Goal: Transaction & Acquisition: Register for event/course

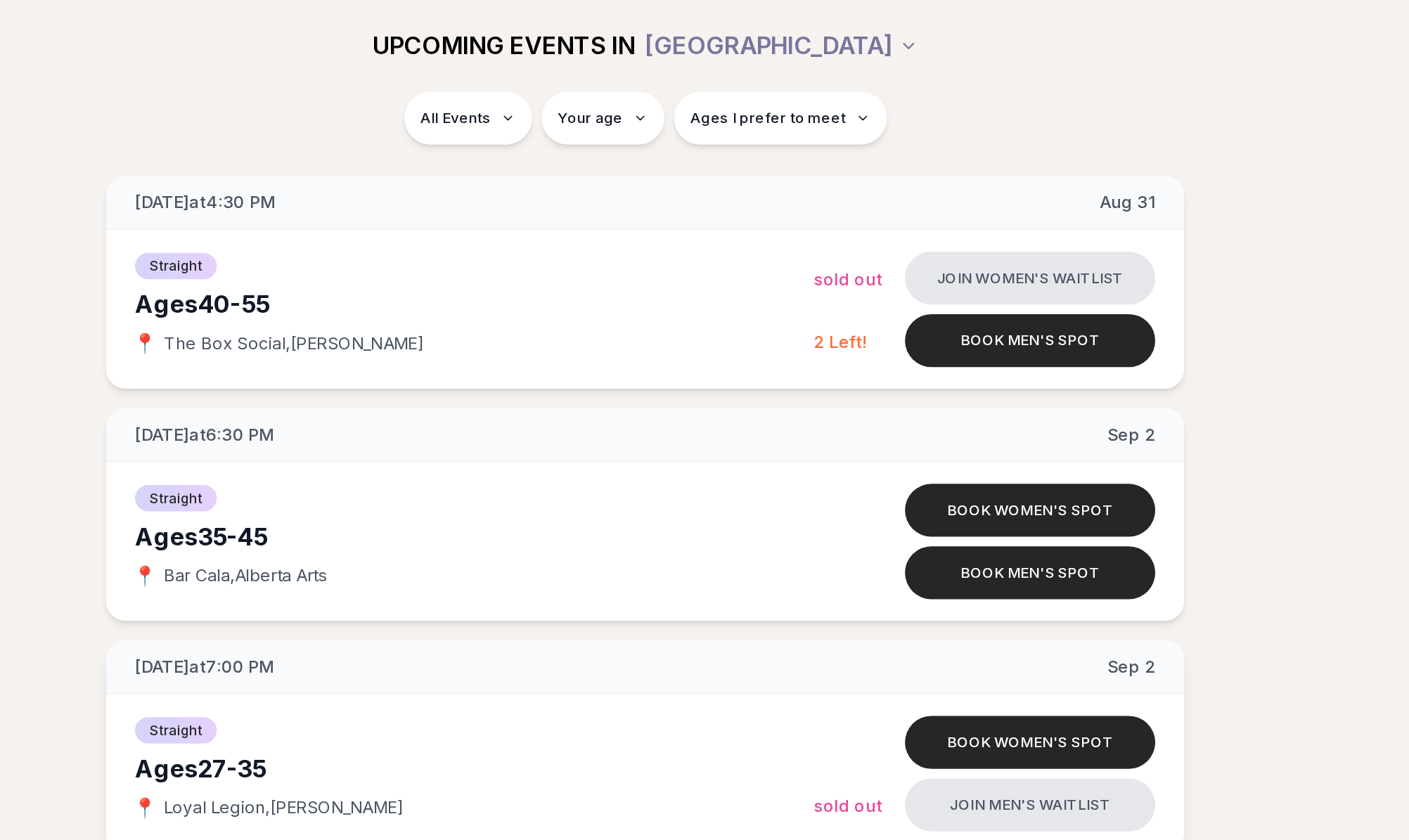
scroll to position [2888, 0]
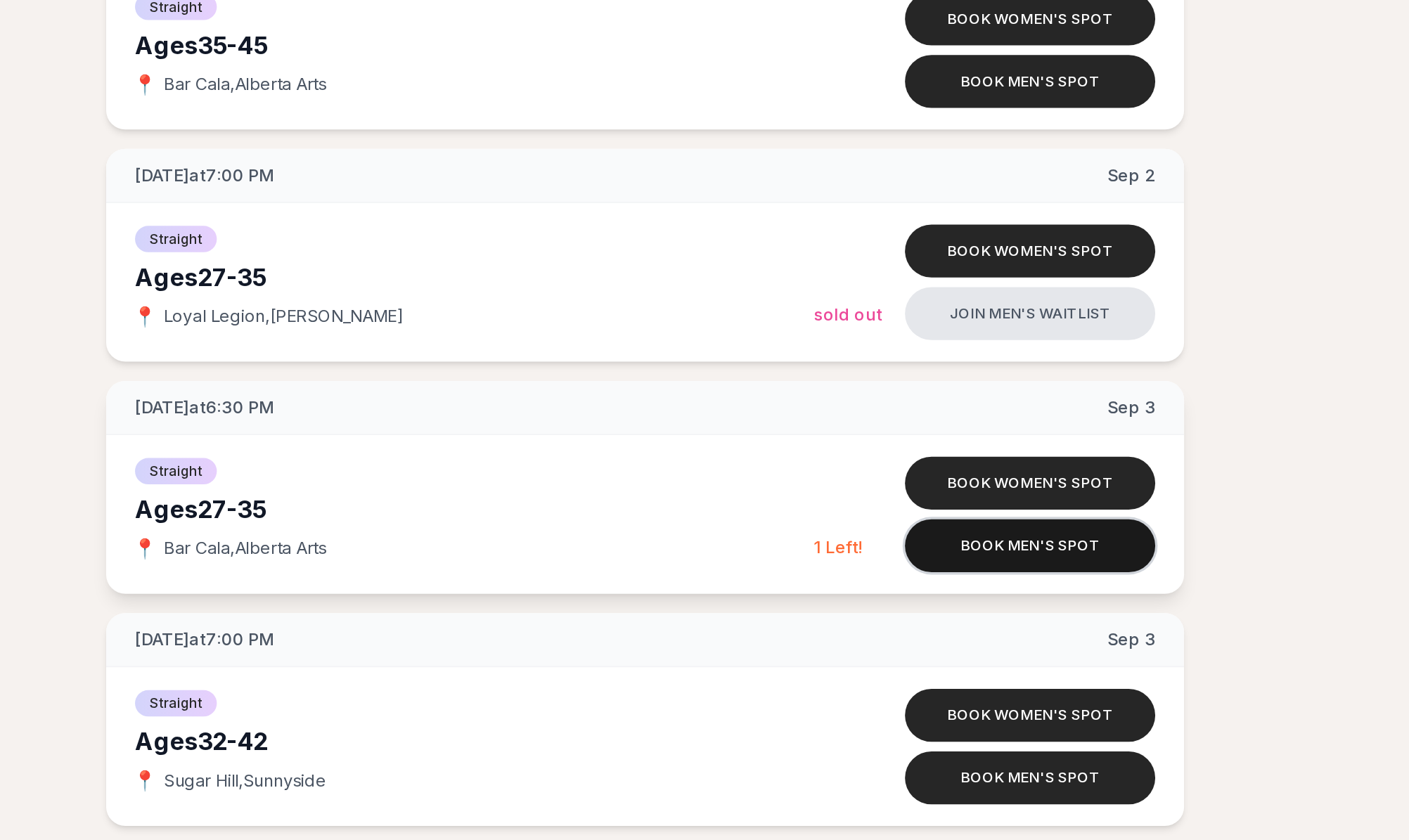
click at [856, 607] on button "Book men's spot" at bounding box center [930, 622] width 146 height 31
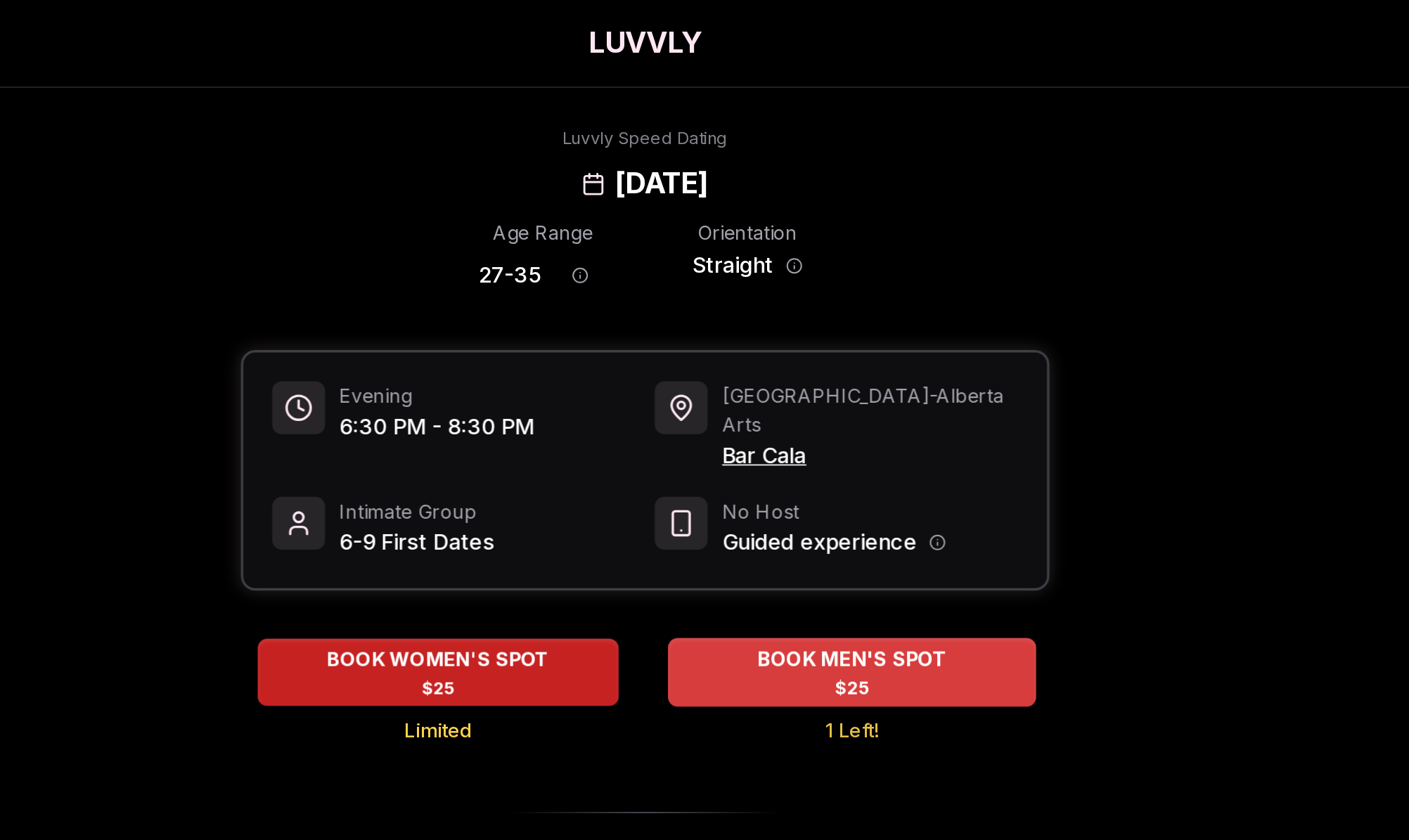
click at [767, 377] on span "BOOK MEN'S SPOT" at bounding box center [825, 385] width 117 height 17
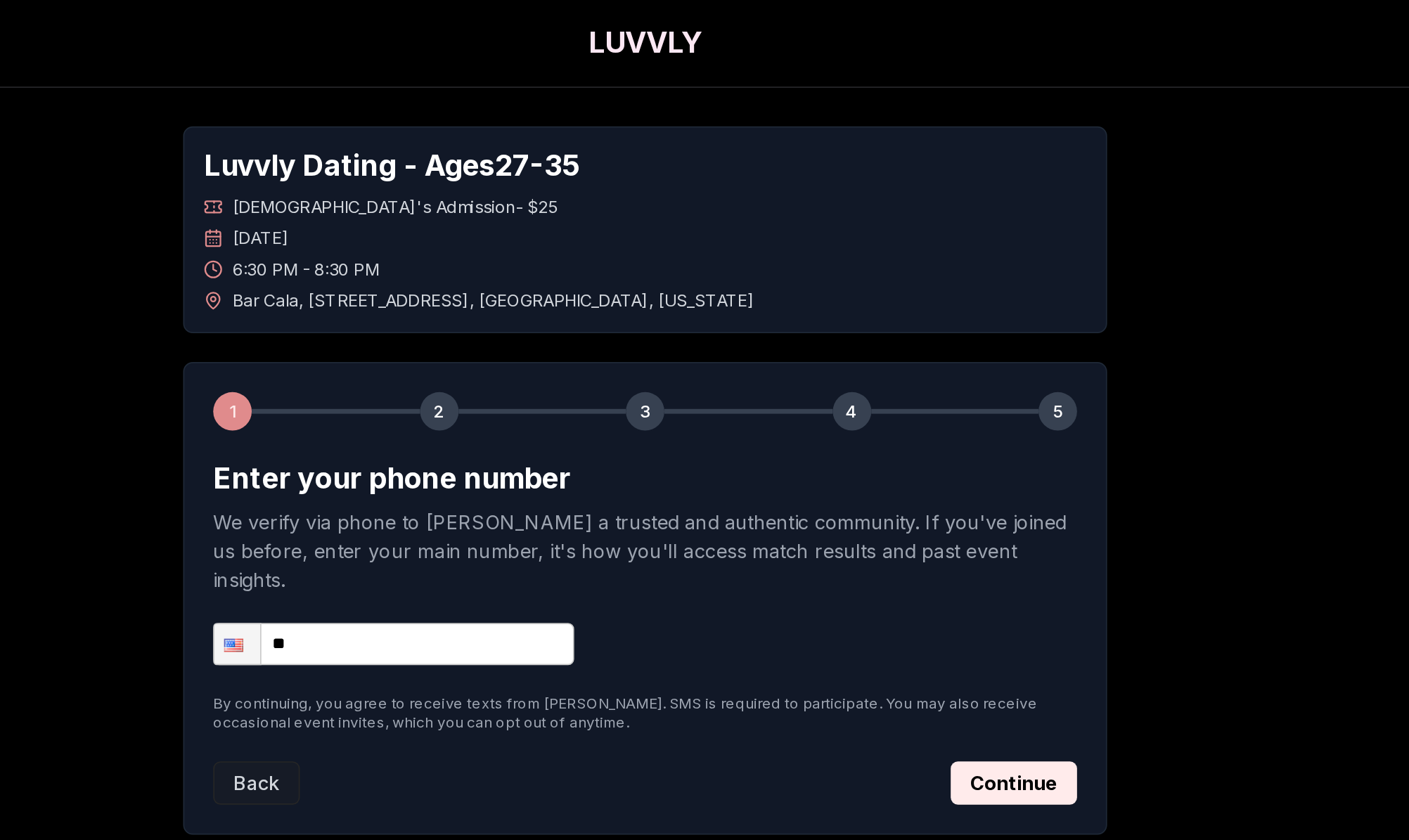
click at [452, 364] on input "**" at bounding box center [557, 377] width 211 height 25
type input "**********"
click at [883, 444] on button "Continue" at bounding box center [920, 457] width 74 height 25
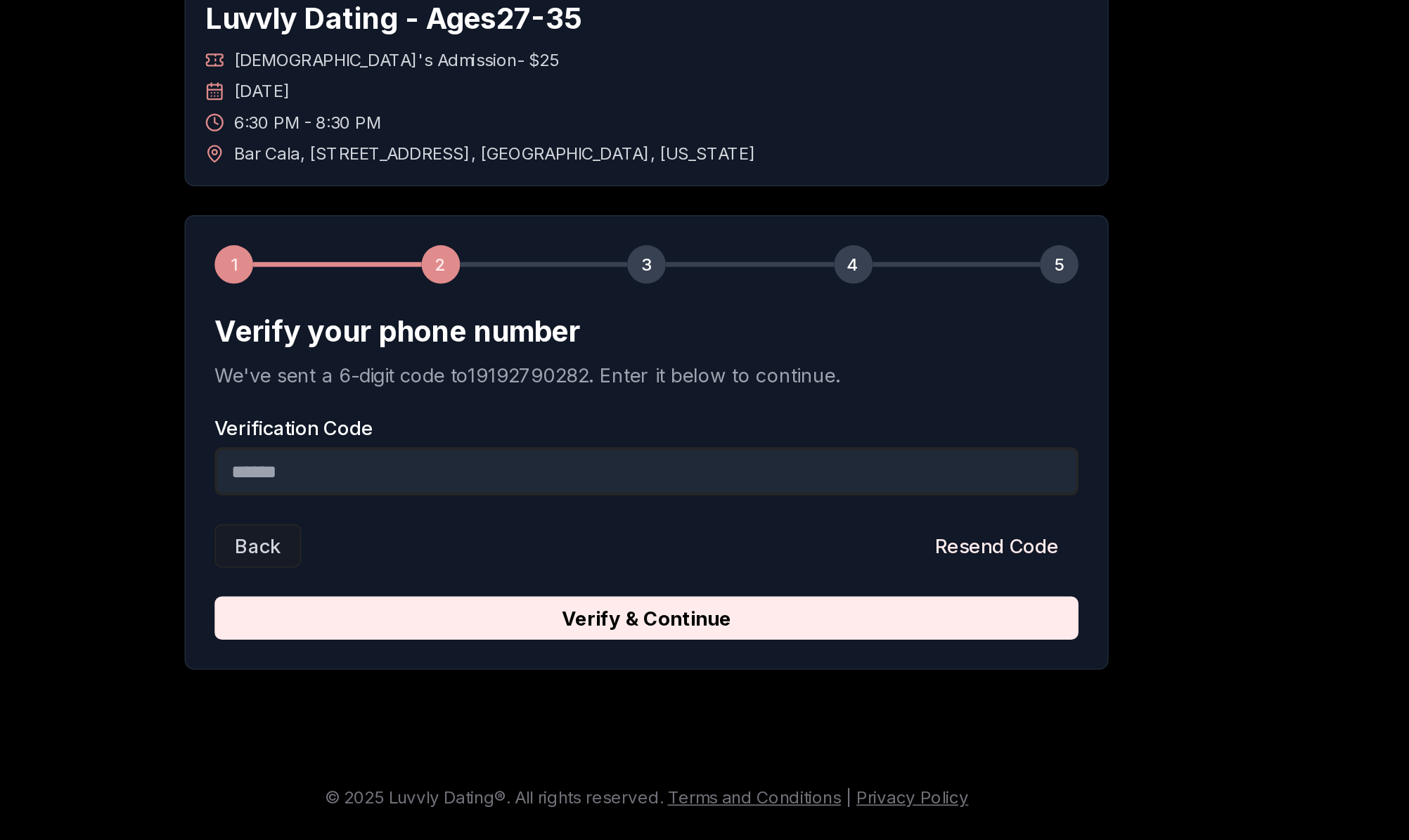
click at [452, 347] on input "Verification Code" at bounding box center [704, 362] width 504 height 29
type input "******"
click at [452, 435] on button "Verify & Continue" at bounding box center [704, 447] width 504 height 25
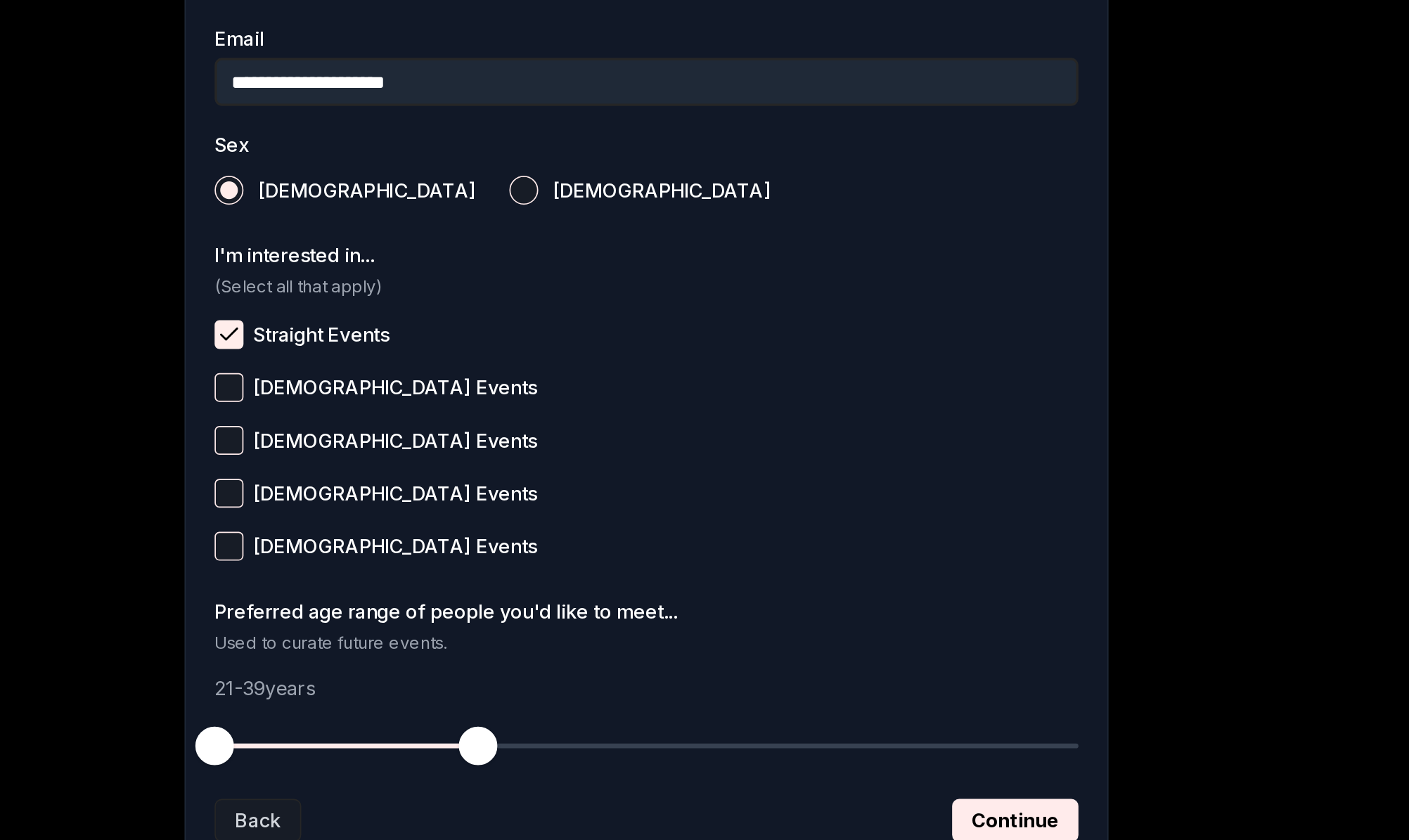
scroll to position [209, 0]
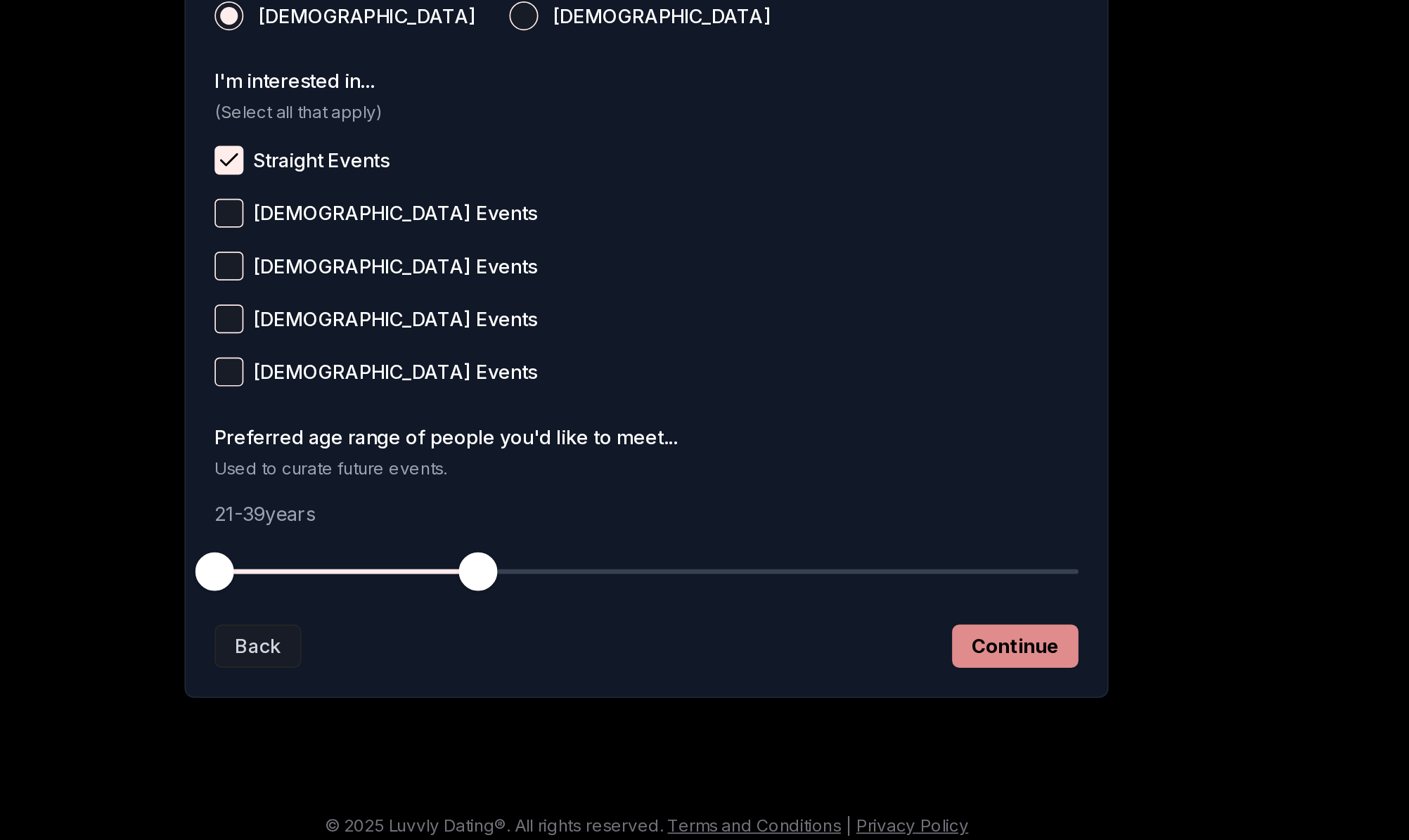
click at [883, 714] on button "Continue" at bounding box center [920, 727] width 74 height 25
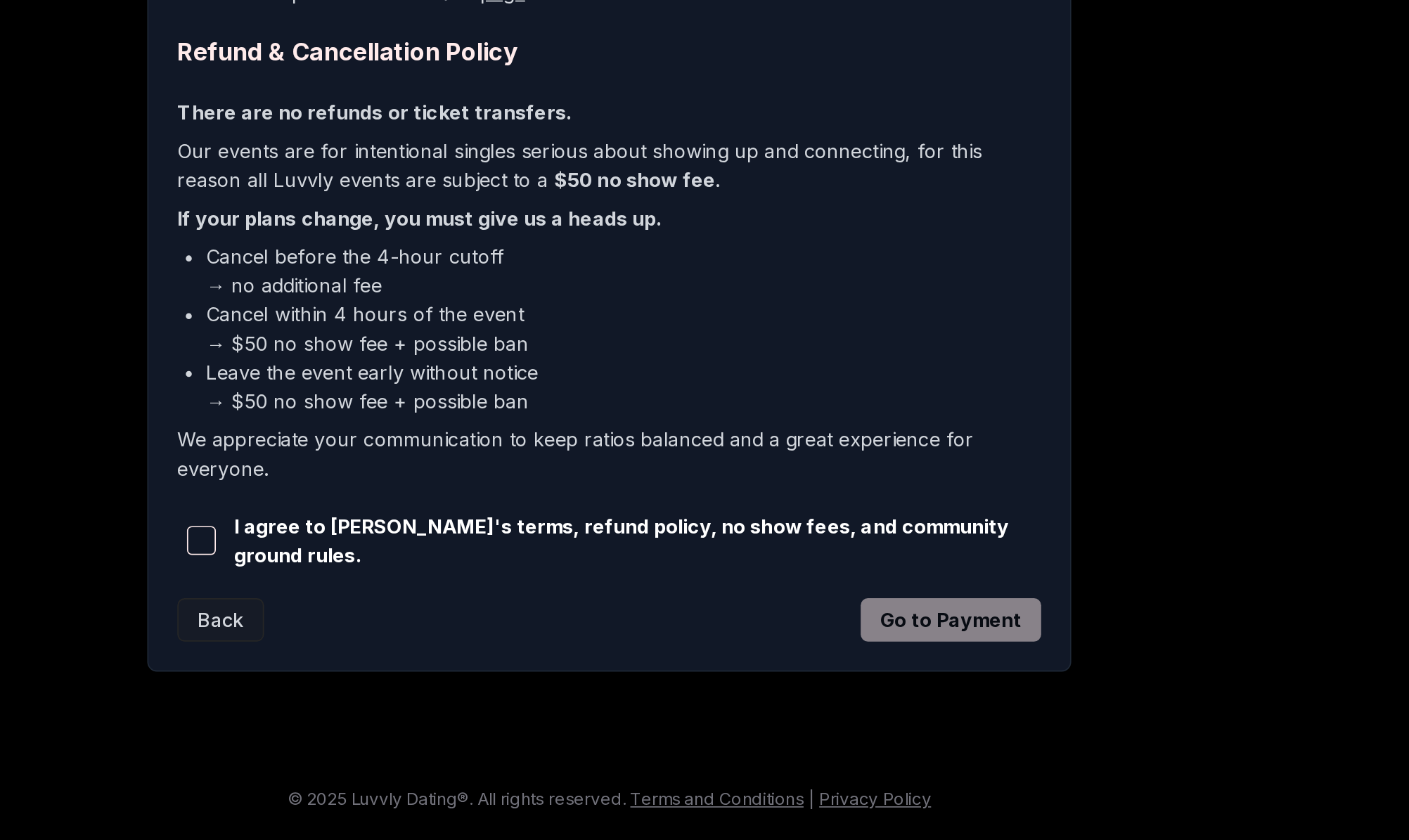
scroll to position [12, 0]
click at [458, 657] on span "button" at bounding box center [466, 665] width 17 height 17
click at [851, 698] on button "Go to Payment" at bounding box center [904, 711] width 105 height 25
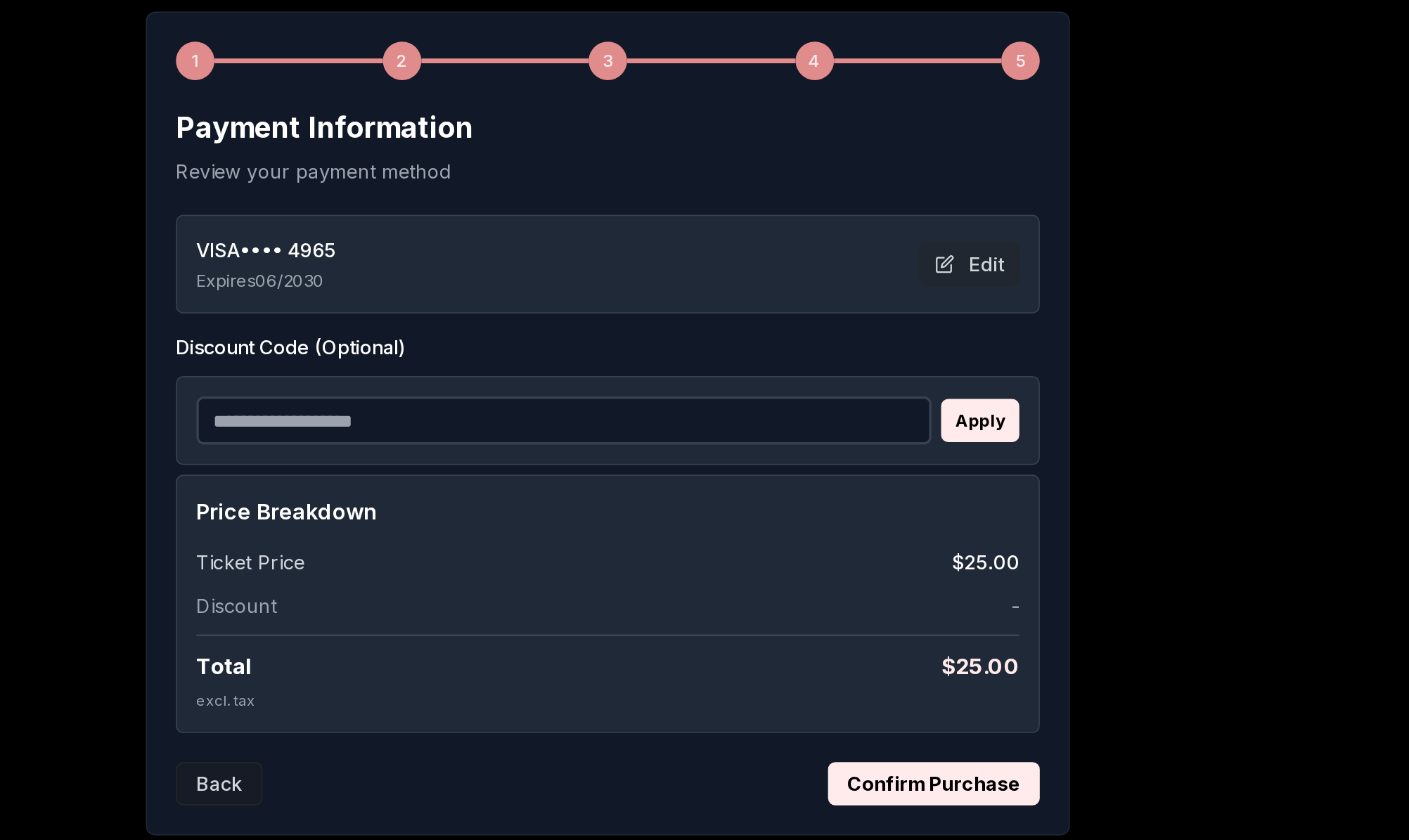
click at [833, 650] on button "Confirm Purchase" at bounding box center [895, 663] width 124 height 25
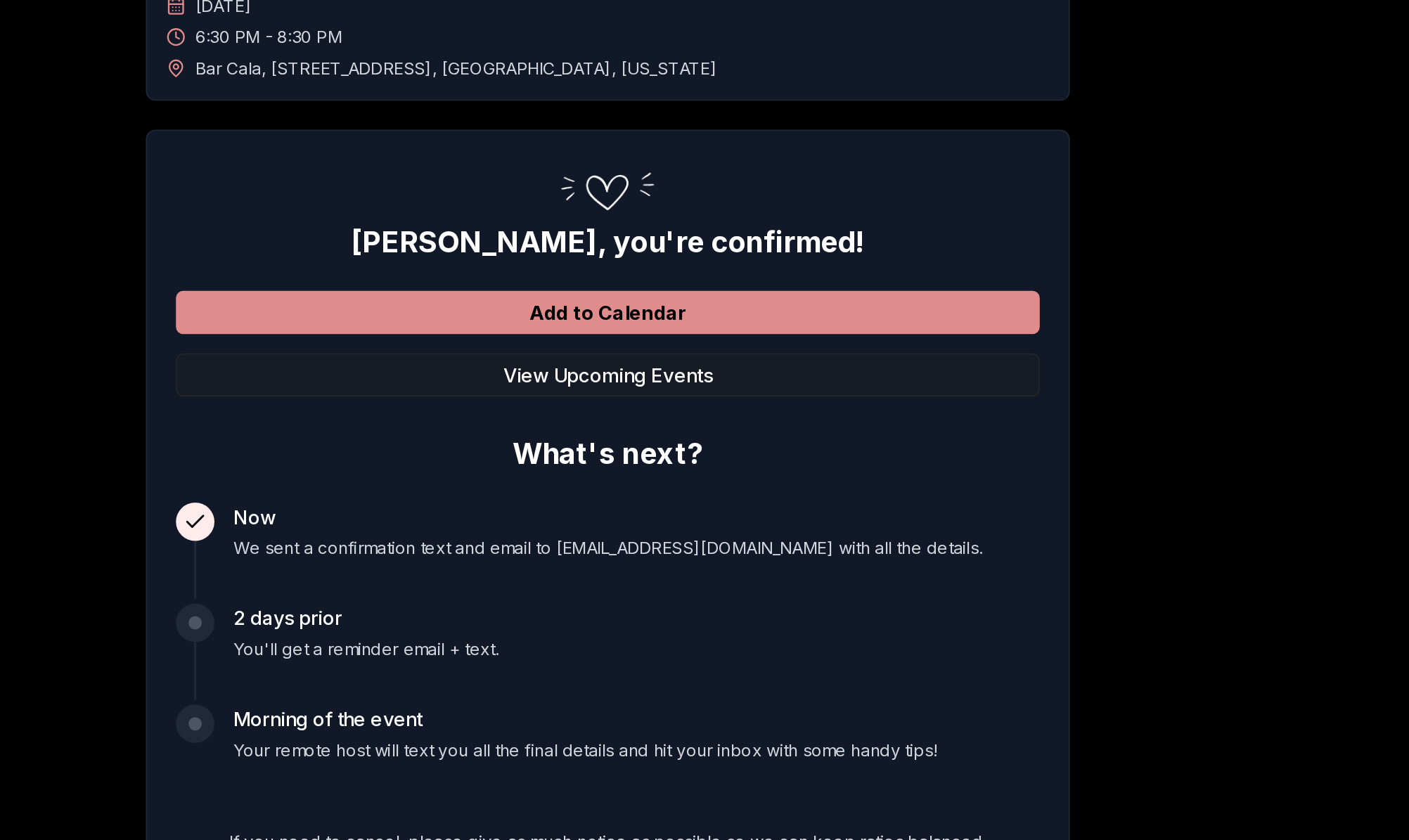
click at [452, 306] on button "Add to Calendar" at bounding box center [704, 318] width 504 height 25
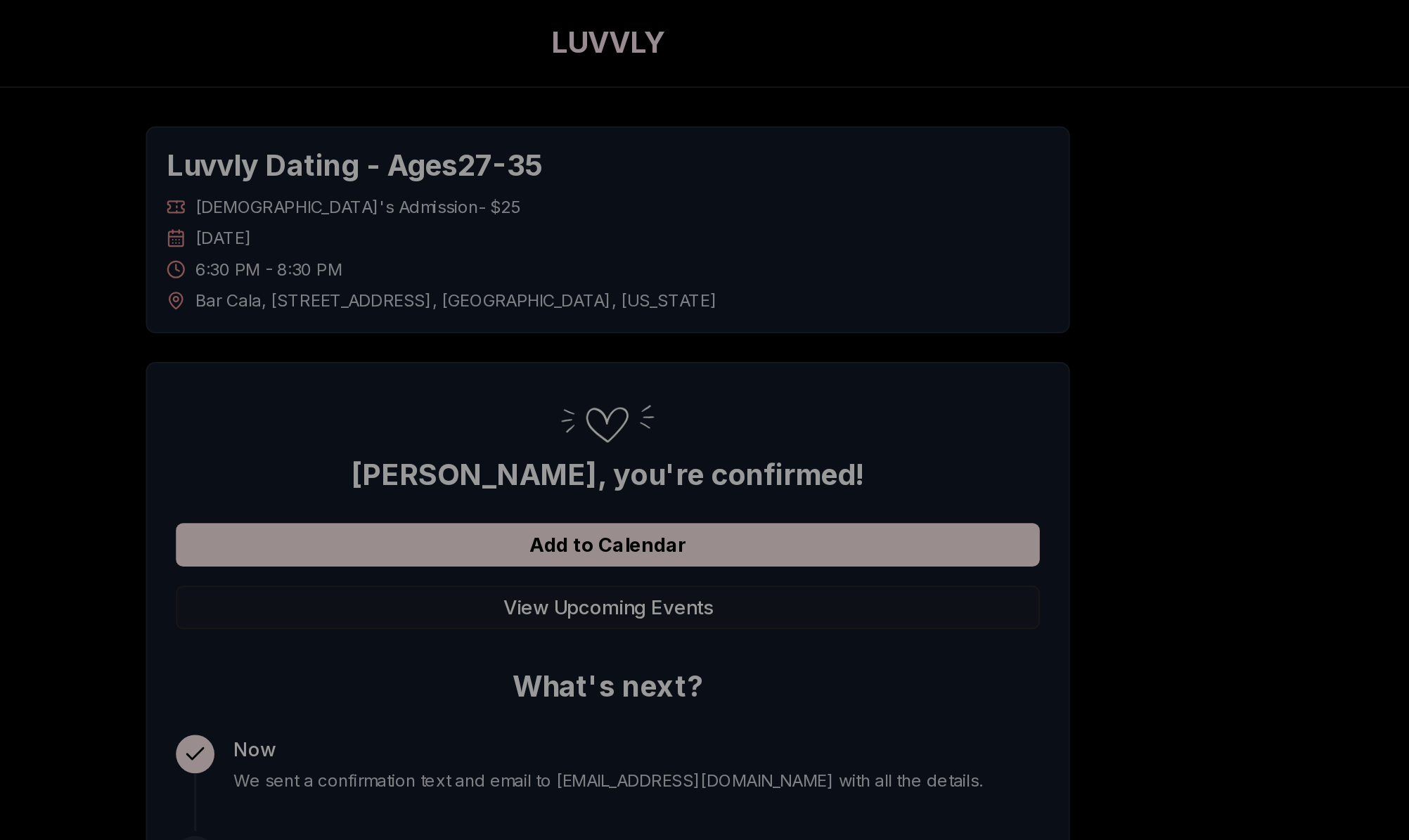
scroll to position [0, 0]
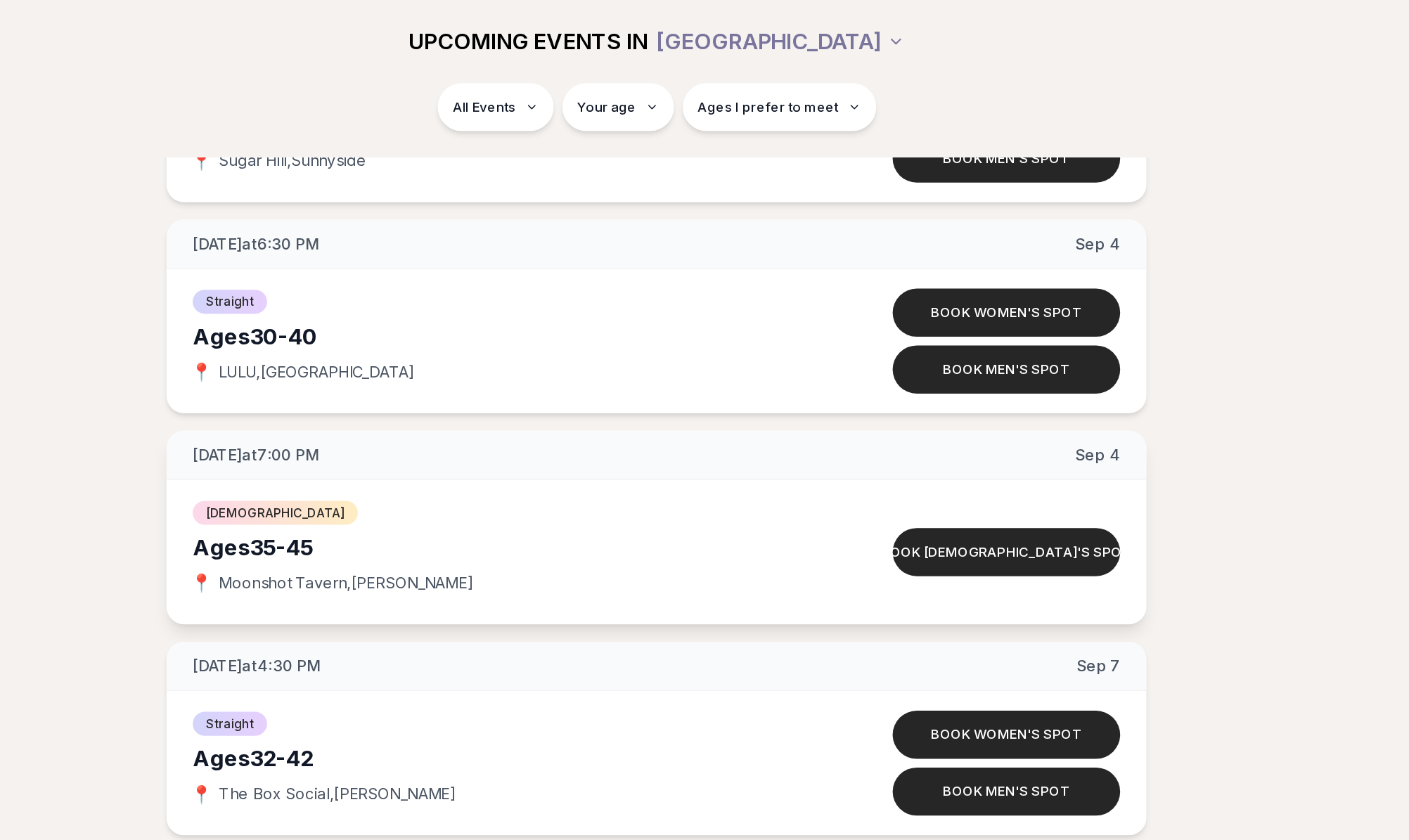
scroll to position [3525, 0]
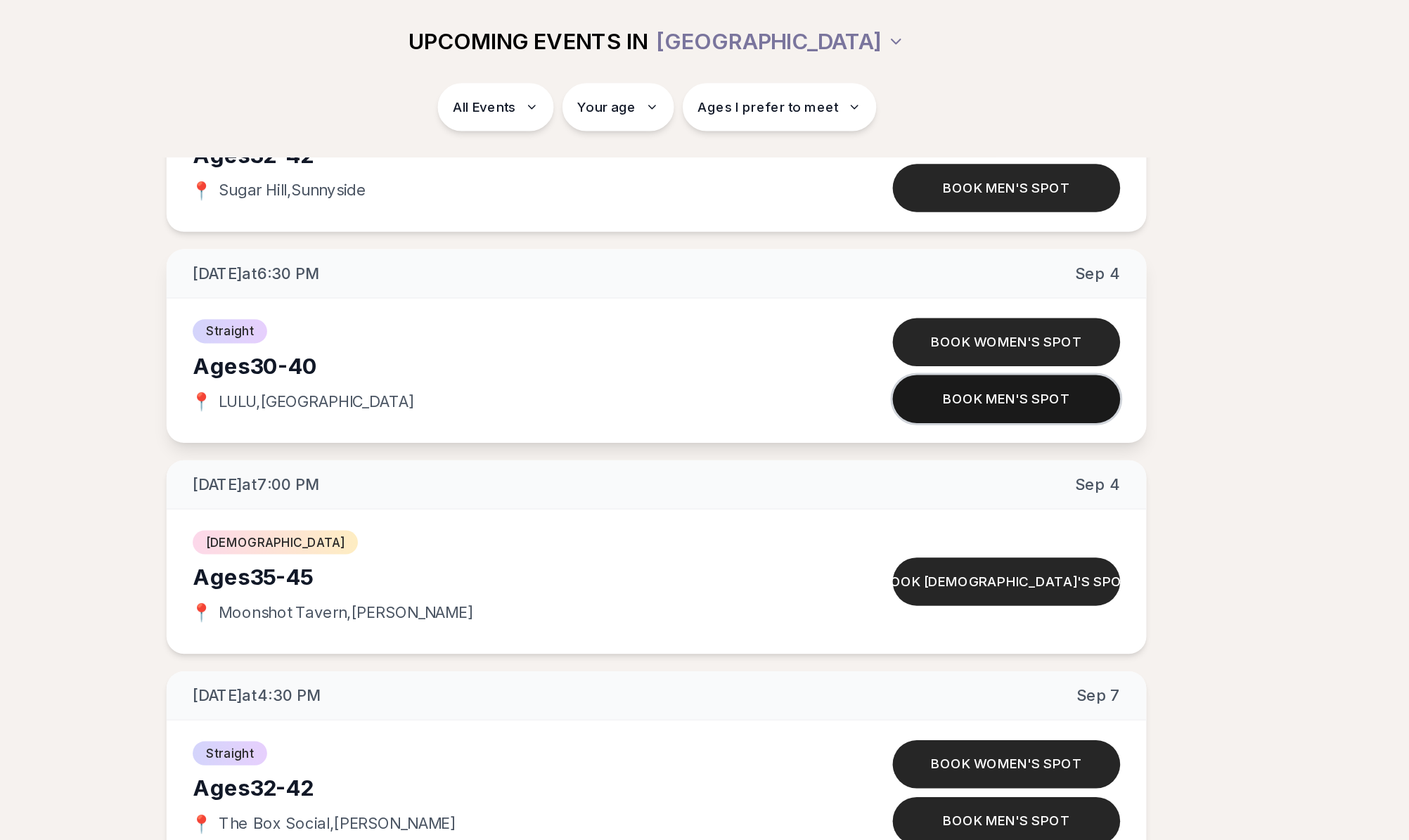
click at [856, 262] on button "Book men's spot" at bounding box center [930, 257] width 146 height 31
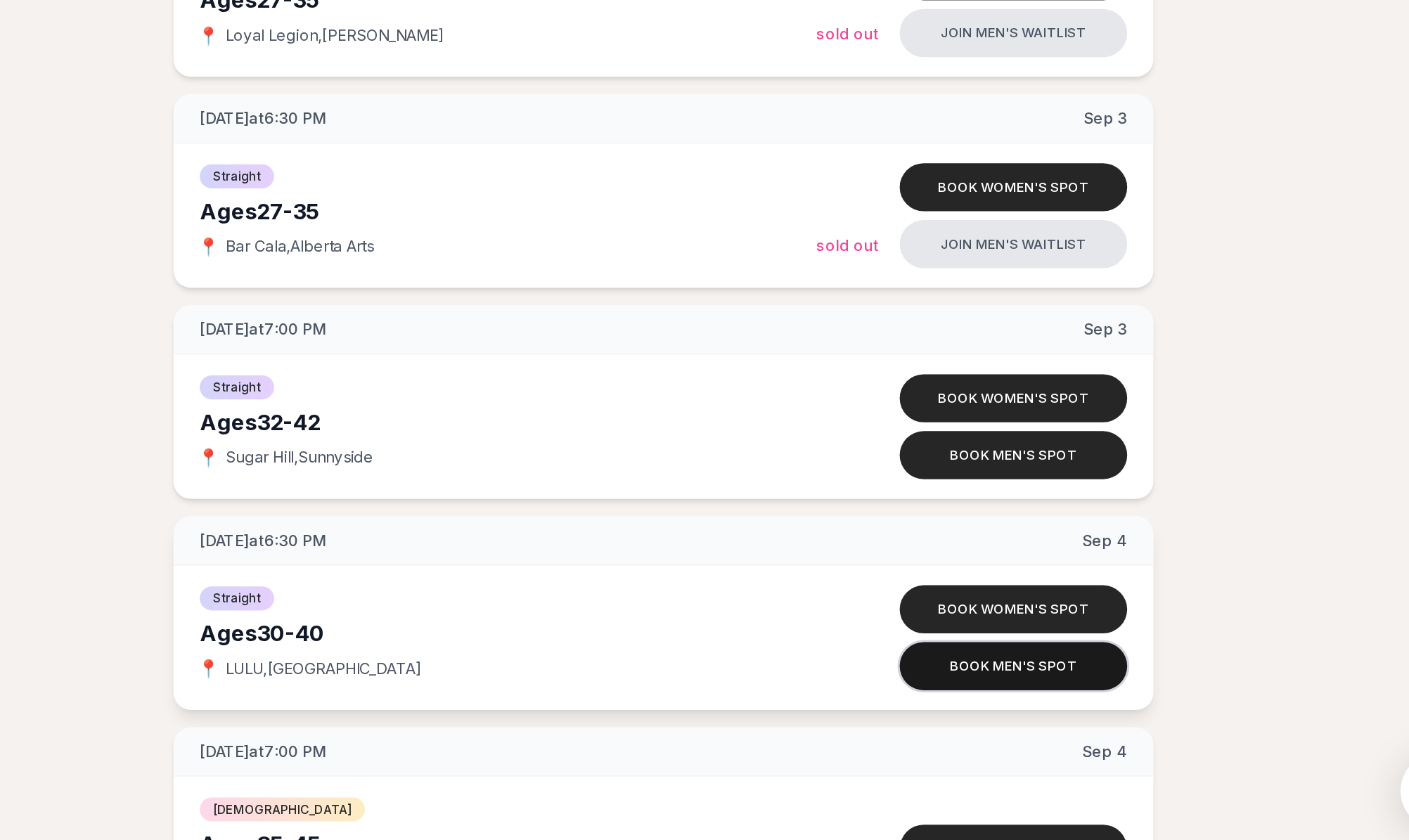
click at [856, 713] on button "Book men's spot" at bounding box center [930, 728] width 146 height 31
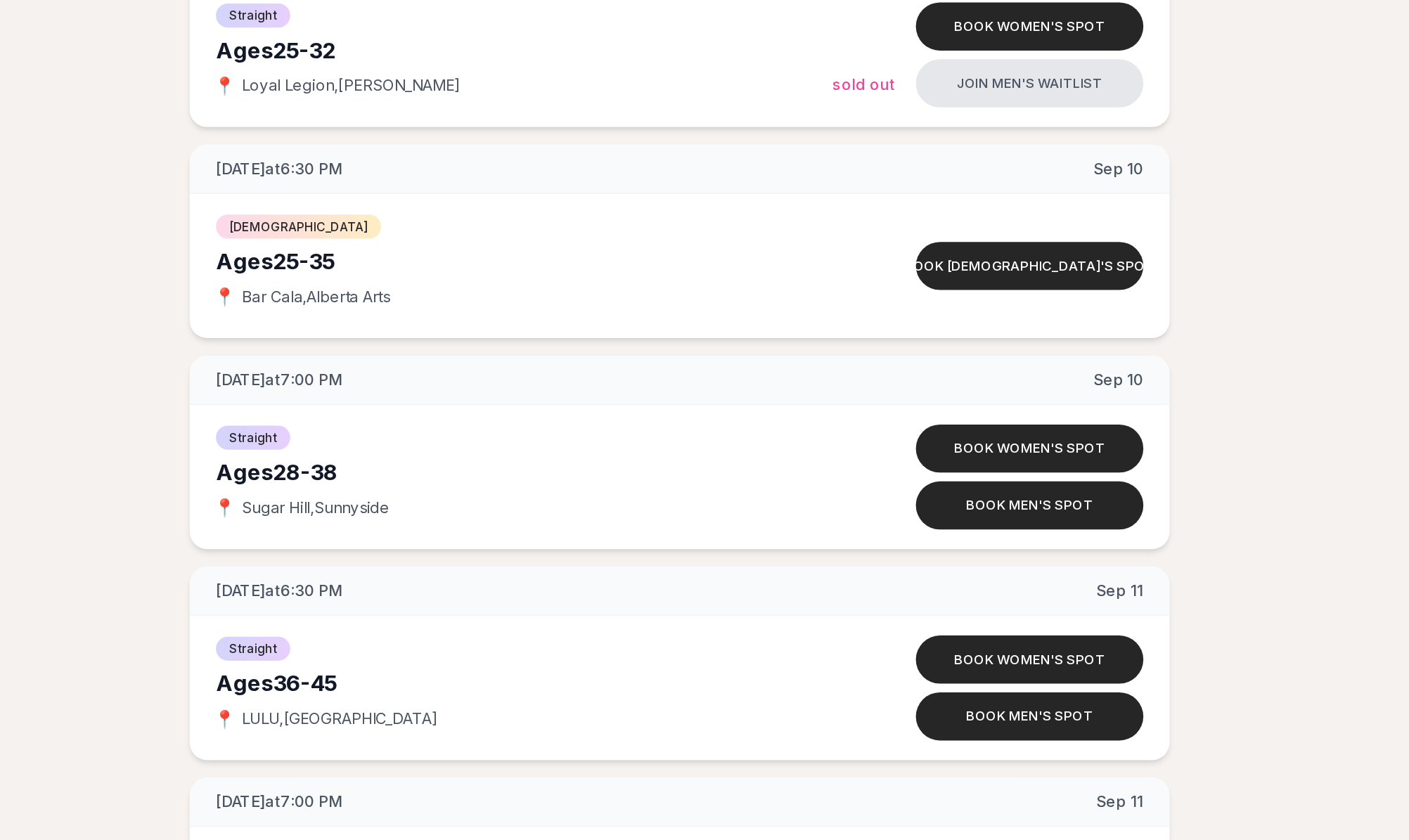
scroll to position [3976, 0]
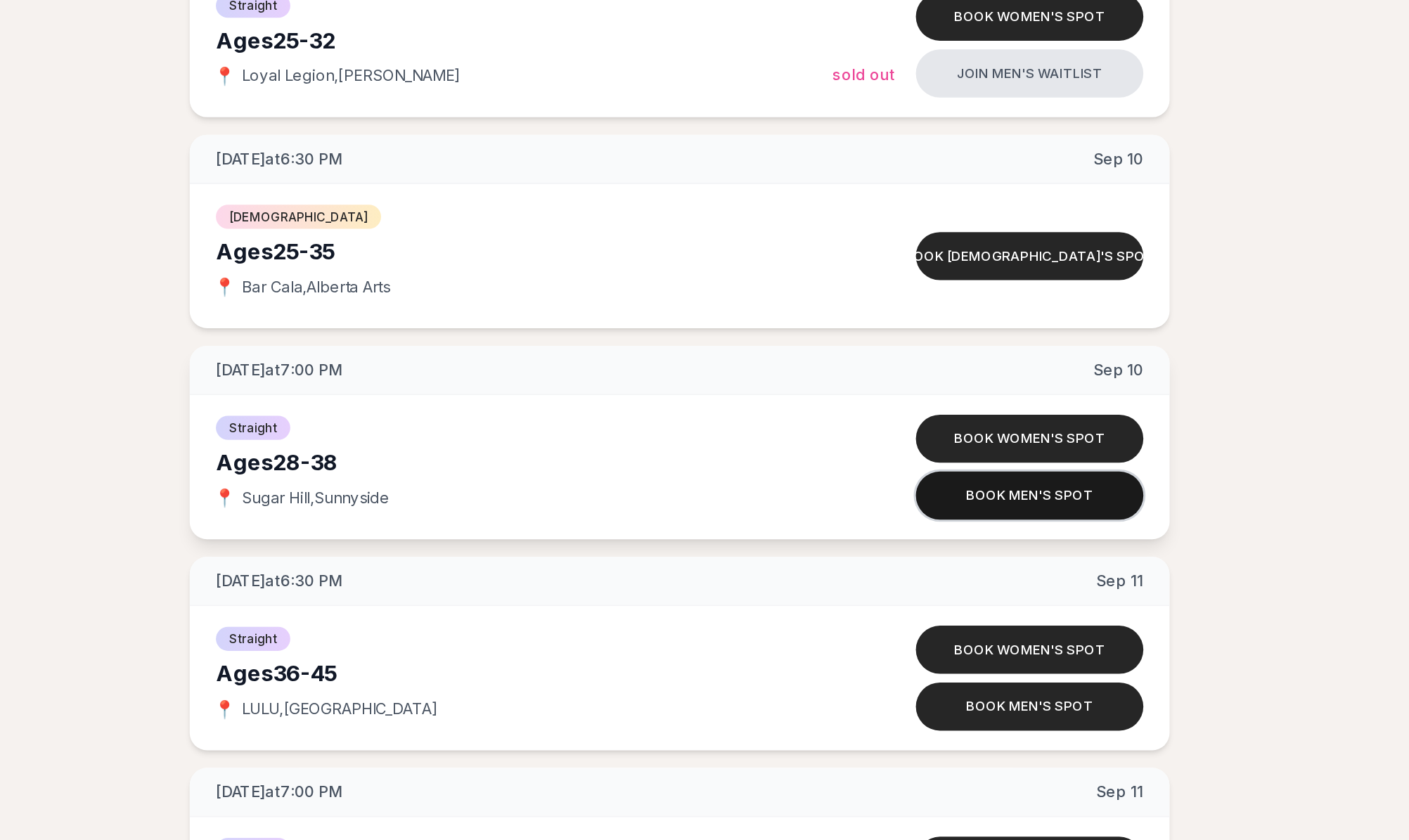
click at [856, 603] on button "Book men's spot" at bounding box center [930, 618] width 146 height 31
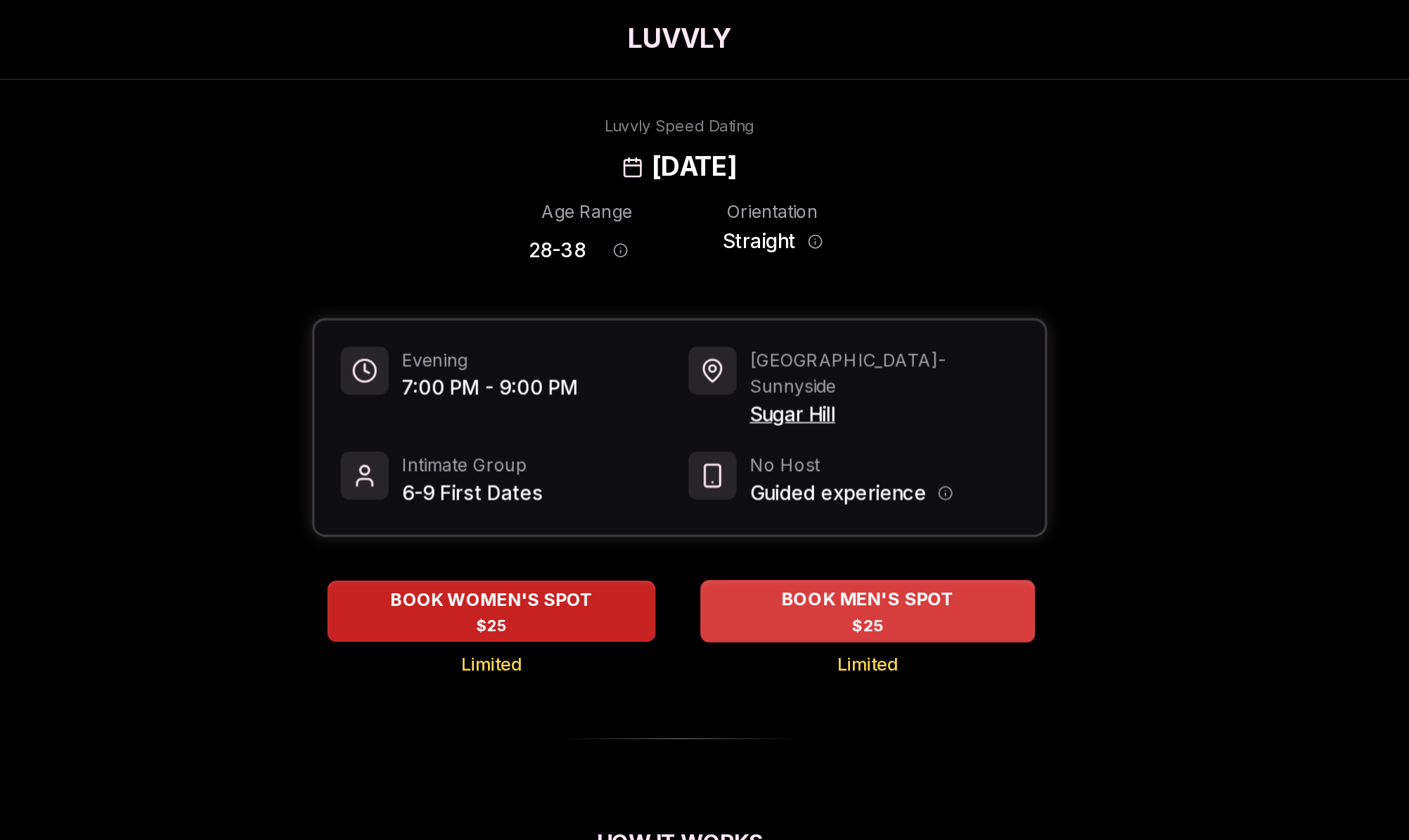
click at [767, 377] on span "BOOK MEN'S SPOT" at bounding box center [825, 385] width 117 height 17
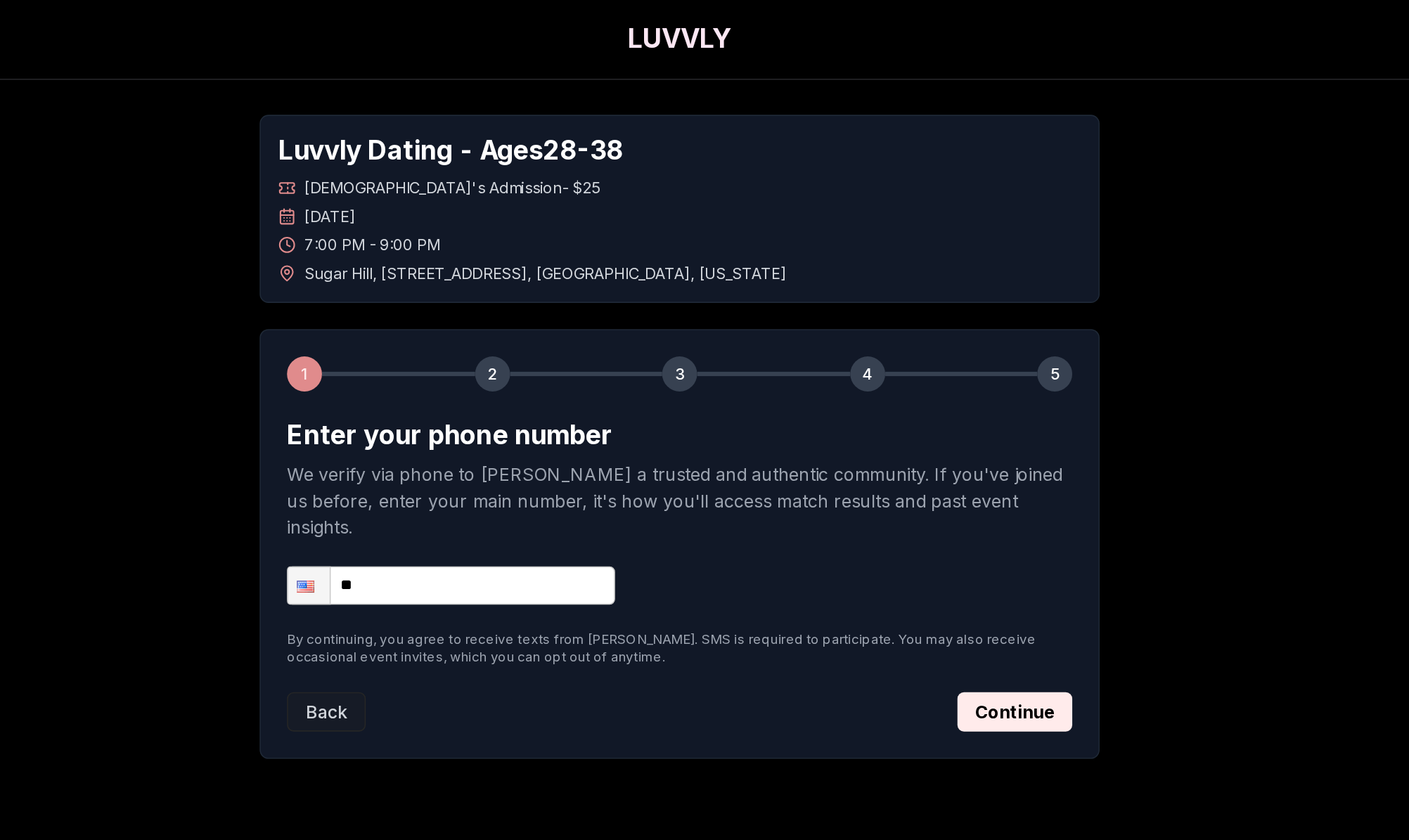
click at [452, 364] on input "**" at bounding box center [557, 377] width 211 height 25
type input "**********"
click at [883, 444] on button "Continue" at bounding box center [920, 457] width 74 height 25
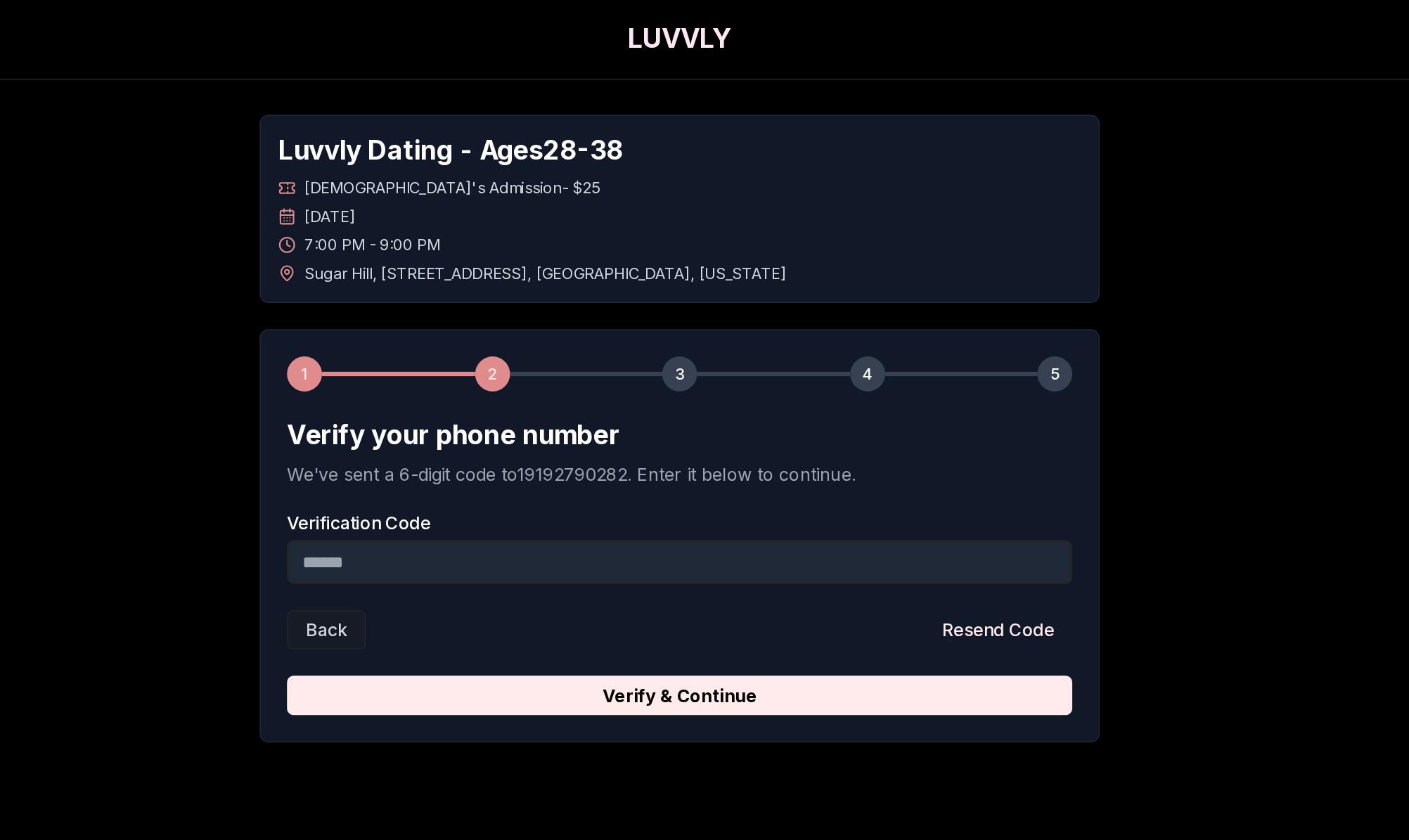
click at [531, 369] on input "Verification Code" at bounding box center [704, 362] width 504 height 29
click at [452, 360] on input "Verification Code" at bounding box center [704, 362] width 504 height 29
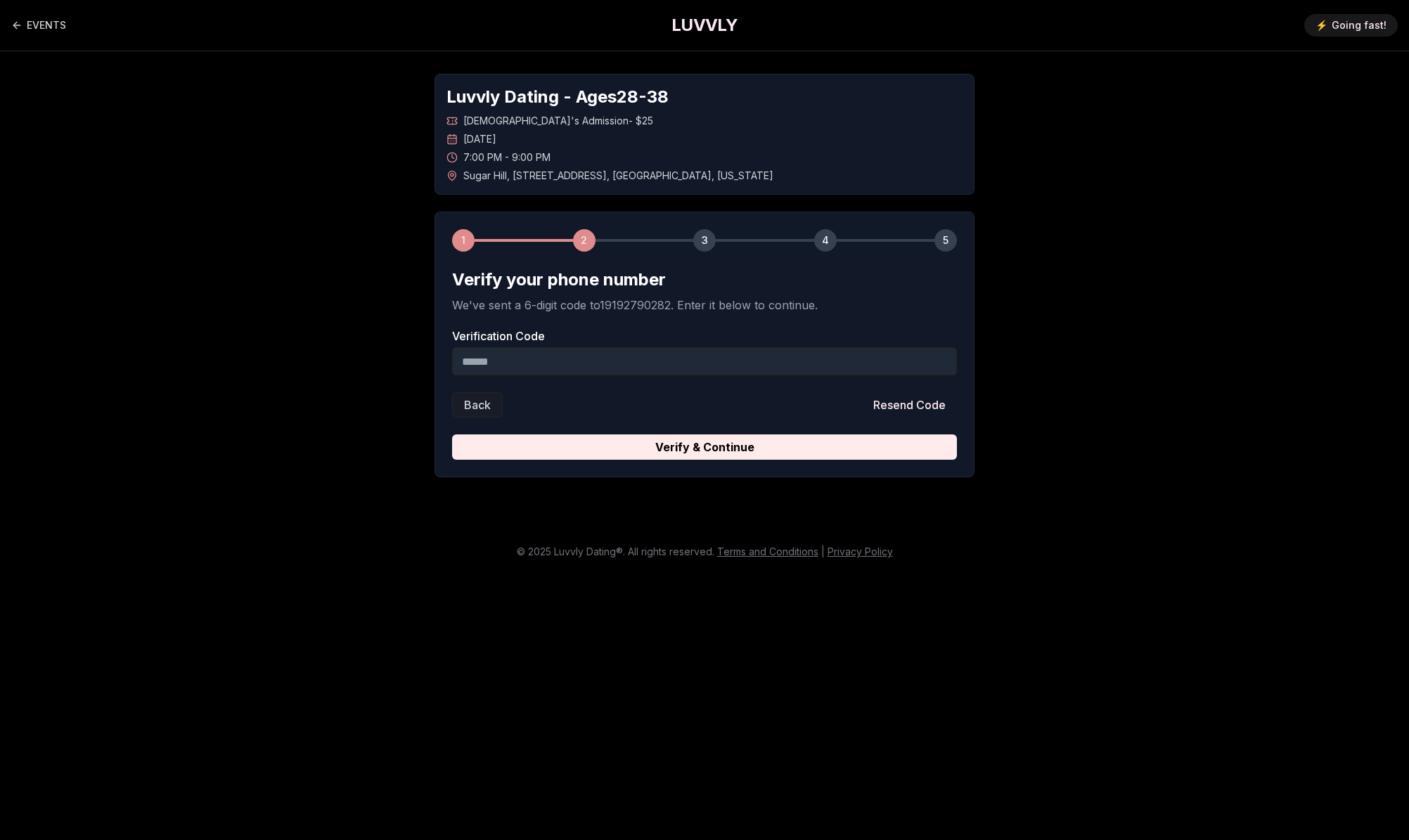
click at [562, 351] on input "Verification Code" at bounding box center [704, 362] width 504 height 29
click at [521, 361] on input "Verification Code" at bounding box center [704, 362] width 504 height 29
type input "******"
click at [705, 447] on button "Verify & Continue" at bounding box center [704, 447] width 504 height 25
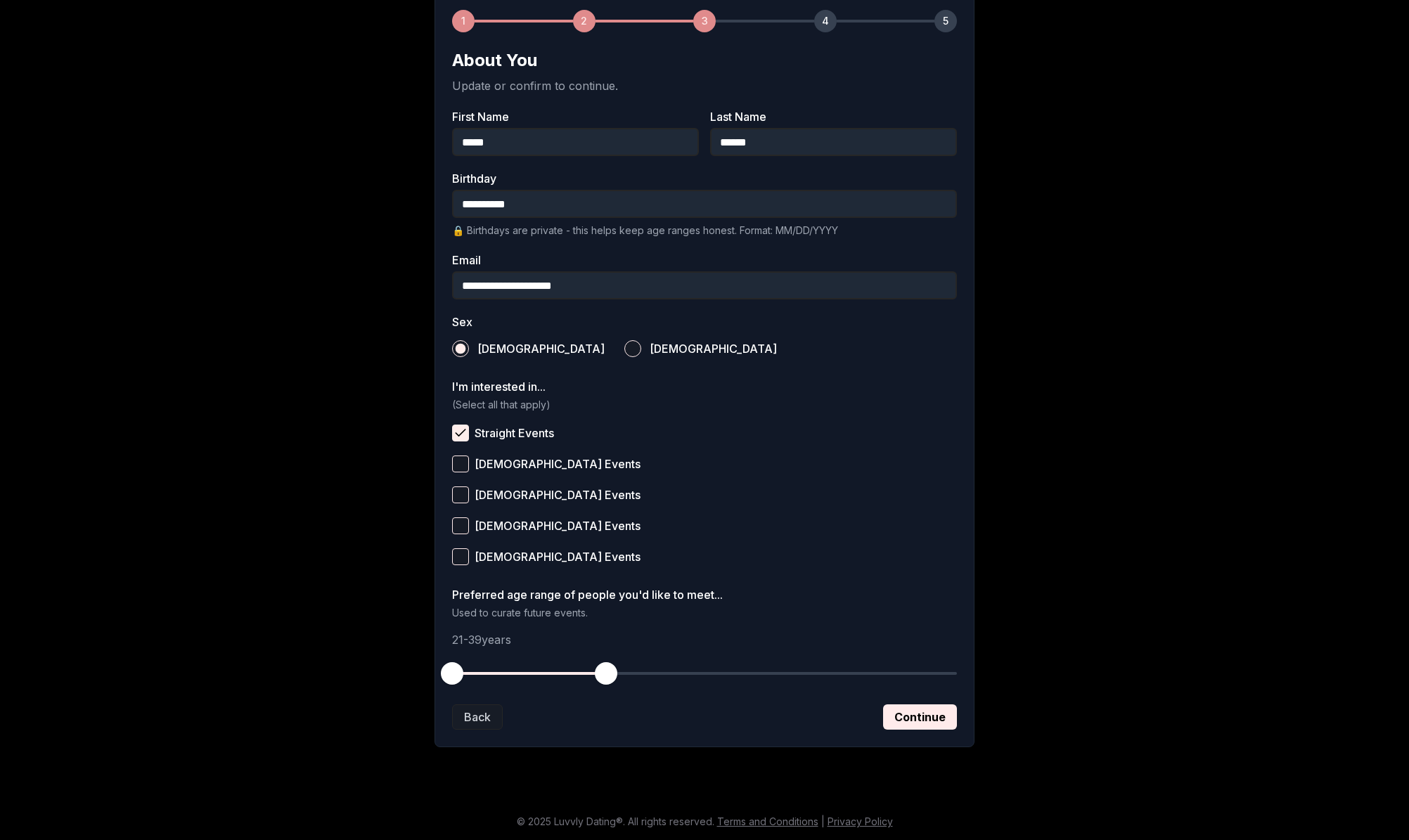
scroll to position [219, 0]
click at [943, 719] on button "Continue" at bounding box center [920, 717] width 74 height 25
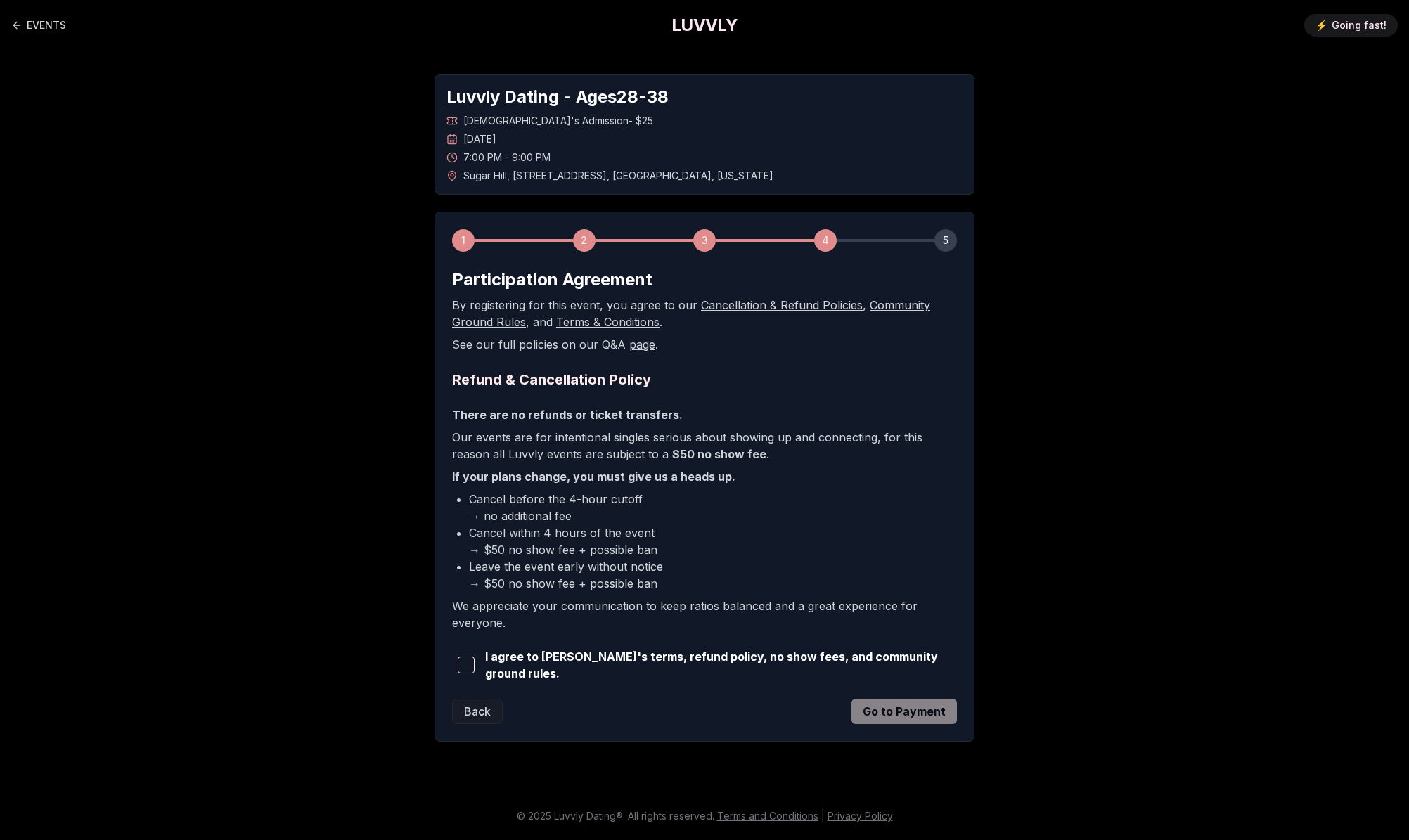
click at [473, 669] on span "button" at bounding box center [466, 665] width 17 height 17
click at [878, 707] on button "Go to Payment" at bounding box center [904, 711] width 105 height 25
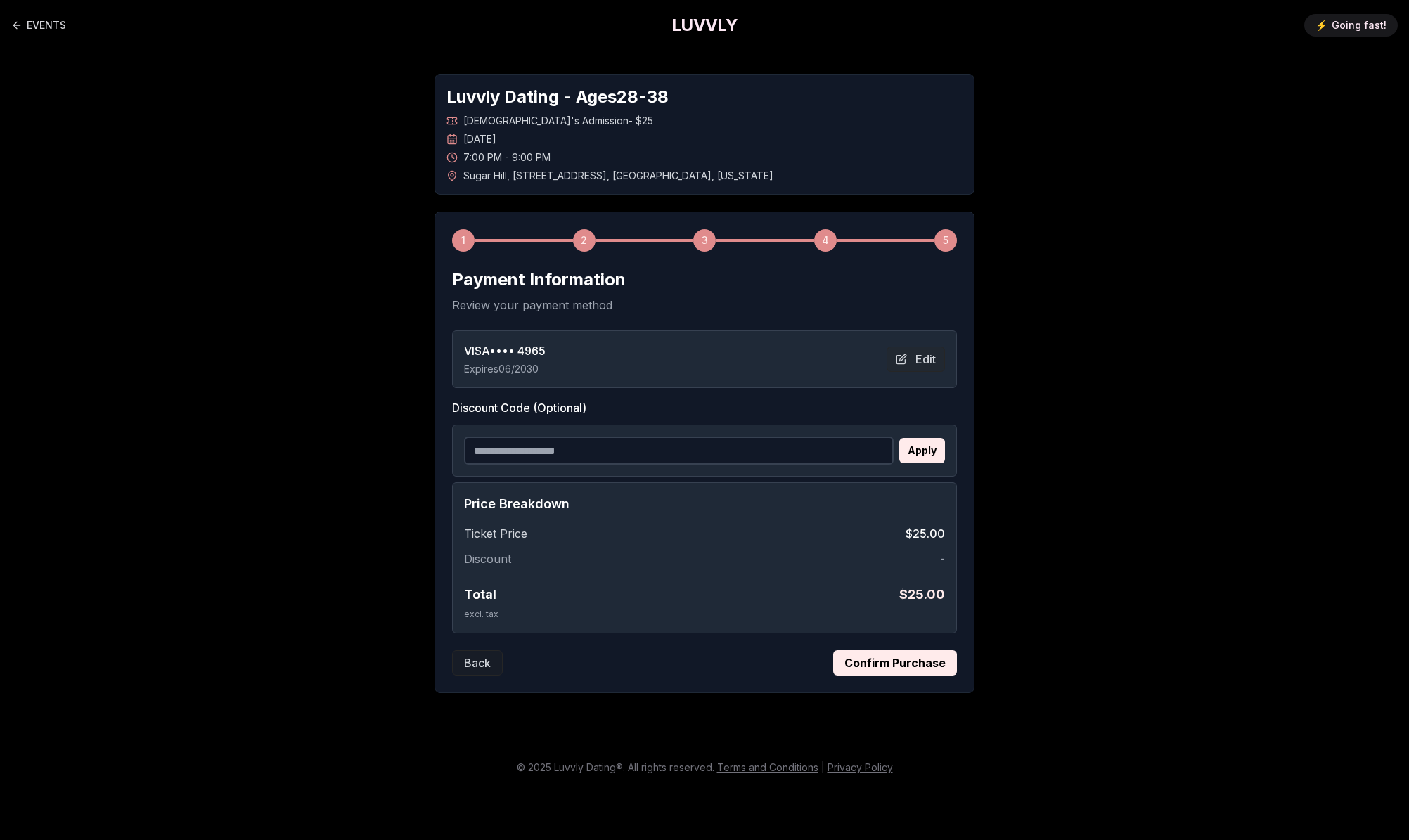
click at [897, 666] on button "Confirm Purchase" at bounding box center [895, 663] width 124 height 25
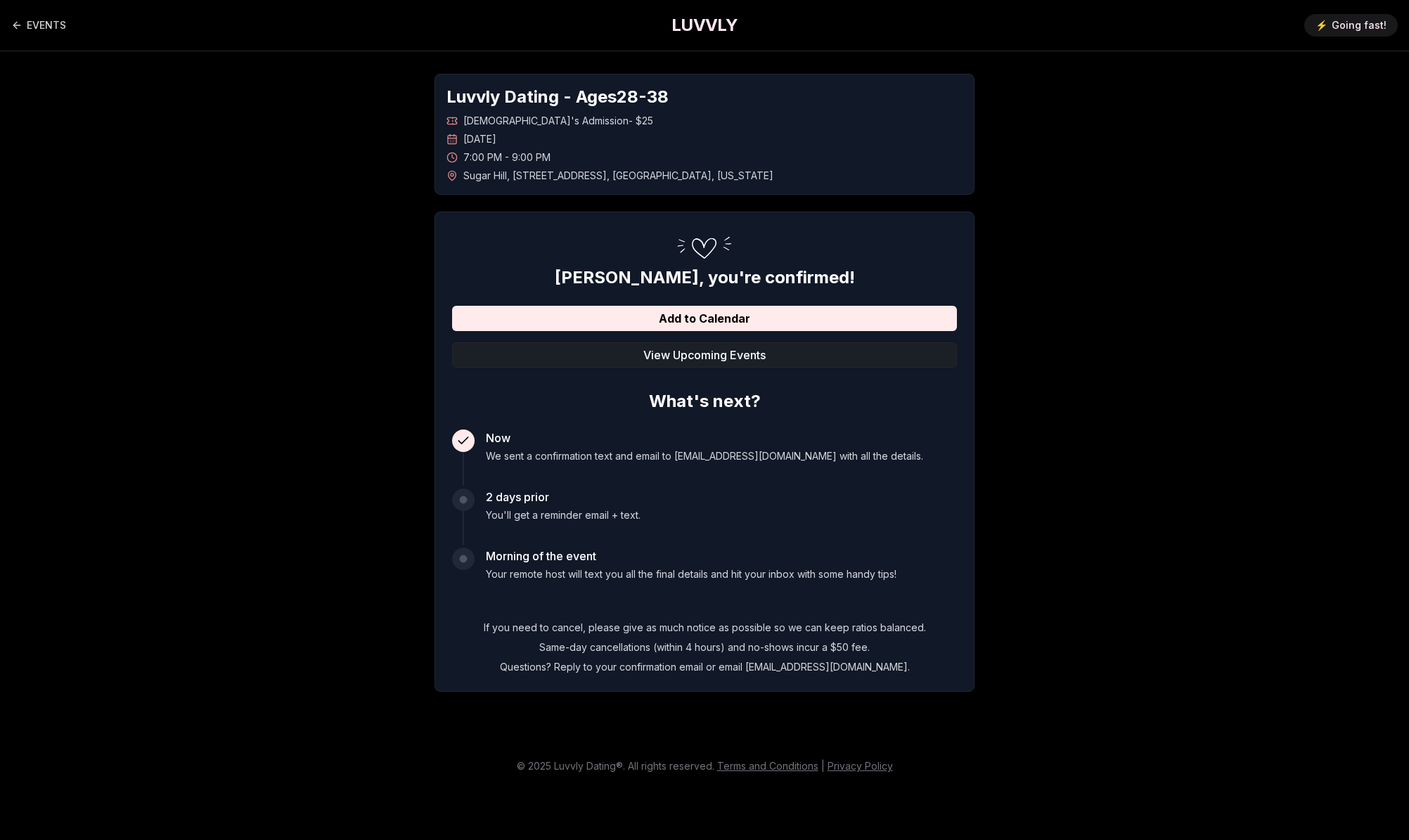
click at [696, 355] on button "View Upcoming Events" at bounding box center [704, 355] width 504 height 25
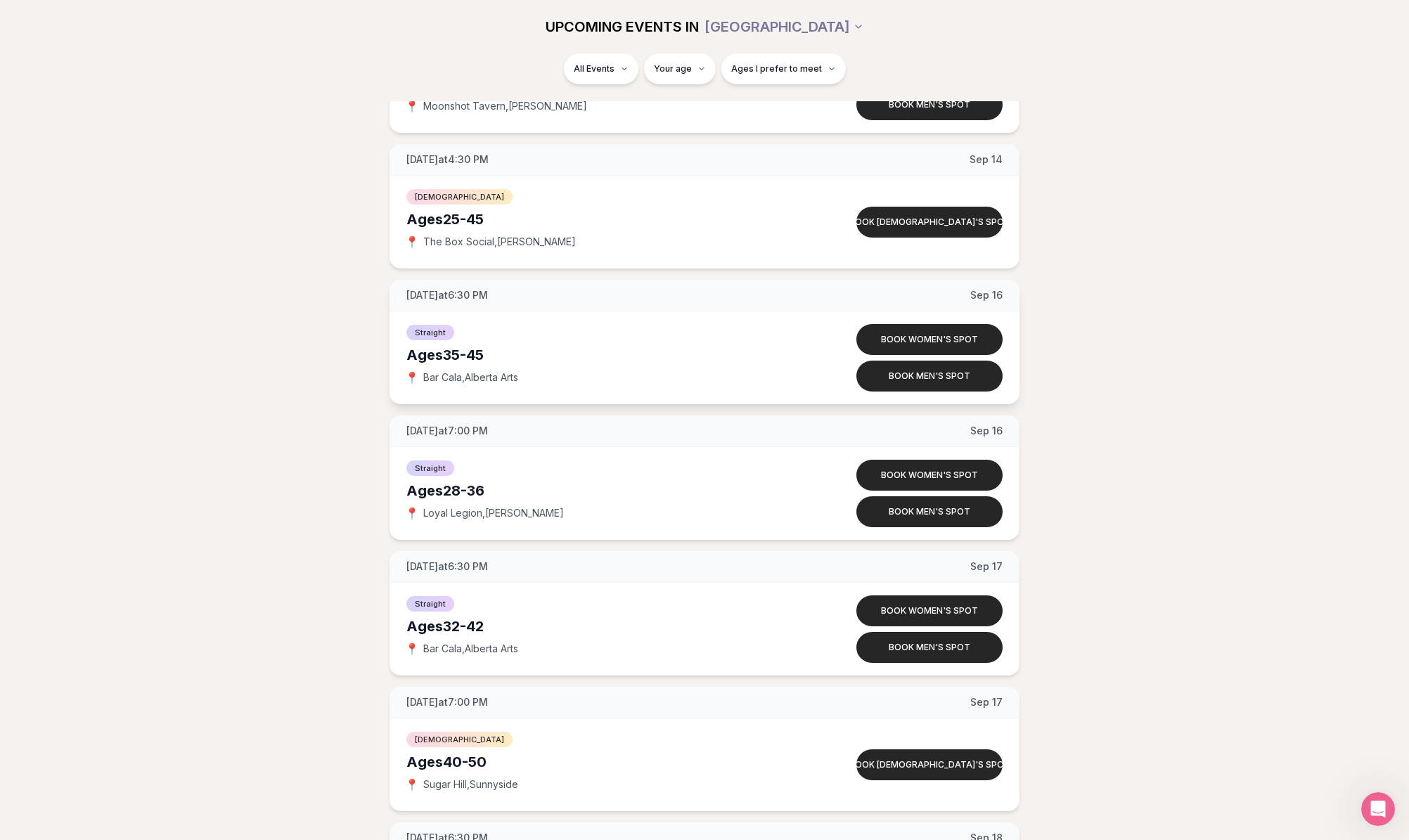
scroll to position [4787, 0]
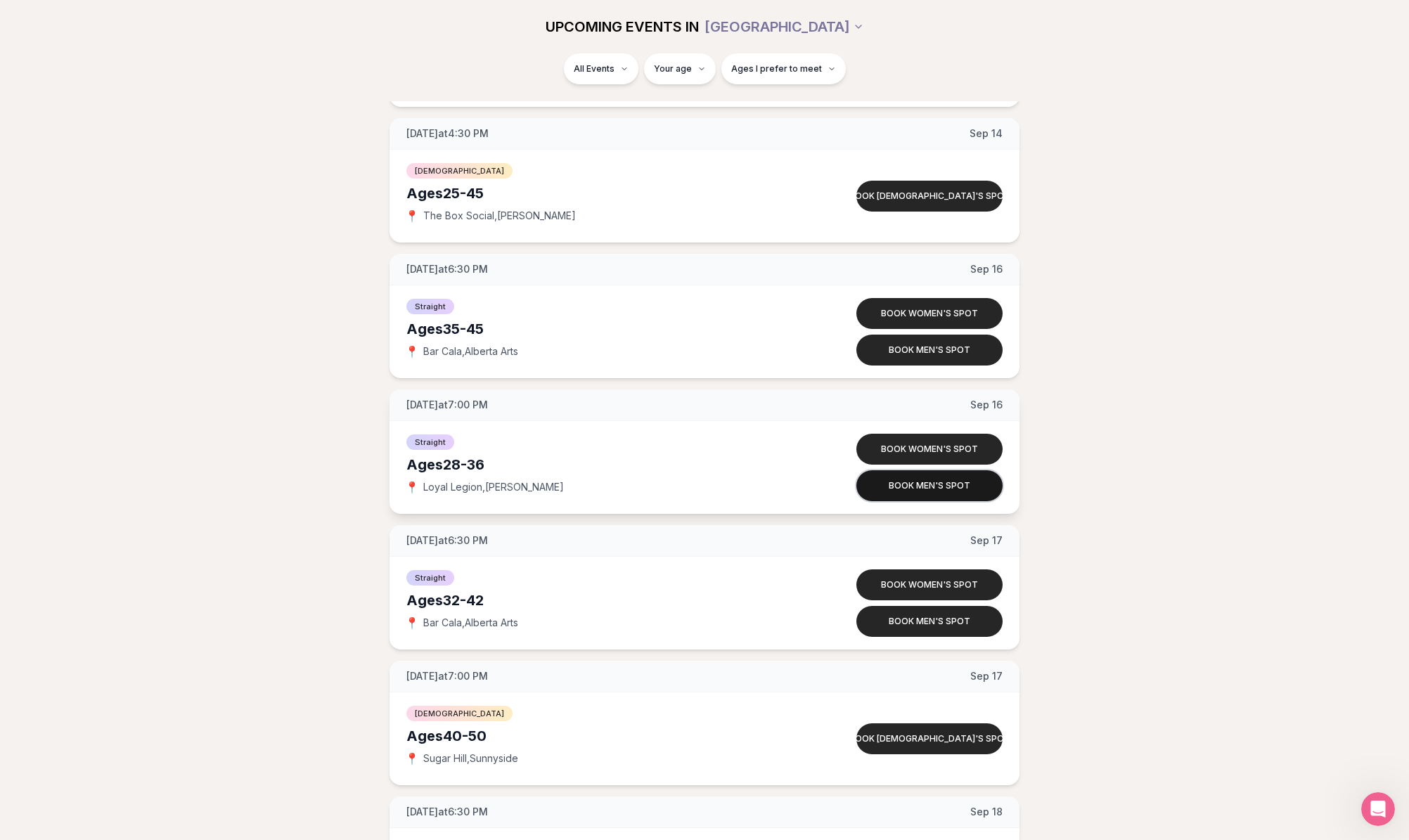
click at [946, 491] on button "Book men's spot" at bounding box center [930, 485] width 146 height 31
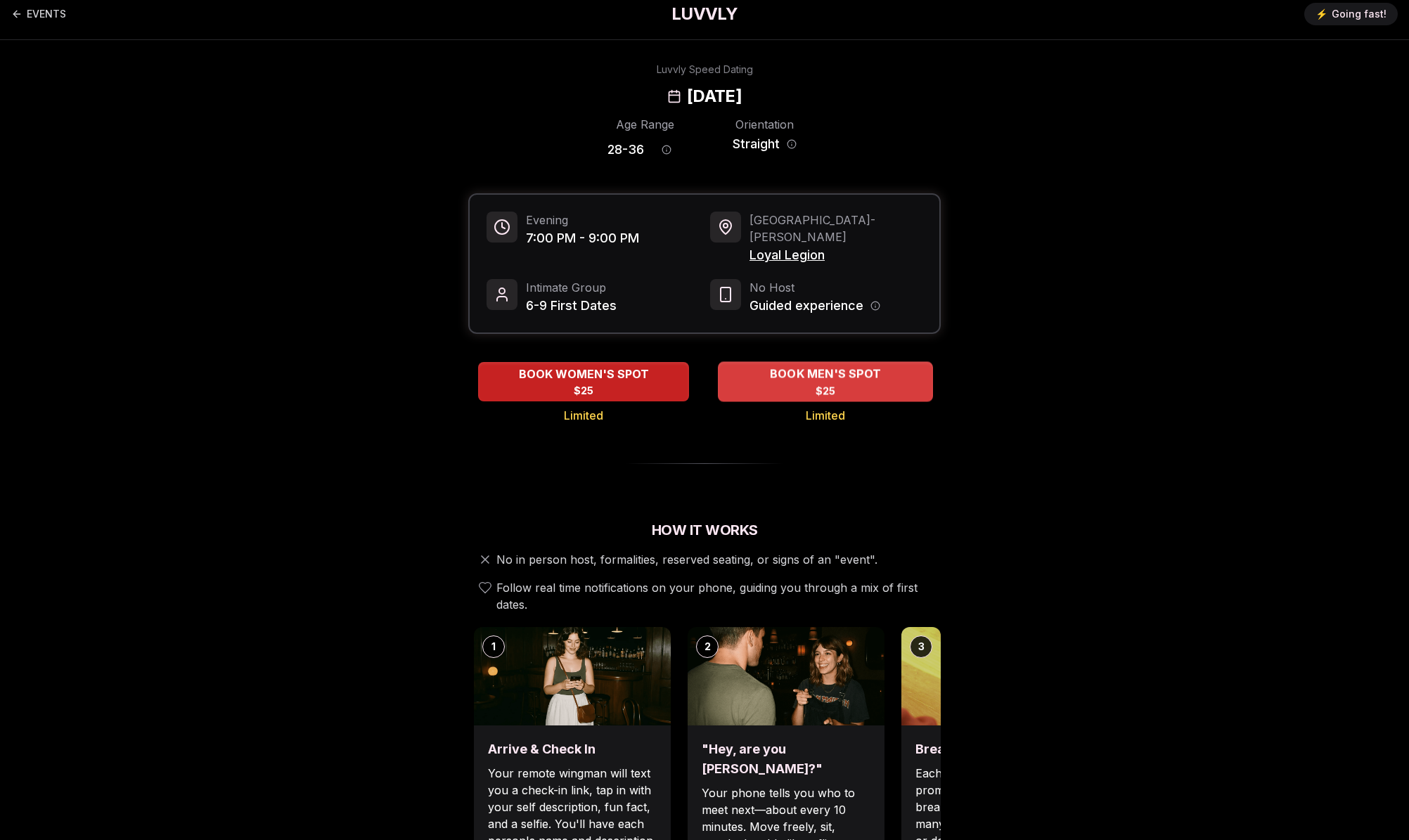
click at [805, 371] on div "BOOK MEN'S SPOT $25" at bounding box center [825, 380] width 215 height 38
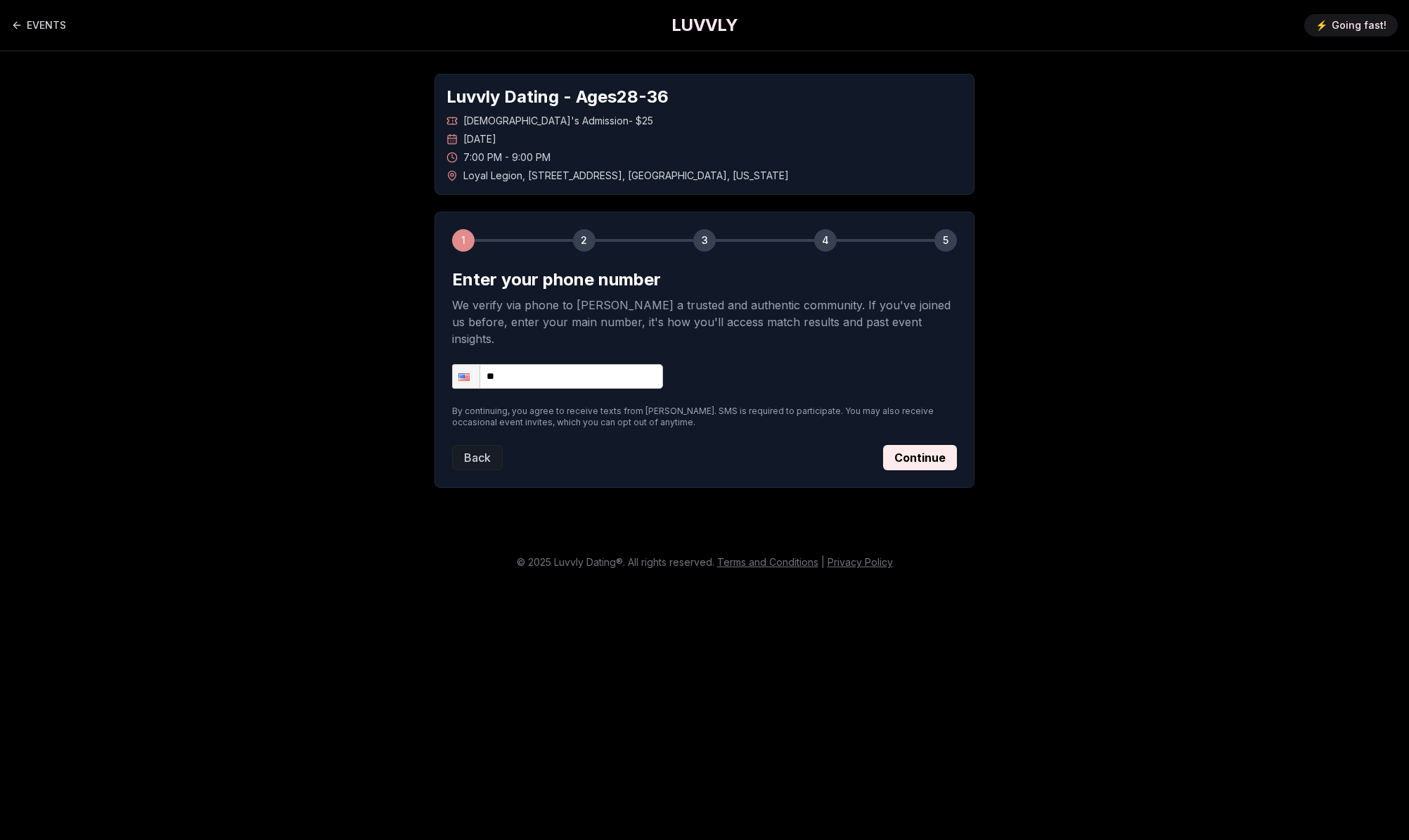
click at [526, 364] on input "**" at bounding box center [557, 377] width 211 height 25
type input "**********"
click at [931, 444] on button "Continue" at bounding box center [920, 457] width 74 height 25
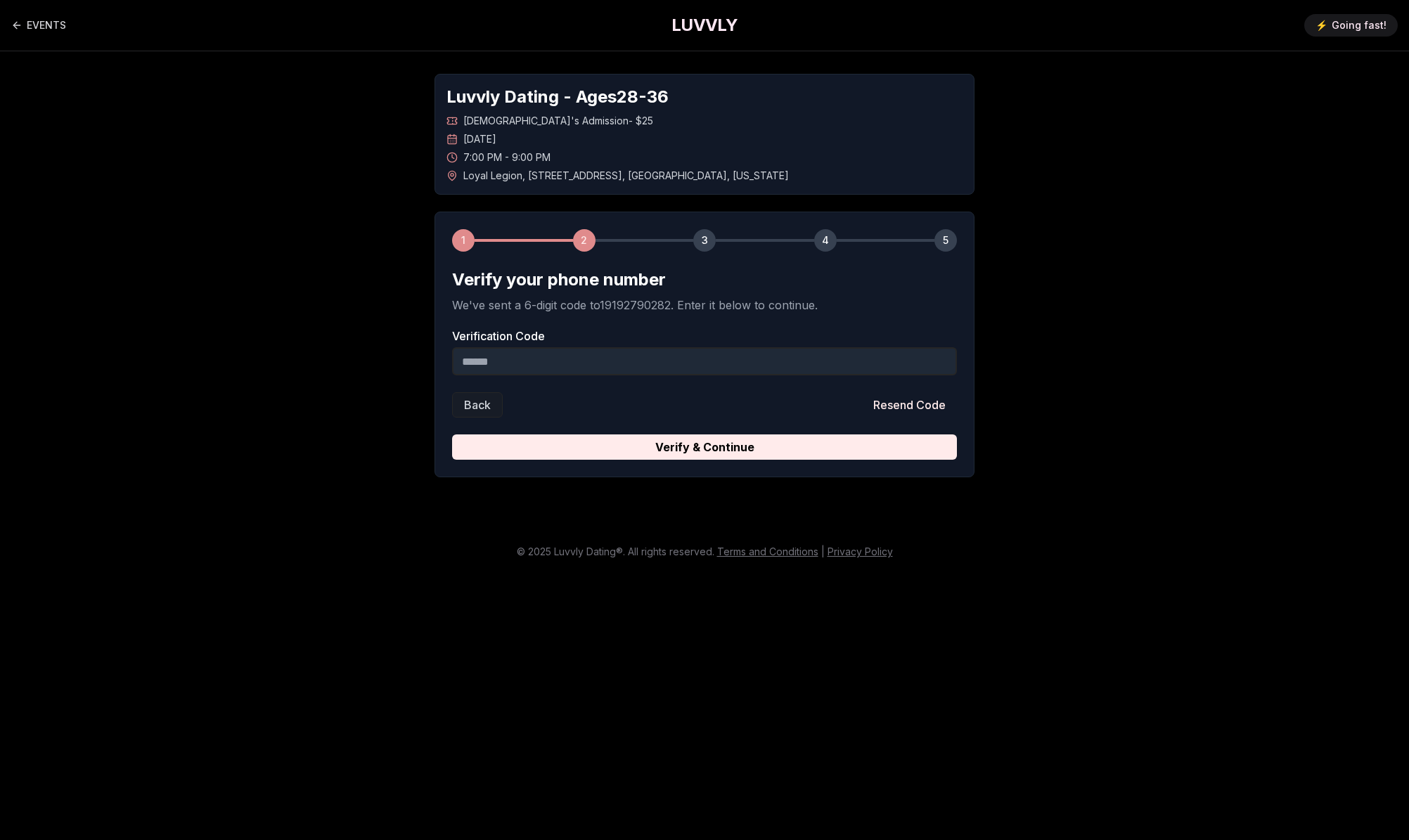
click at [693, 363] on input "Verification Code" at bounding box center [704, 362] width 504 height 29
type input "******"
click at [705, 436] on button "Verify & Continue" at bounding box center [704, 447] width 504 height 25
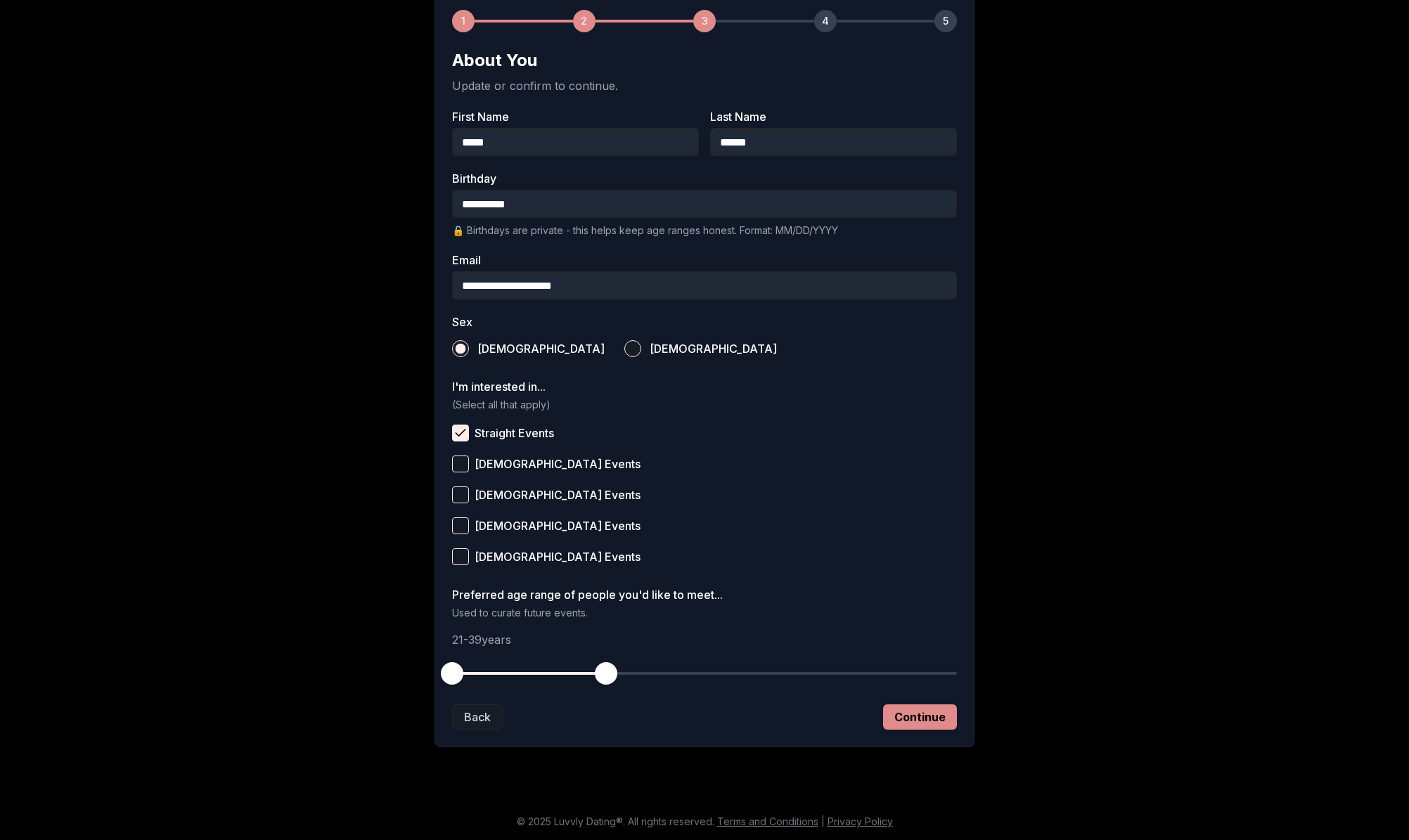
scroll to position [219, 0]
click at [931, 716] on button "Continue" at bounding box center [920, 717] width 74 height 25
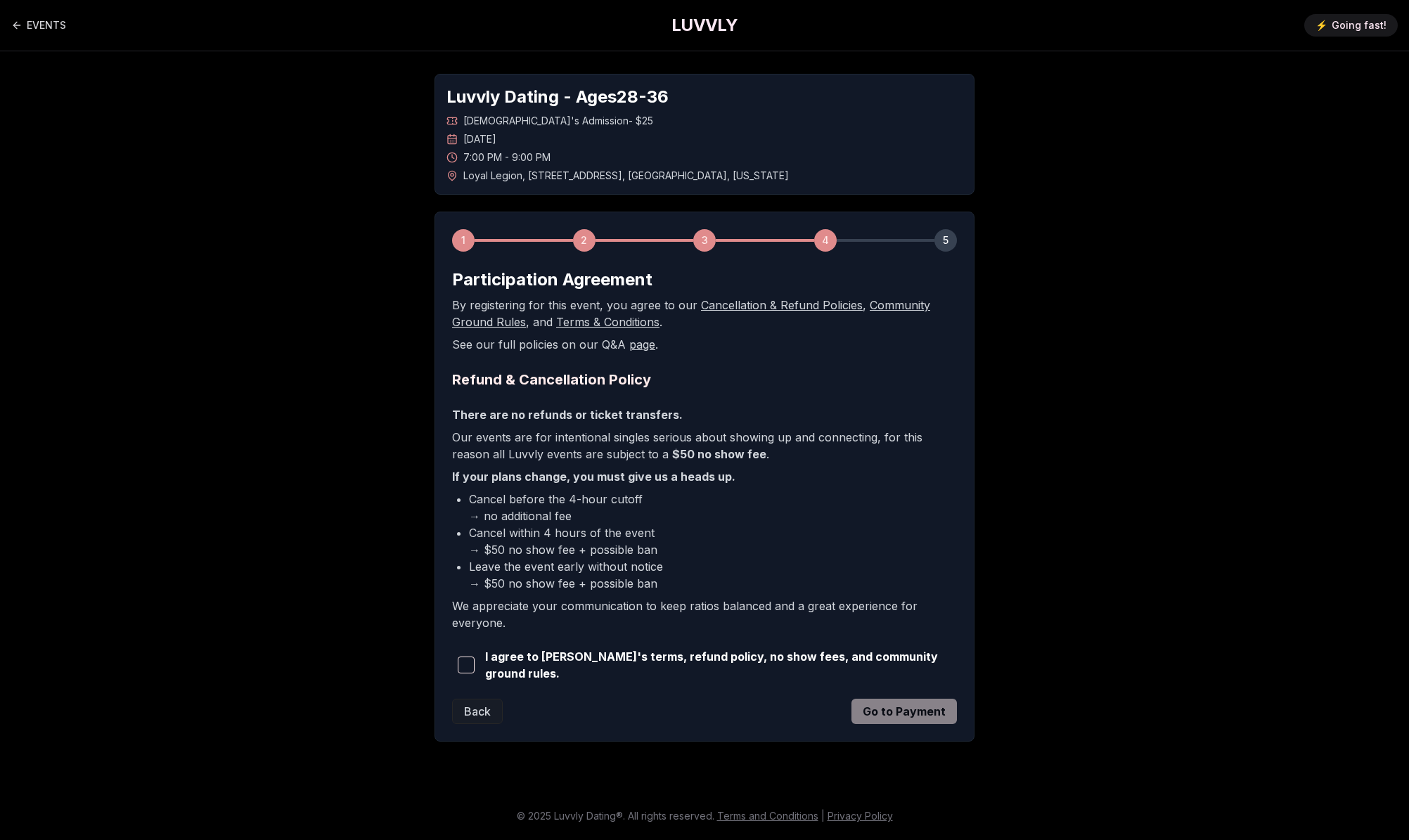
click at [469, 663] on span "button" at bounding box center [466, 665] width 17 height 17
click at [918, 667] on span "I agree to [PERSON_NAME]'s terms, refund policy, no show fees, and community gr…" at bounding box center [720, 665] width 471 height 34
click at [901, 714] on button "Go to Payment" at bounding box center [904, 711] width 105 height 25
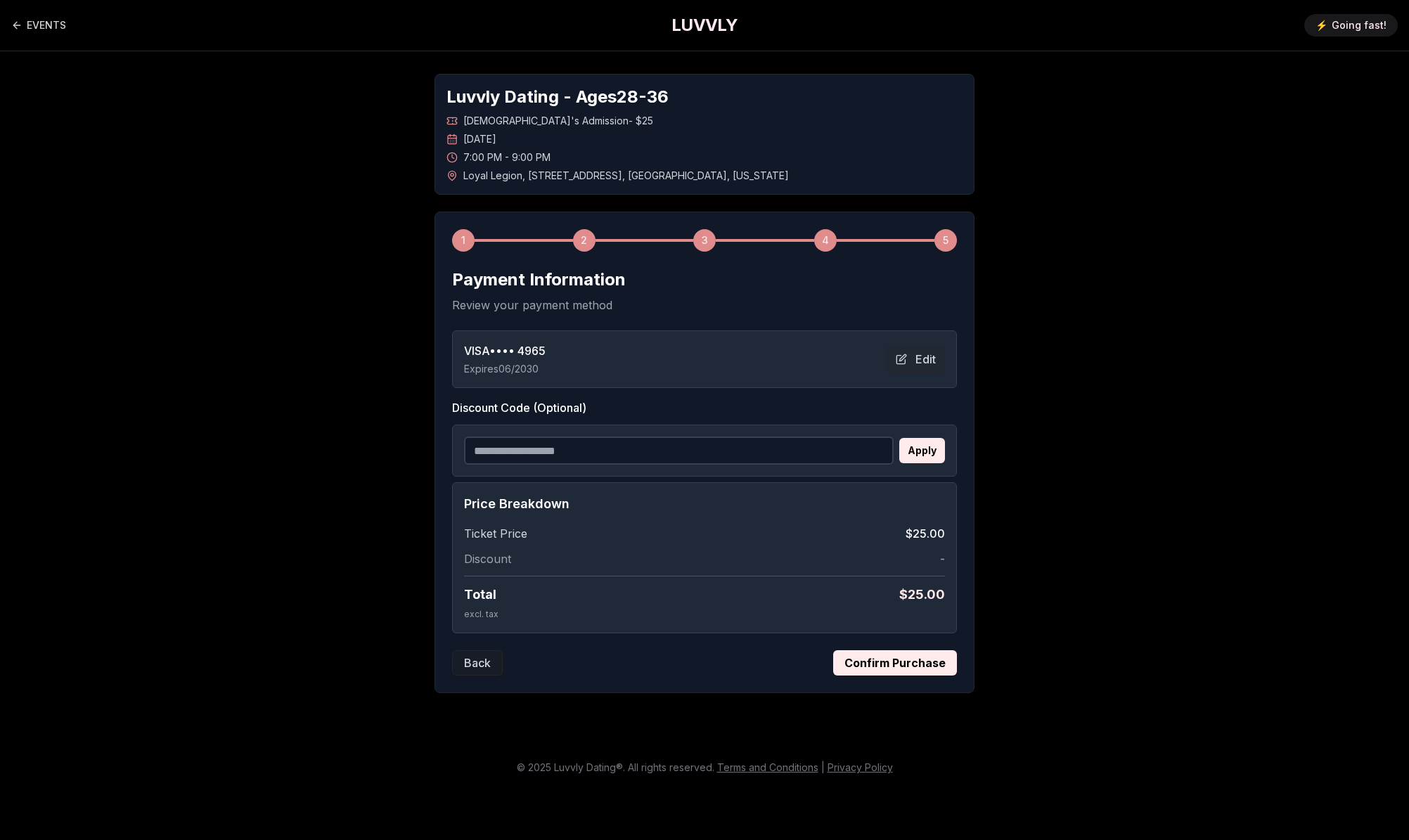
click at [924, 661] on button "Confirm Purchase" at bounding box center [895, 663] width 124 height 25
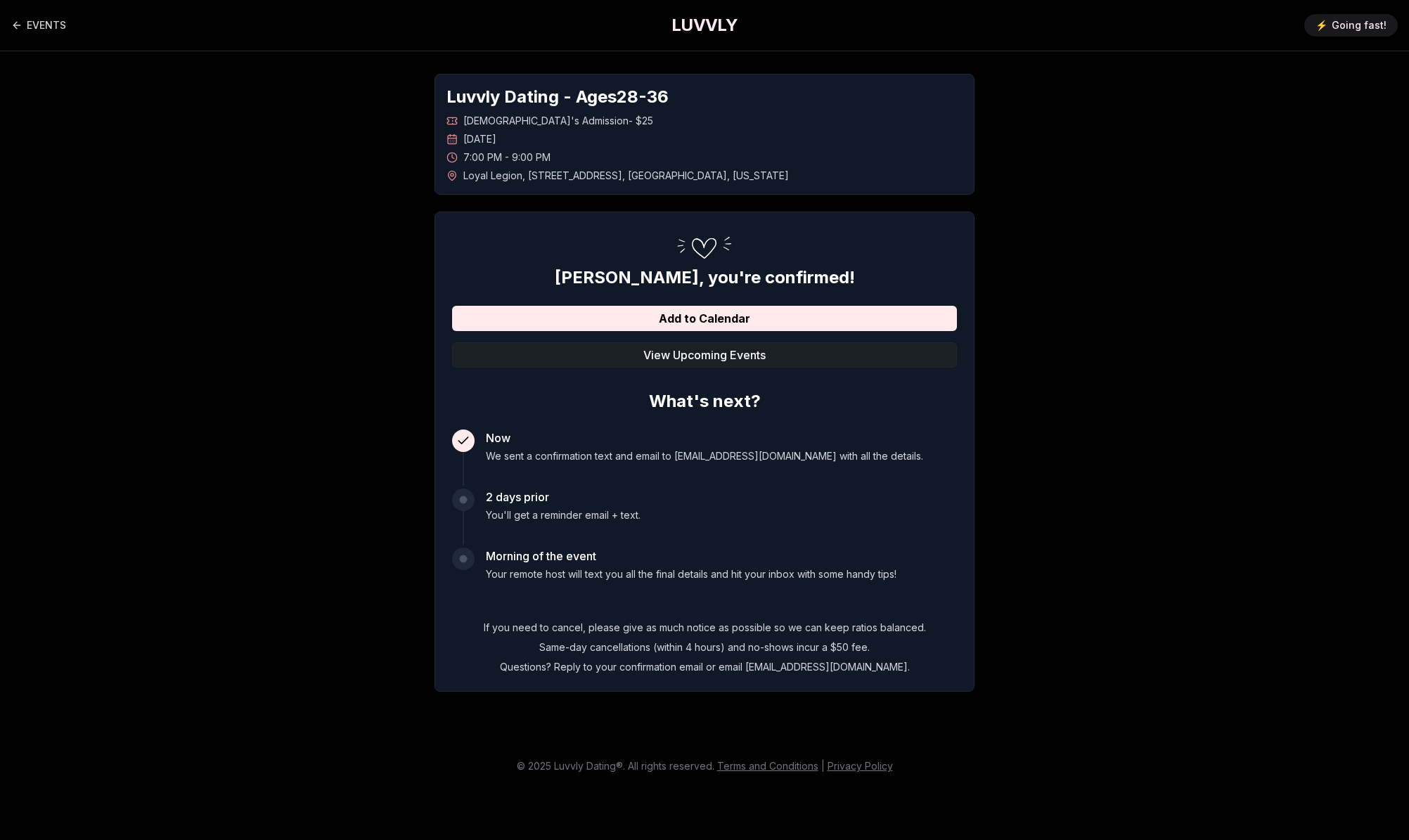
click at [738, 348] on button "View Upcoming Events" at bounding box center [704, 355] width 504 height 25
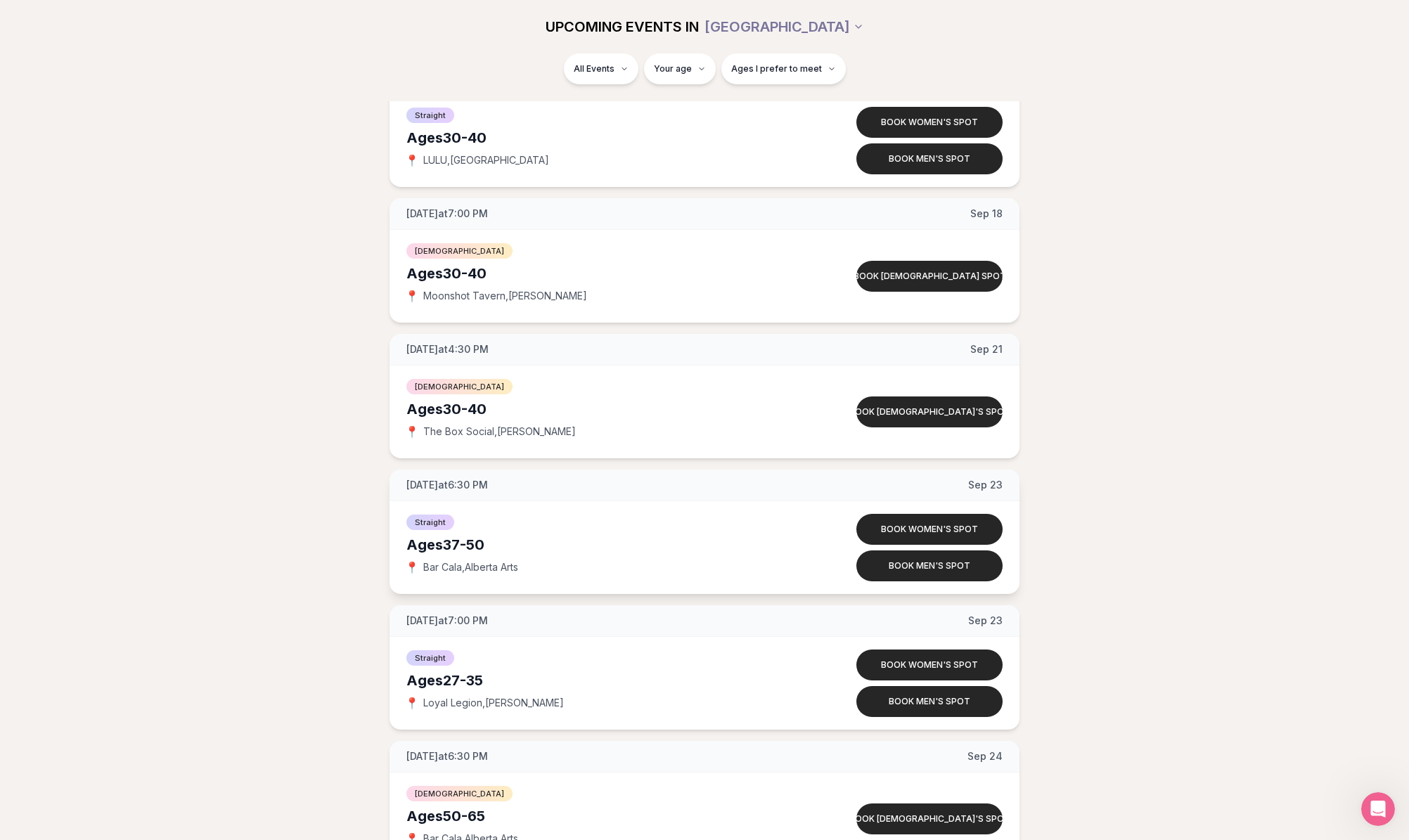
scroll to position [5525, 0]
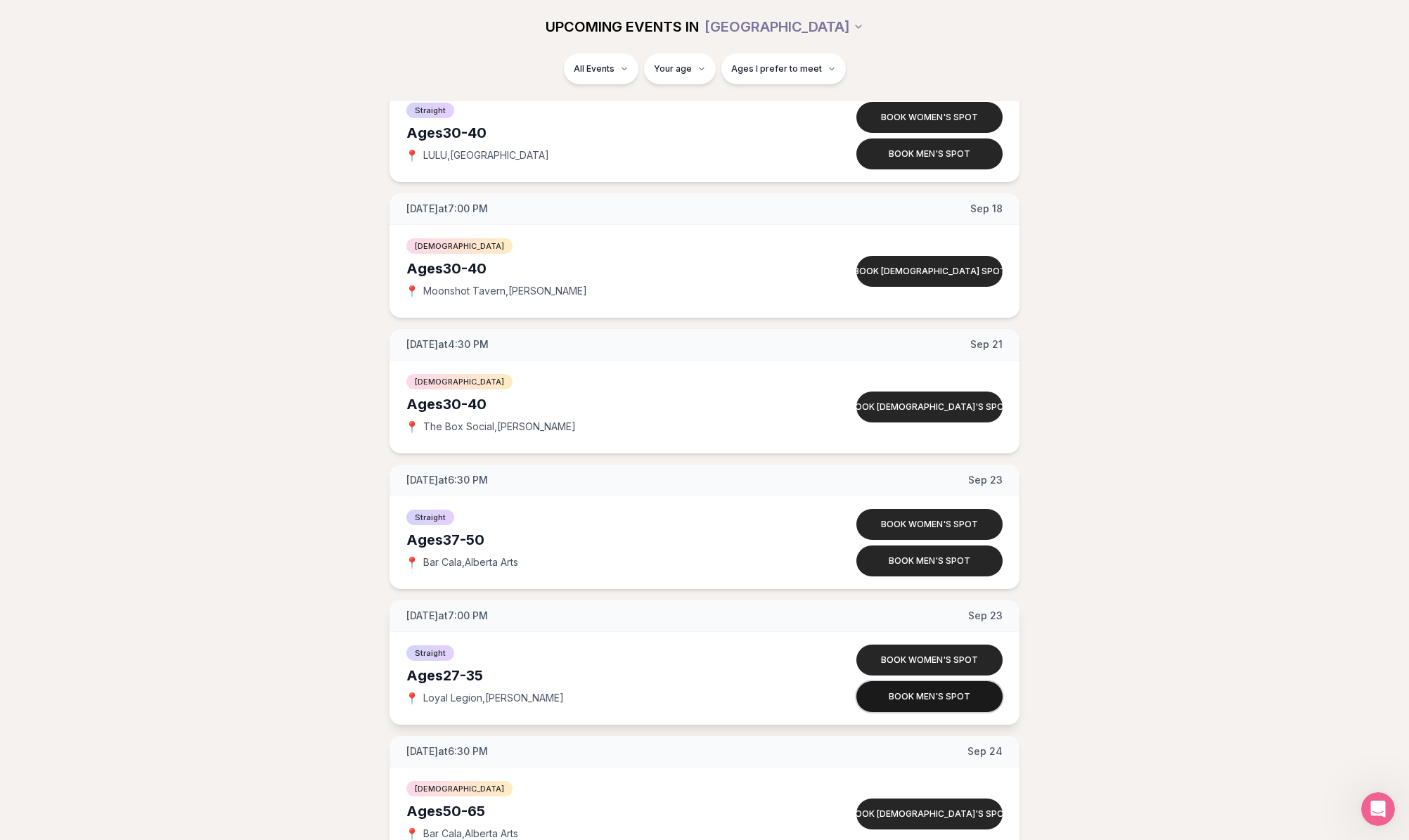
click at [913, 694] on button "Book men's spot" at bounding box center [930, 696] width 146 height 31
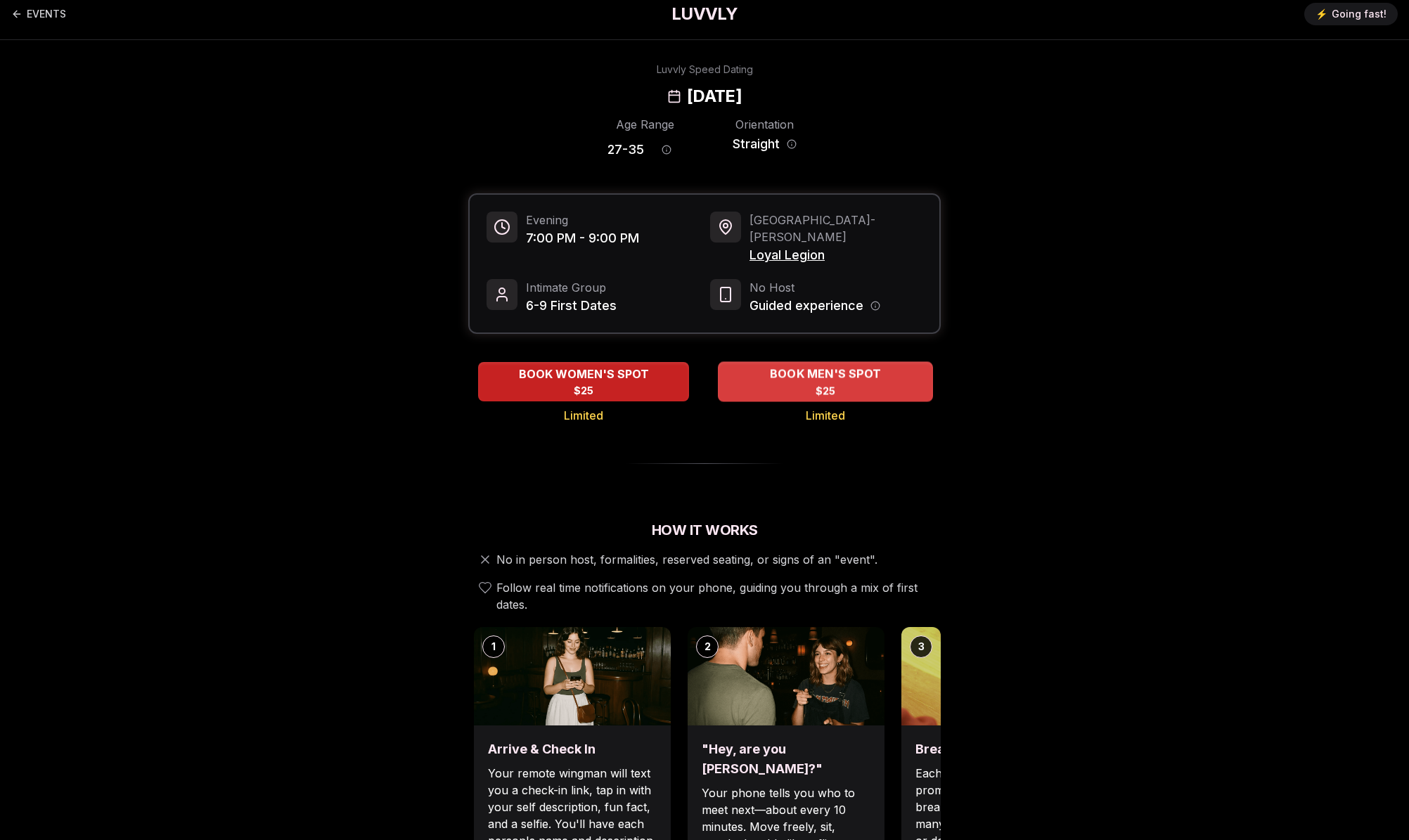
click at [817, 384] on span "$25" at bounding box center [825, 391] width 20 height 14
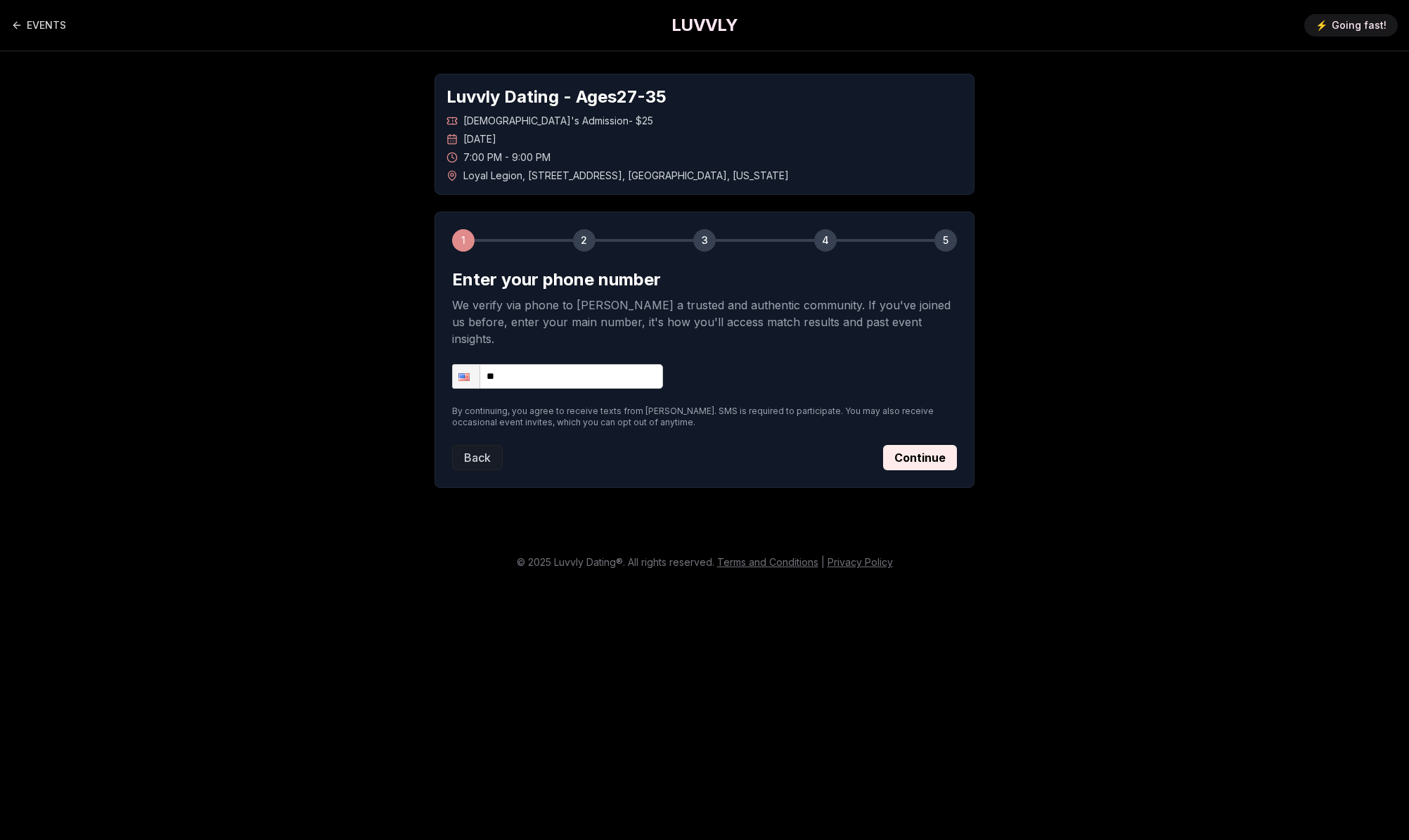
click at [596, 364] on input "**" at bounding box center [557, 377] width 211 height 25
type input "**********"
click at [930, 444] on button "Continue" at bounding box center [920, 457] width 74 height 25
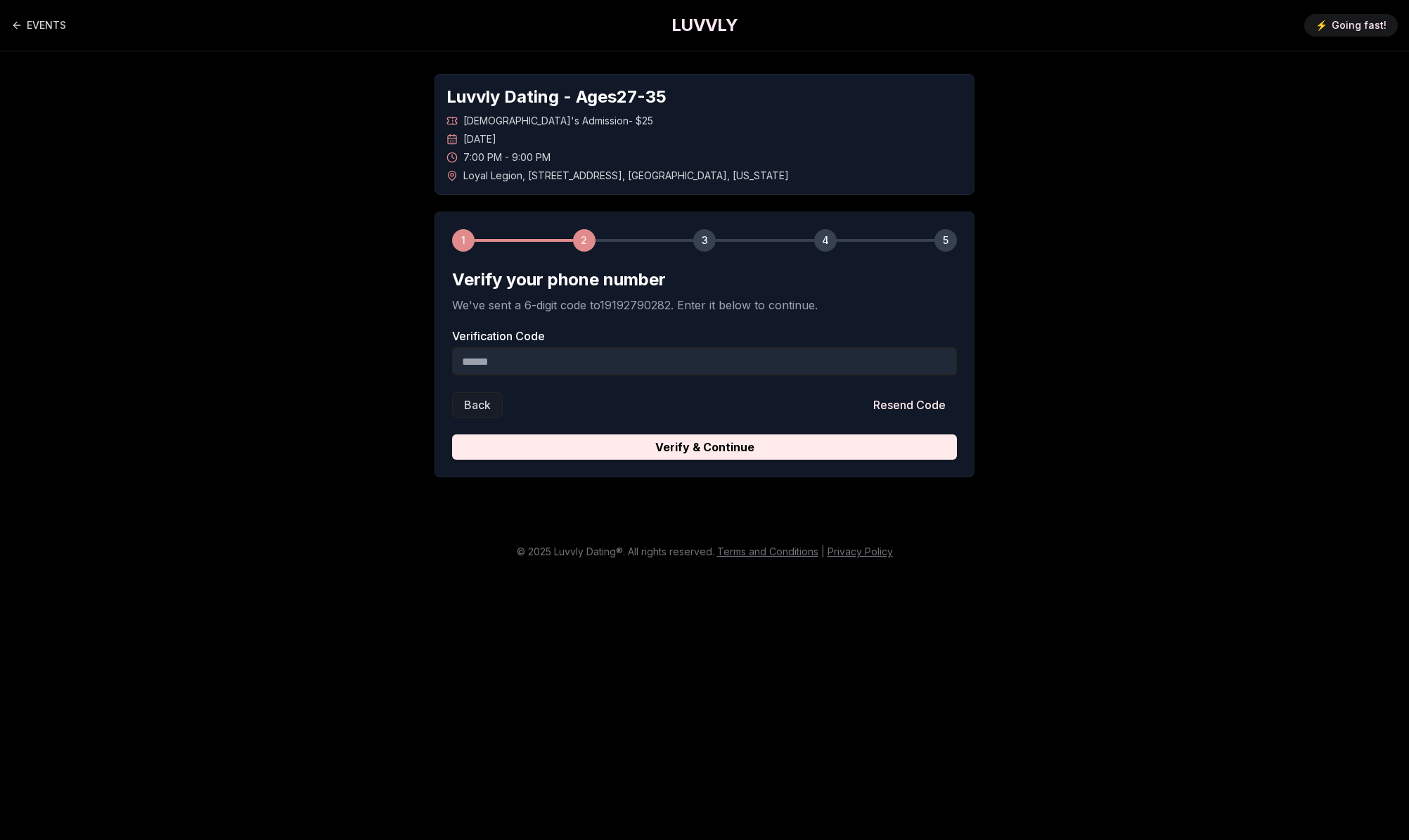
click at [750, 347] on input "Verification Code" at bounding box center [704, 362] width 504 height 29
type input "******"
click at [705, 436] on button "Verify & Continue" at bounding box center [704, 447] width 504 height 25
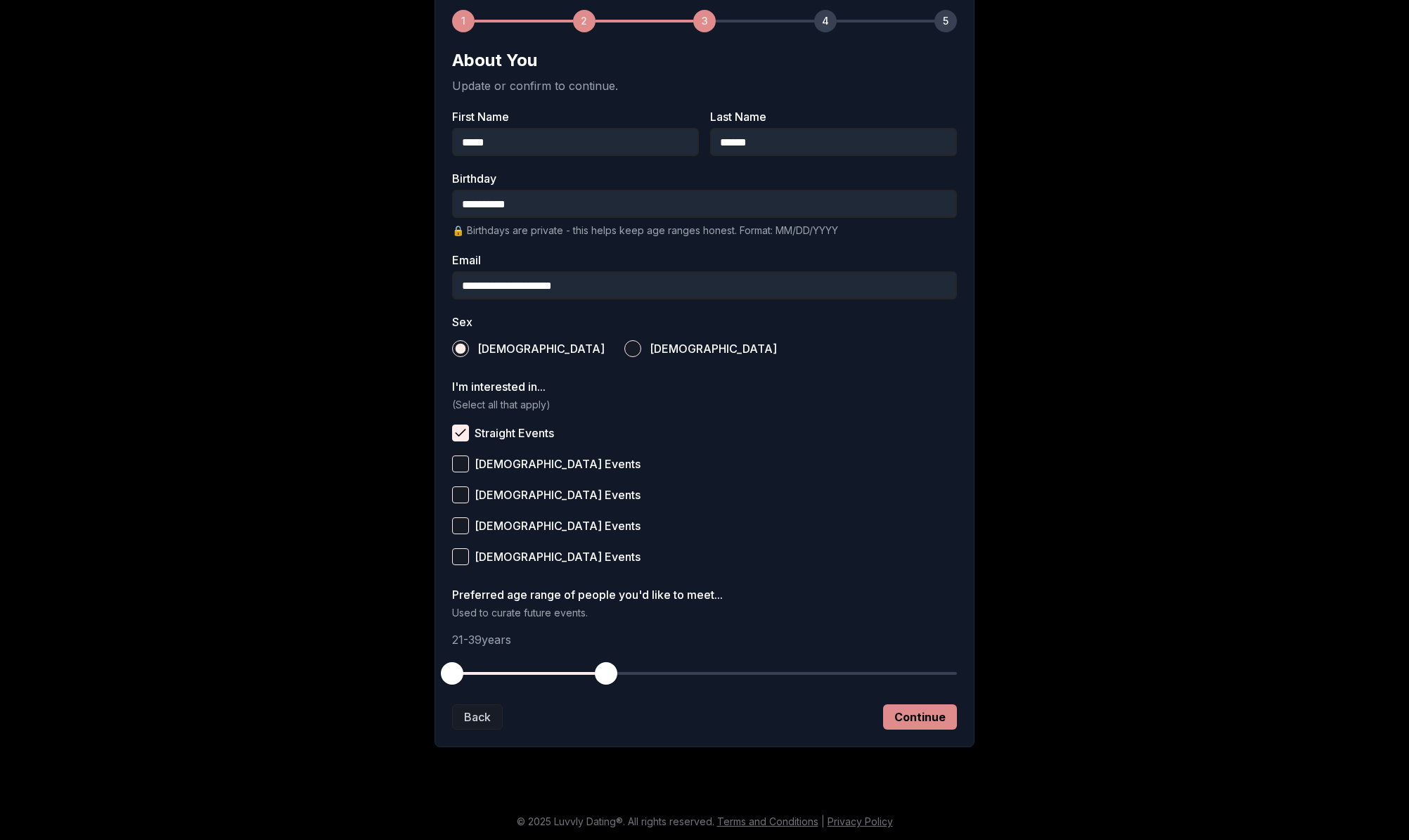
scroll to position [219, 0]
click at [922, 727] on button "Continue" at bounding box center [920, 717] width 74 height 25
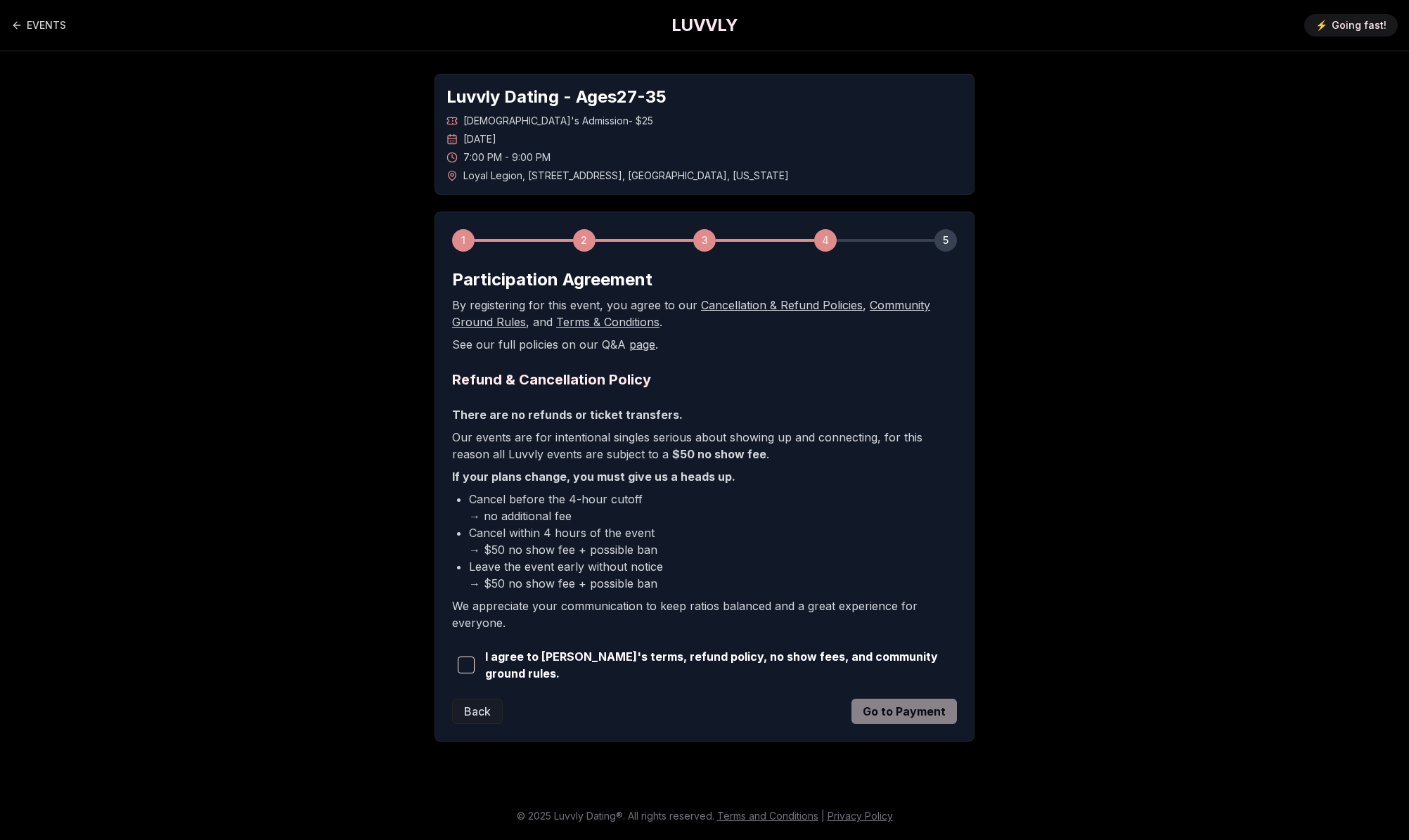
scroll to position [0, 0]
click at [459, 667] on span "button" at bounding box center [466, 665] width 17 height 17
click at [911, 709] on button "Go to Payment" at bounding box center [904, 711] width 105 height 25
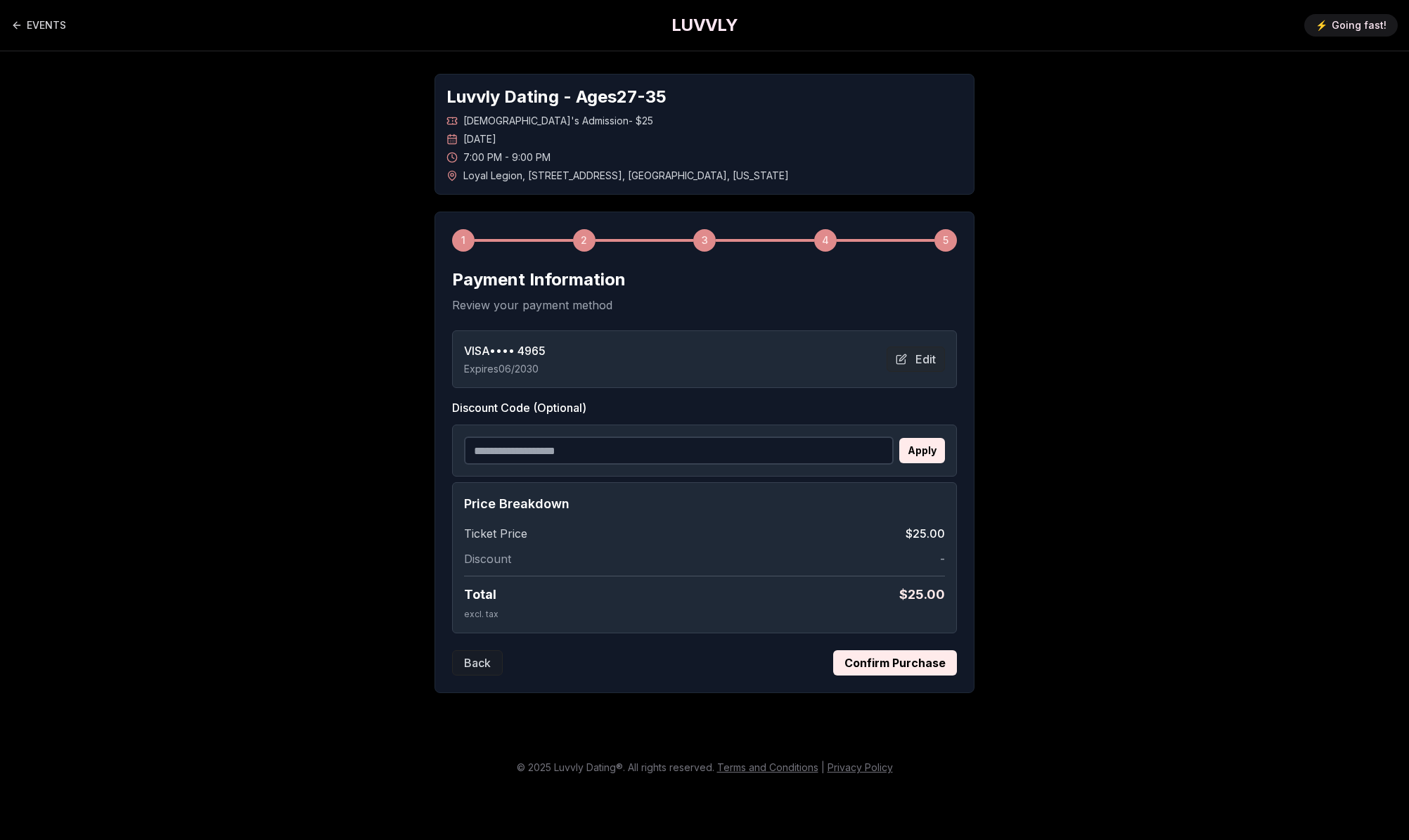
click at [924, 670] on button "Confirm Purchase" at bounding box center [895, 663] width 124 height 25
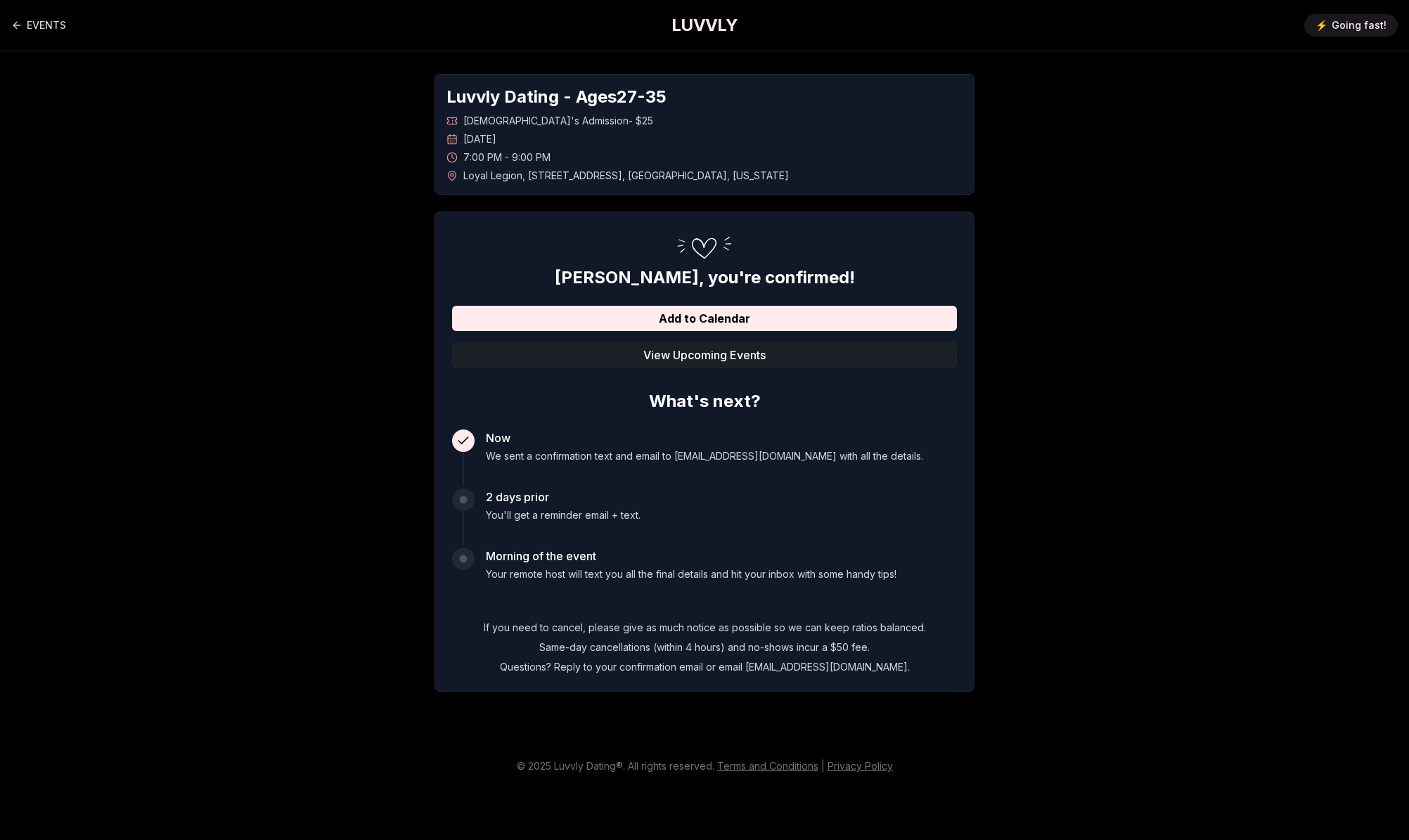
click at [699, 351] on button "View Upcoming Events" at bounding box center [704, 355] width 504 height 25
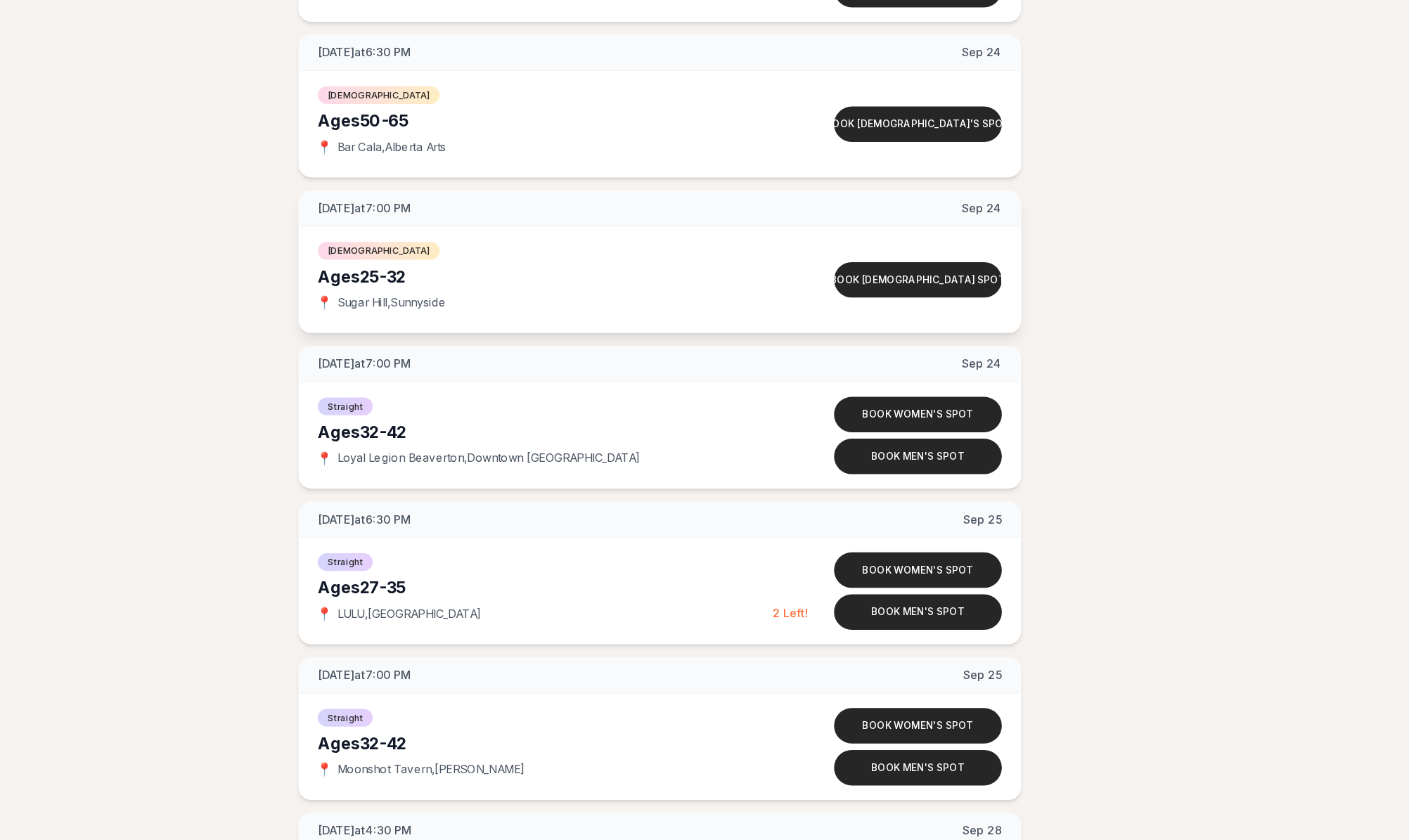
scroll to position [6129, 0]
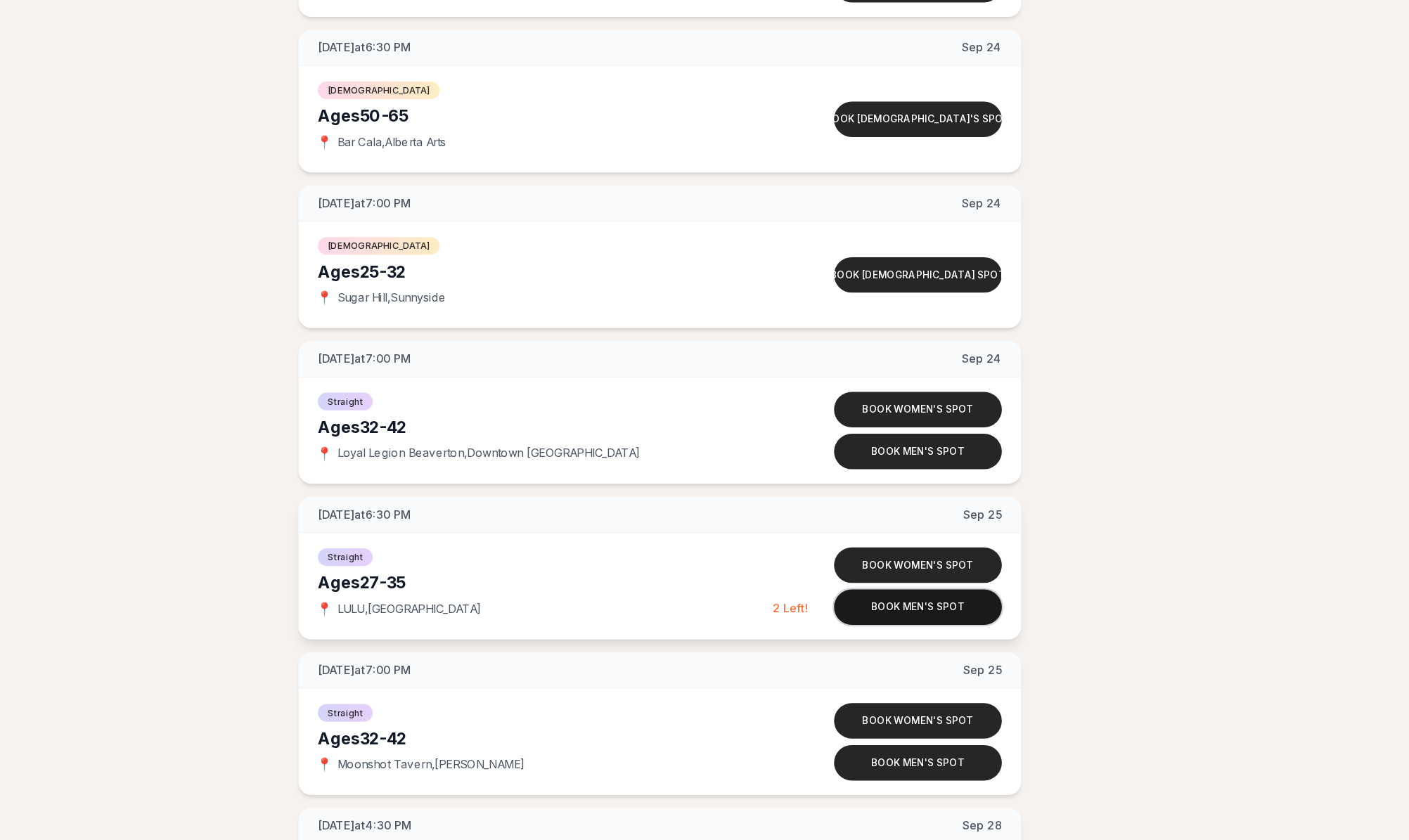
click at [856, 621] on button "Book men's spot" at bounding box center [930, 636] width 146 height 31
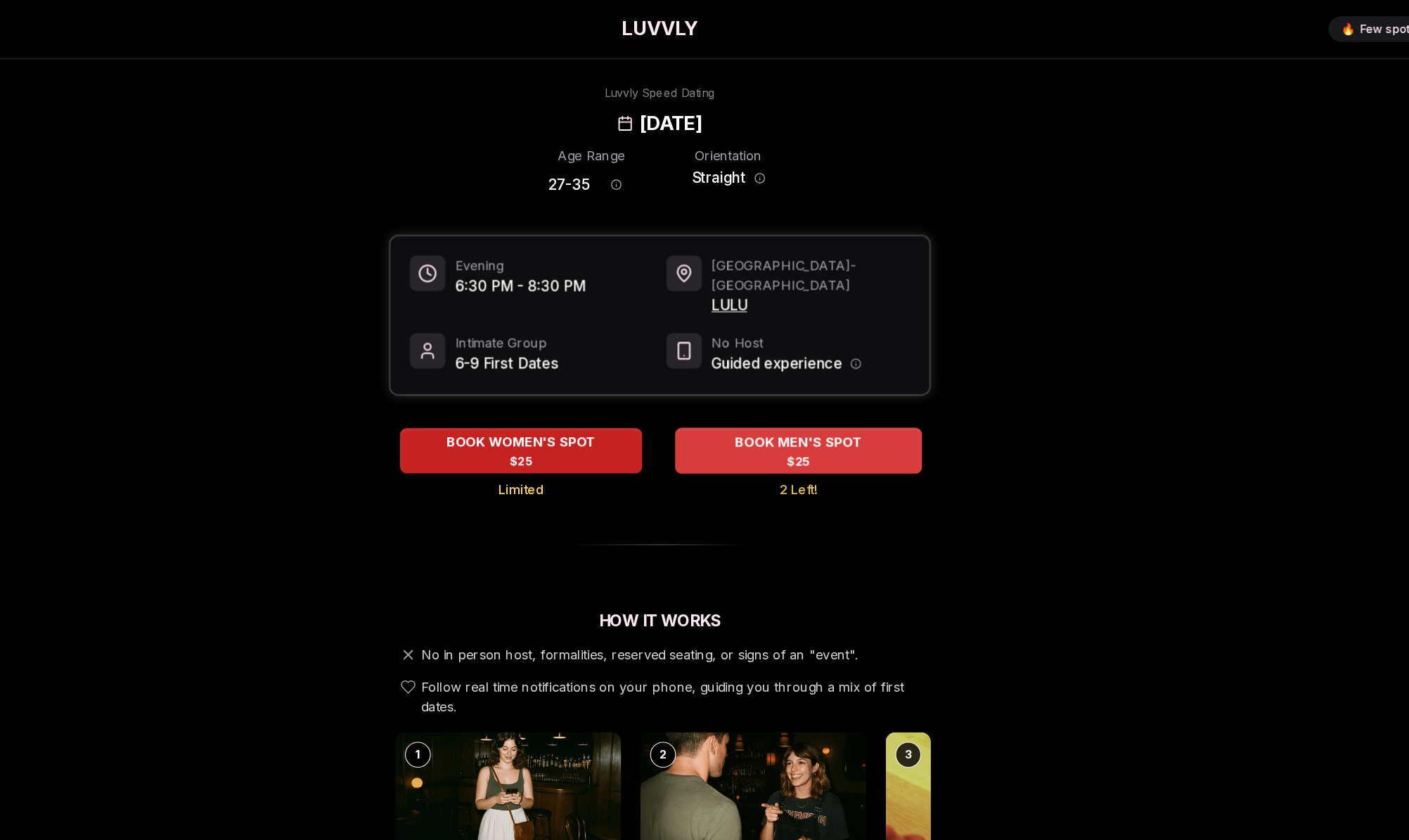
click at [725, 378] on div "BOOK MEN'S SPOT $25" at bounding box center [825, 392] width 215 height 38
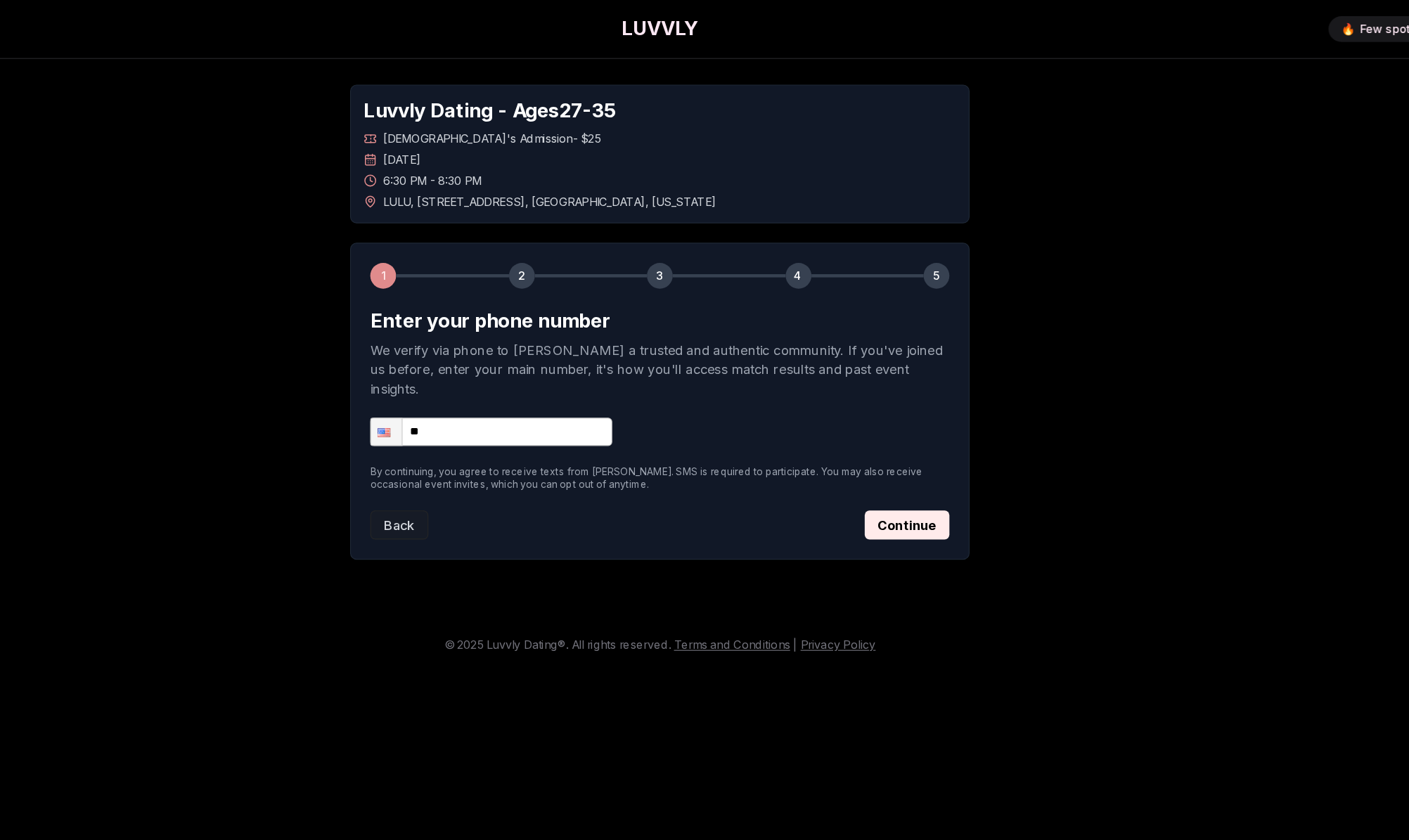
click at [472, 364] on input "**" at bounding box center [557, 377] width 211 height 25
type input "**********"
click at [883, 444] on button "Continue" at bounding box center [920, 457] width 74 height 25
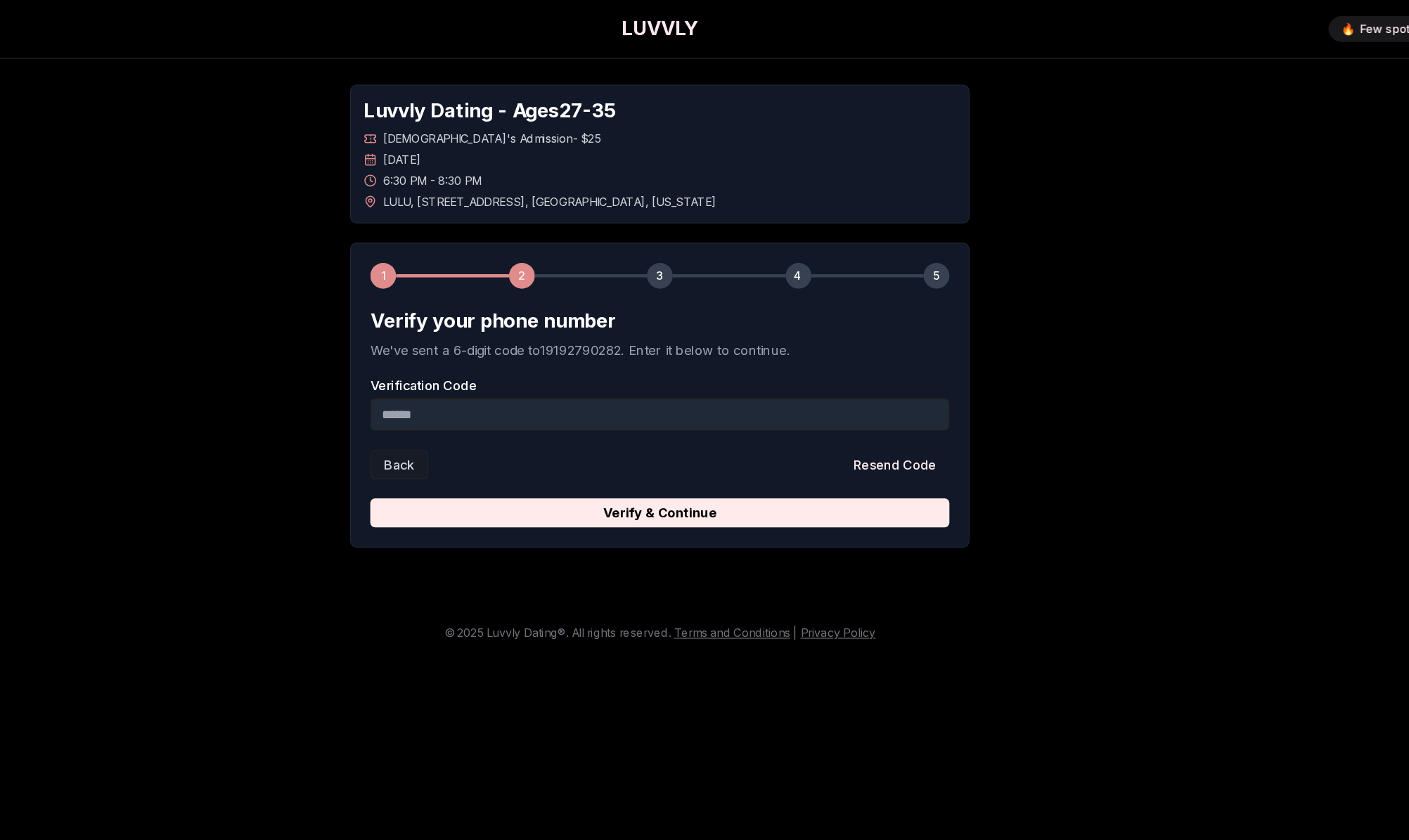
click at [673, 367] on input "Verification Code" at bounding box center [704, 362] width 504 height 29
type input "******"
click at [575, 447] on button "Verify & Continue" at bounding box center [704, 447] width 504 height 25
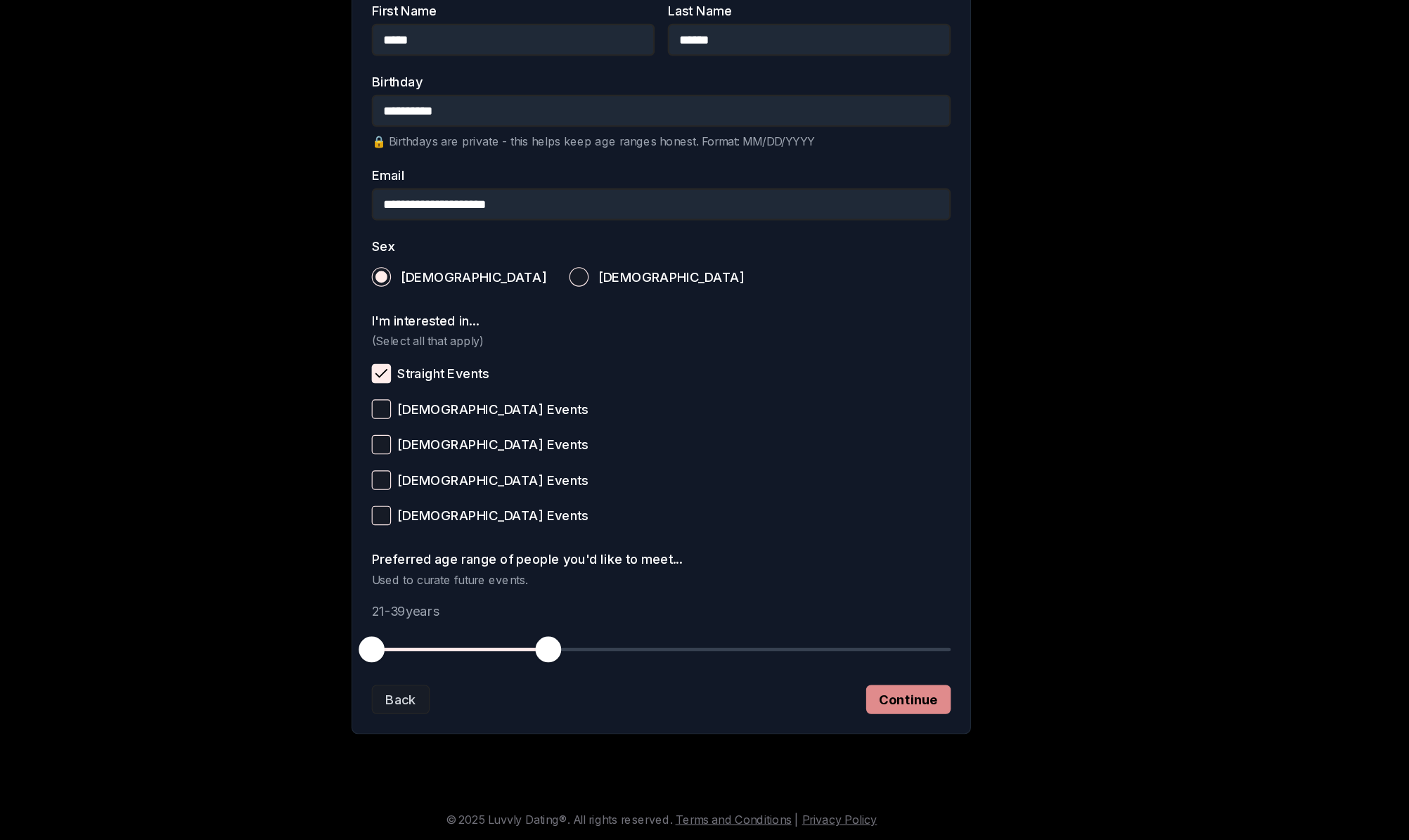
click at [883, 705] on button "Continue" at bounding box center [920, 717] width 74 height 25
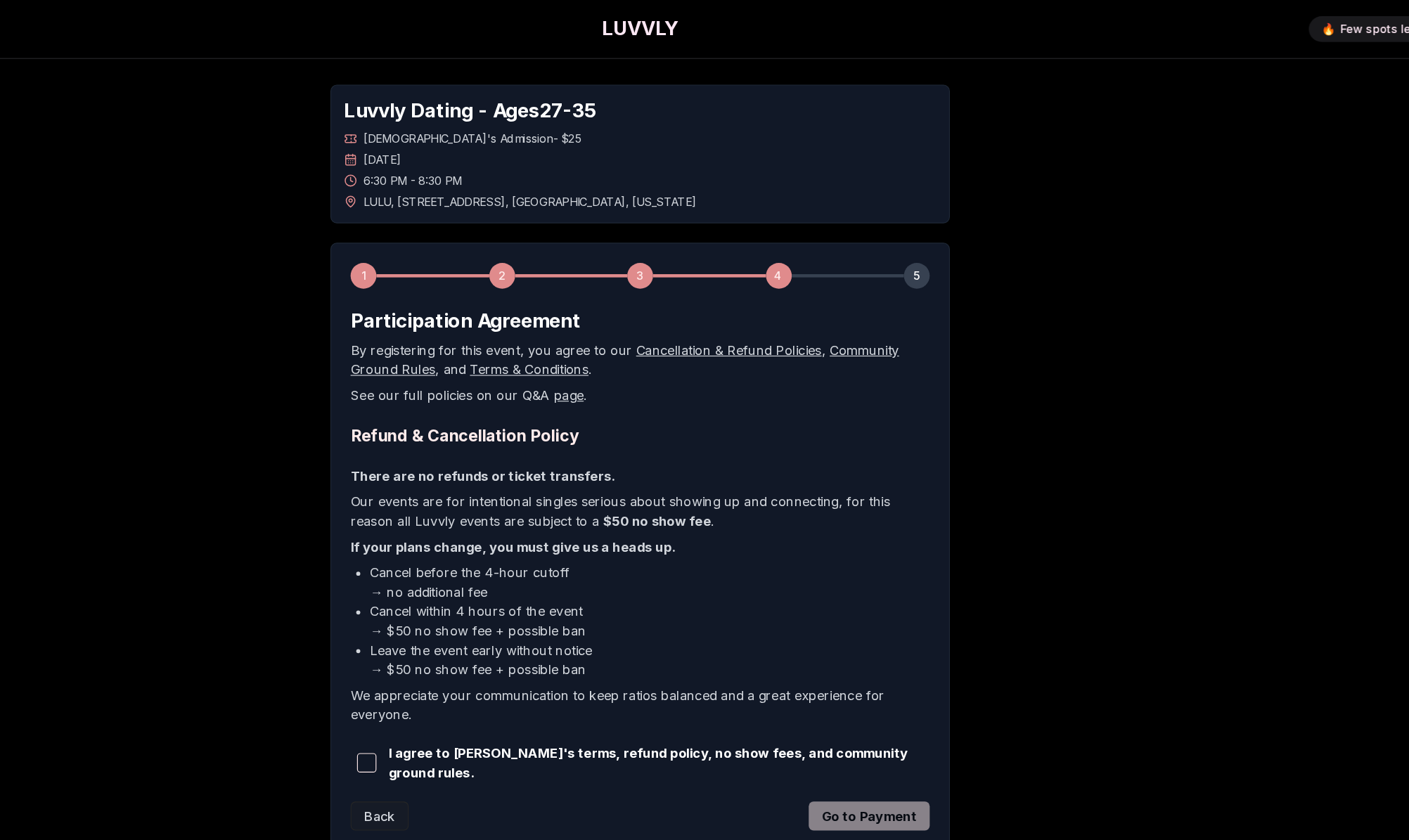
click at [458, 657] on span "button" at bounding box center [466, 665] width 17 height 17
click at [851, 715] on button "Go to Payment" at bounding box center [904, 711] width 105 height 25
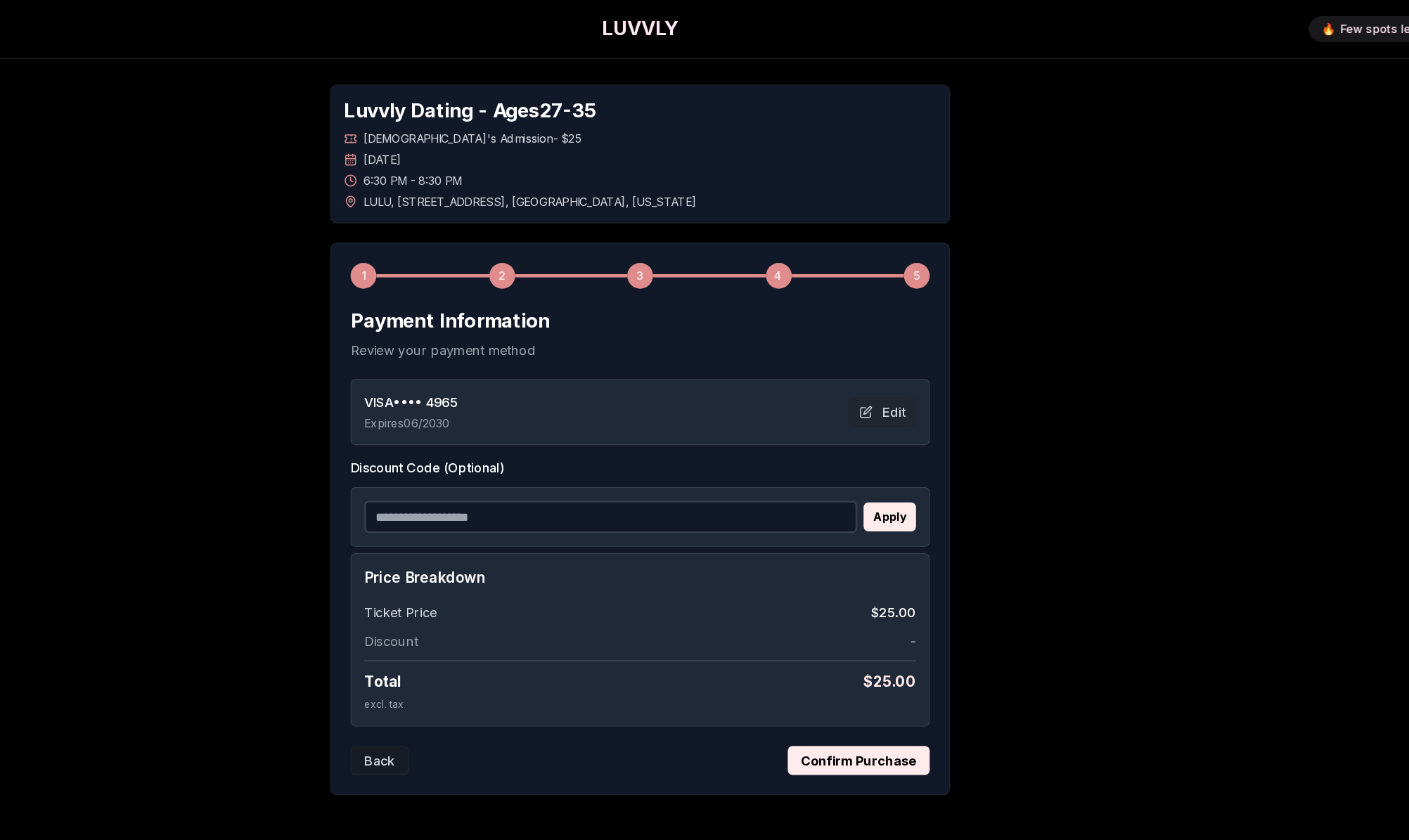
click at [833, 670] on button "Confirm Purchase" at bounding box center [895, 663] width 124 height 25
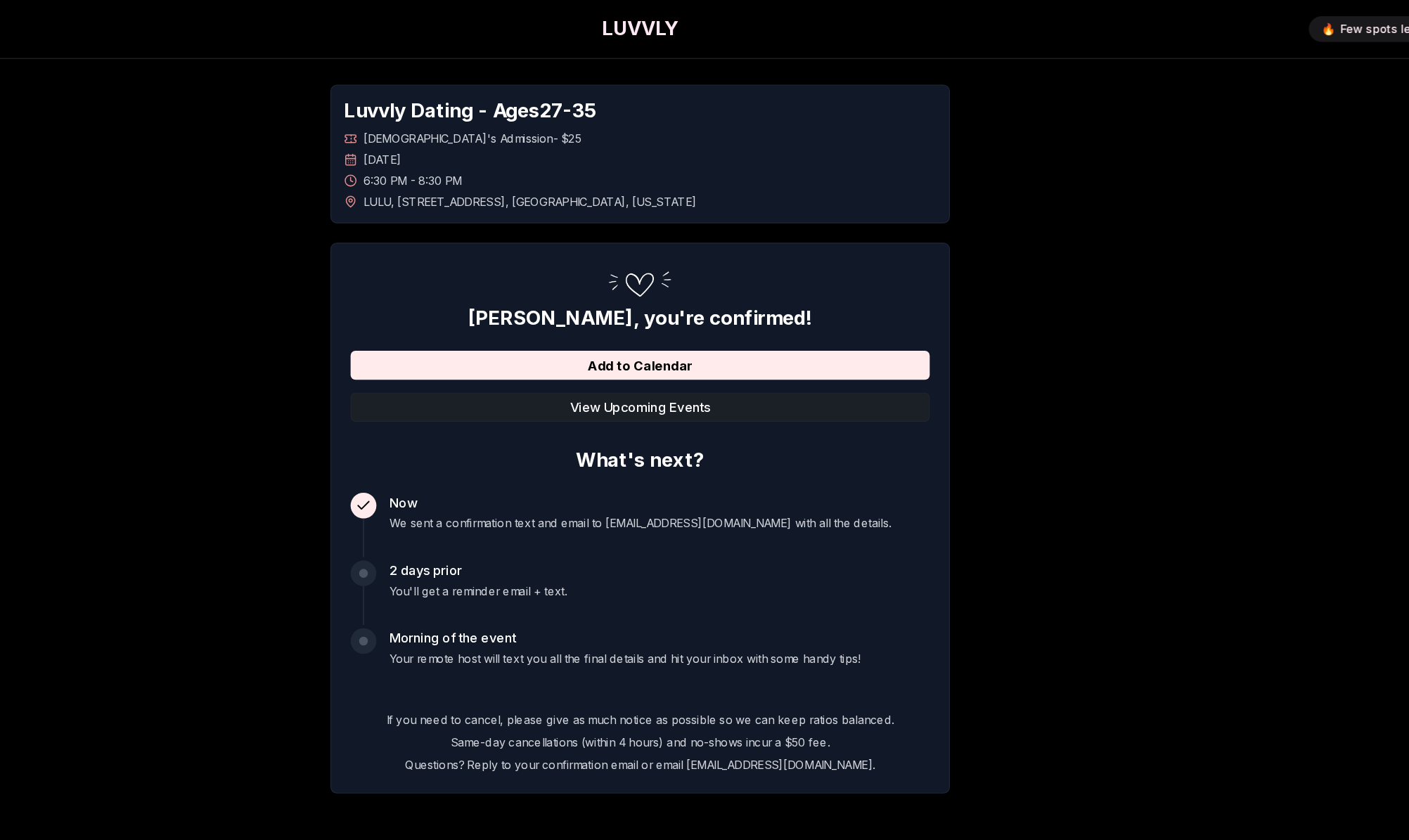
click at [561, 355] on button "View Upcoming Events" at bounding box center [704, 355] width 504 height 25
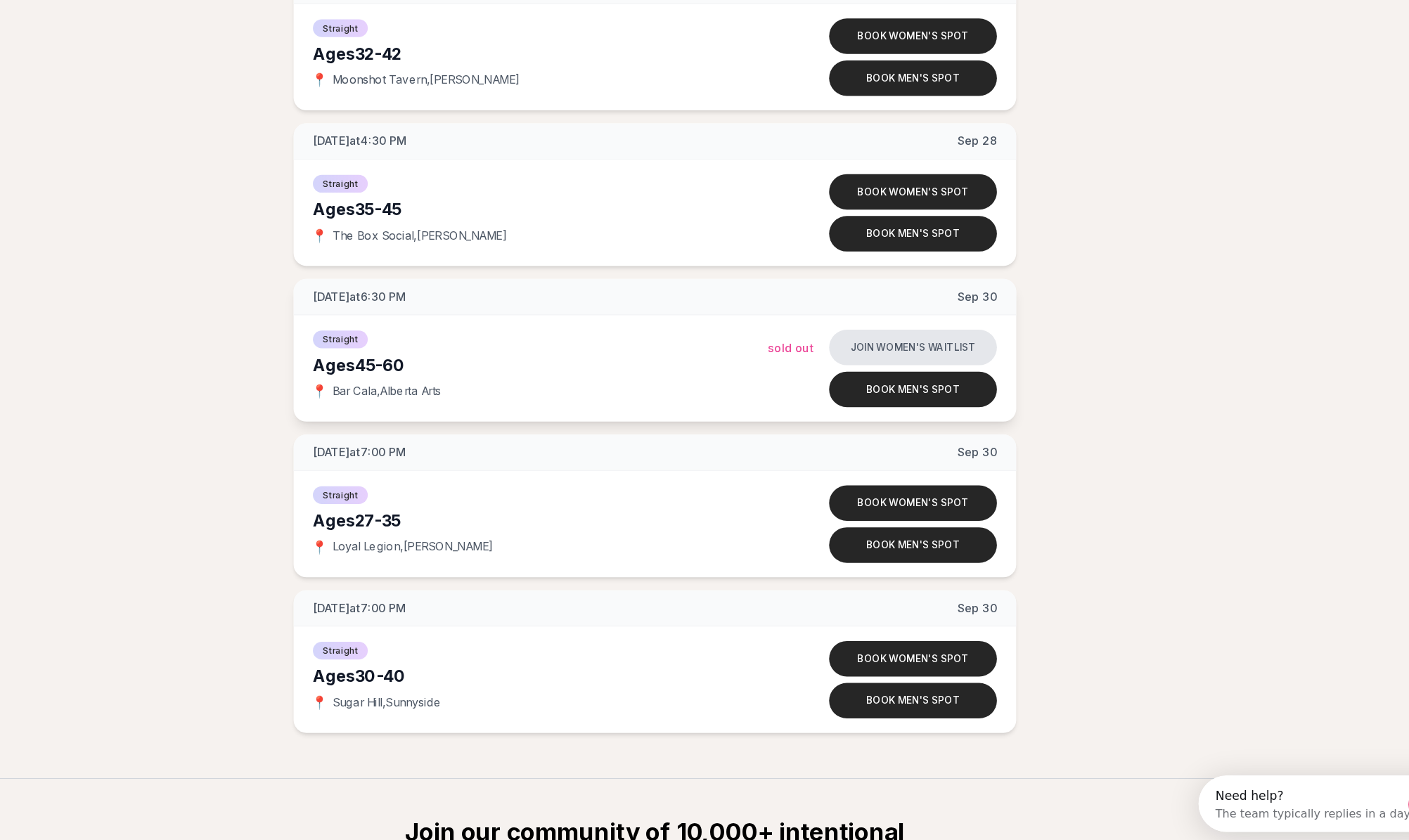
scroll to position [6748, 0]
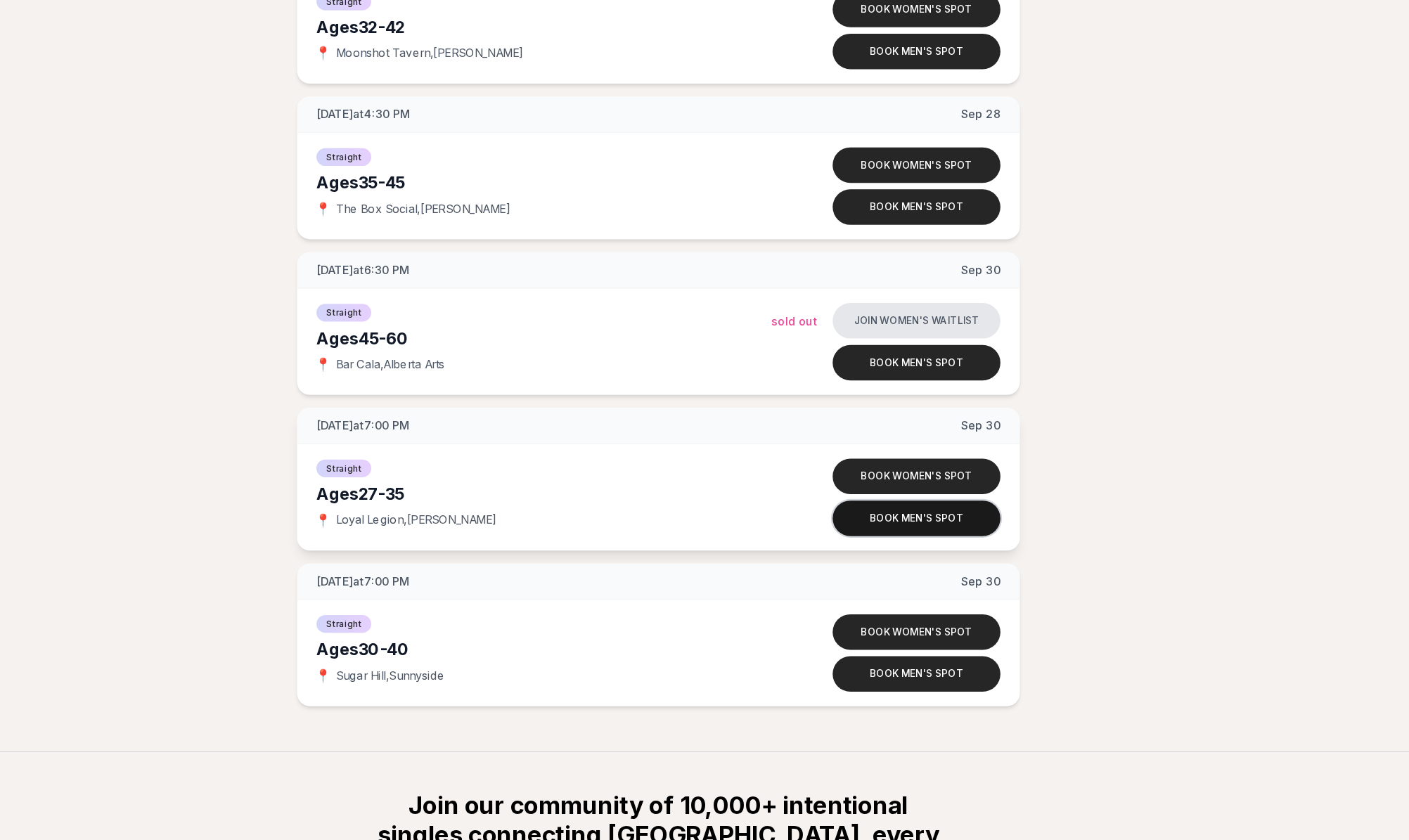
click at [856, 544] on button "Book men's spot" at bounding box center [930, 559] width 146 height 31
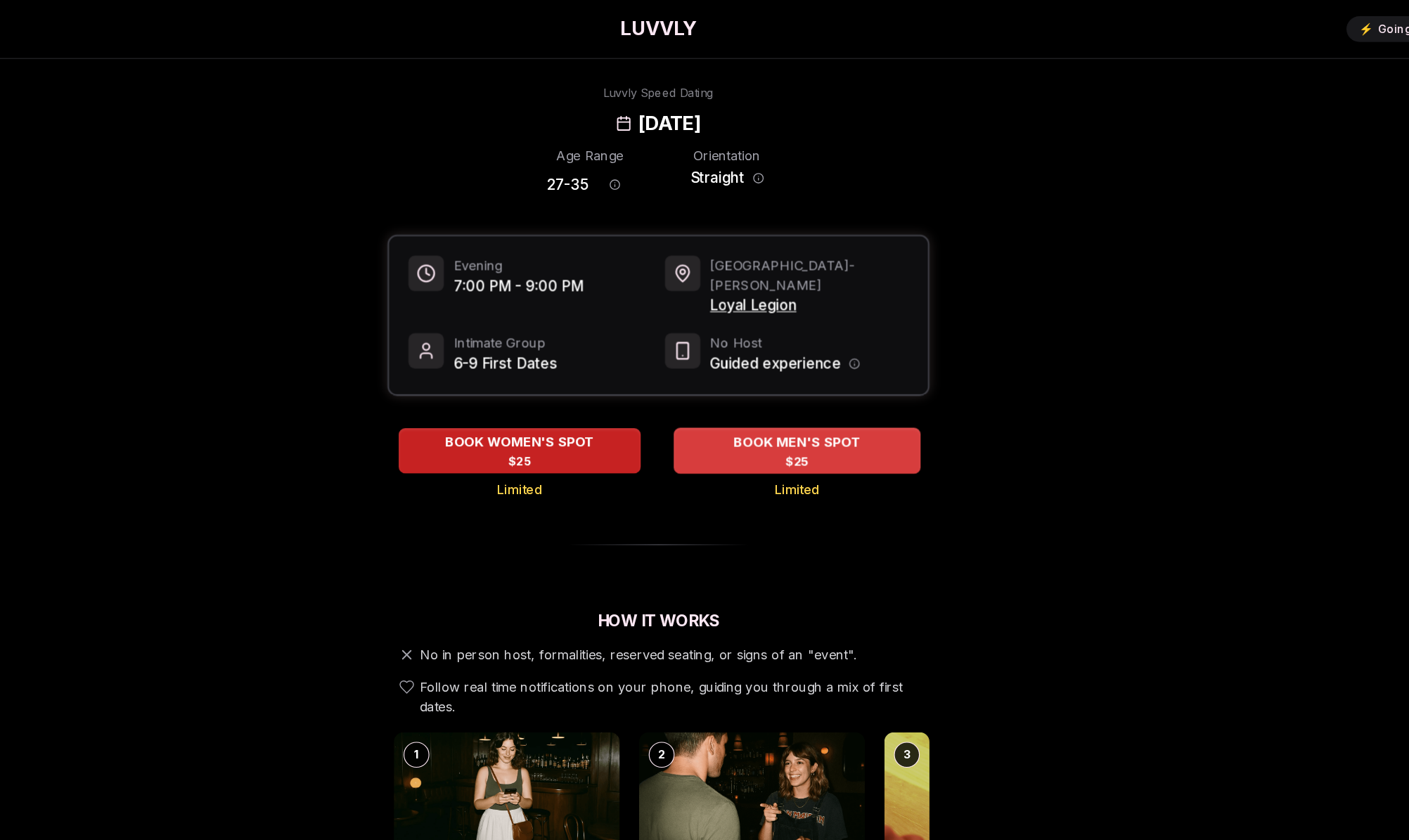
click at [767, 377] on span "BOOK MEN'S SPOT" at bounding box center [825, 385] width 117 height 17
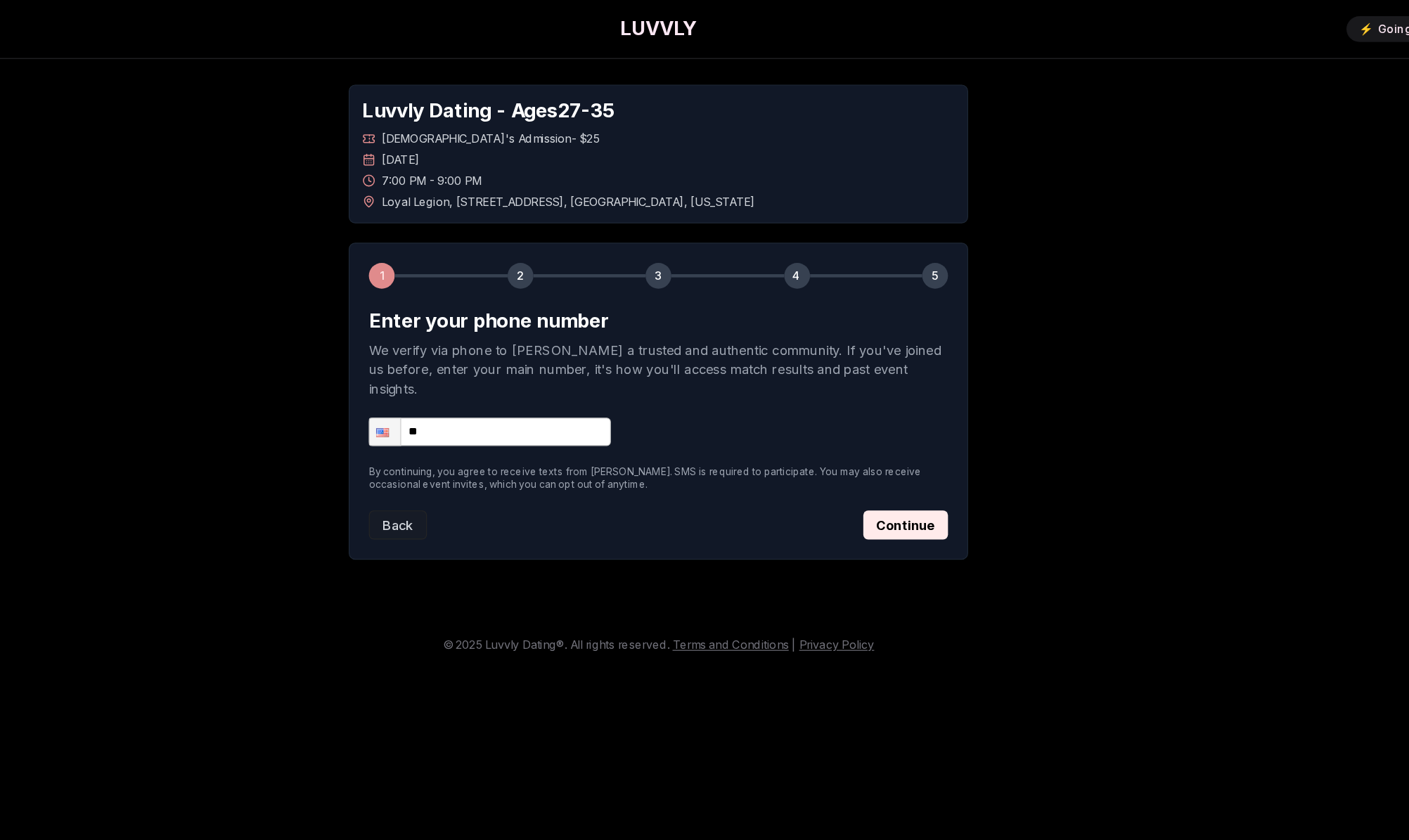
click at [471, 364] on input "**" at bounding box center [557, 377] width 211 height 25
type input "**********"
click at [883, 444] on button "Continue" at bounding box center [920, 457] width 74 height 25
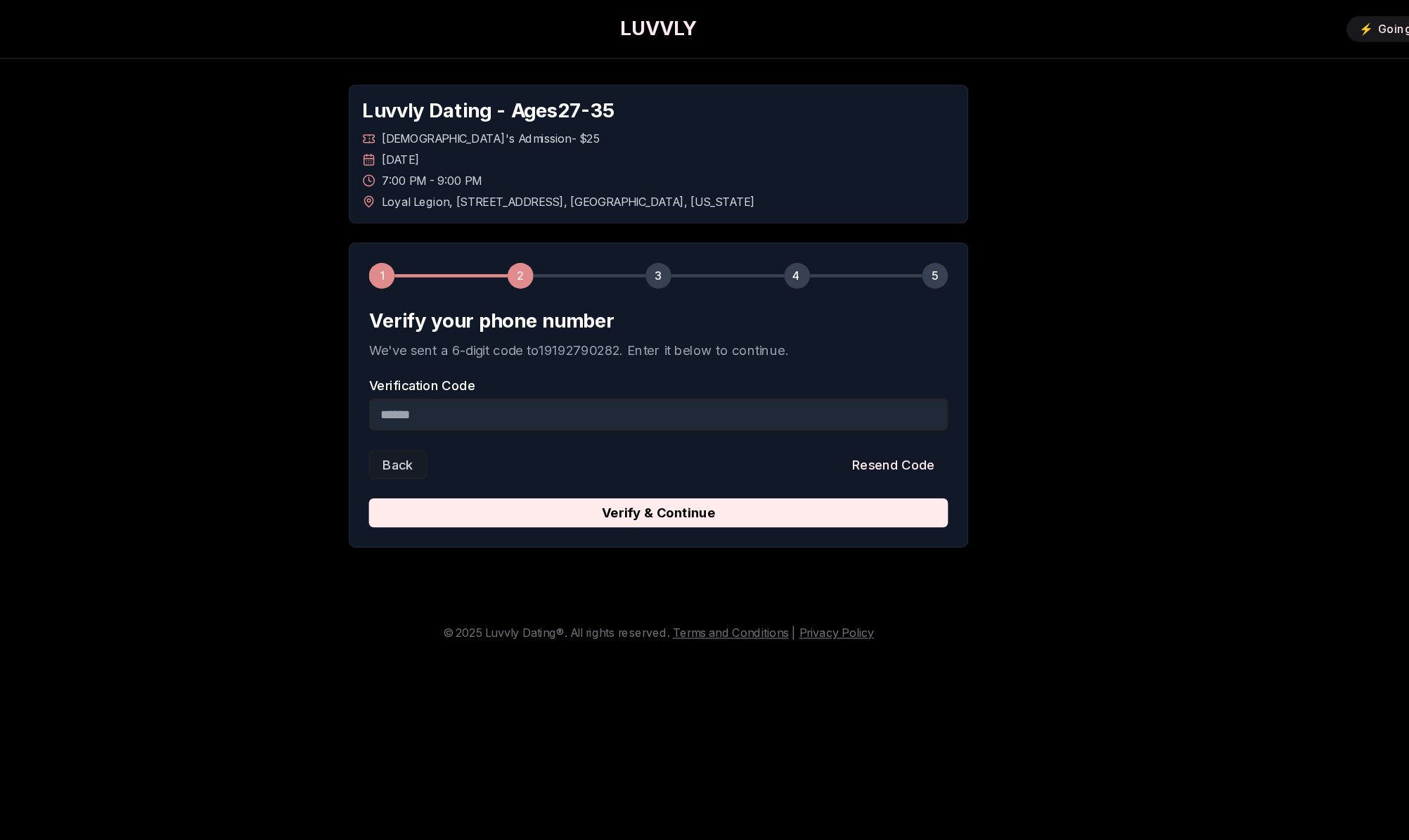
click at [594, 371] on input "Verification Code" at bounding box center [704, 362] width 504 height 29
type input "******"
click at [574, 447] on button "Verify & Continue" at bounding box center [704, 447] width 504 height 25
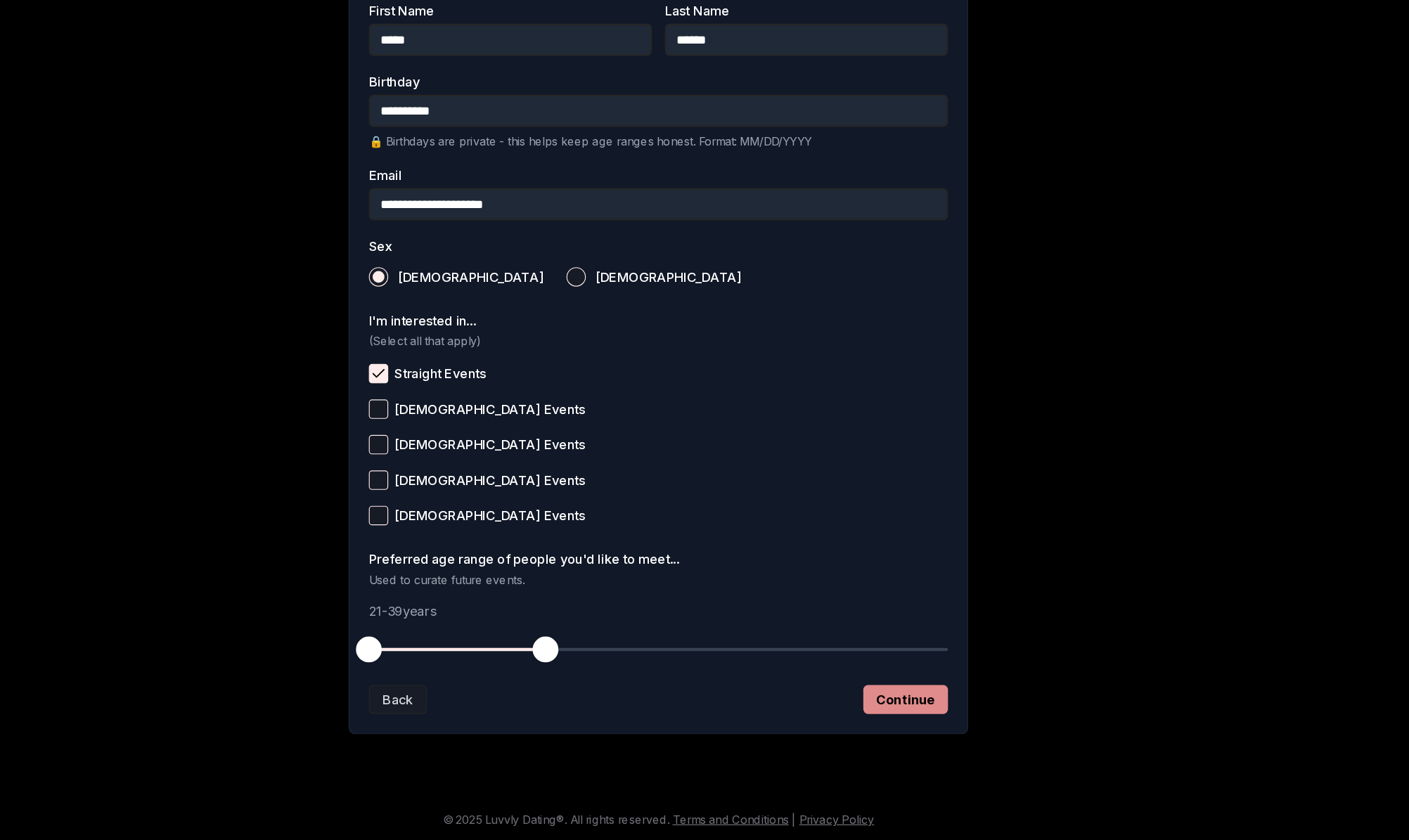
click at [883, 705] on button "Continue" at bounding box center [920, 717] width 74 height 25
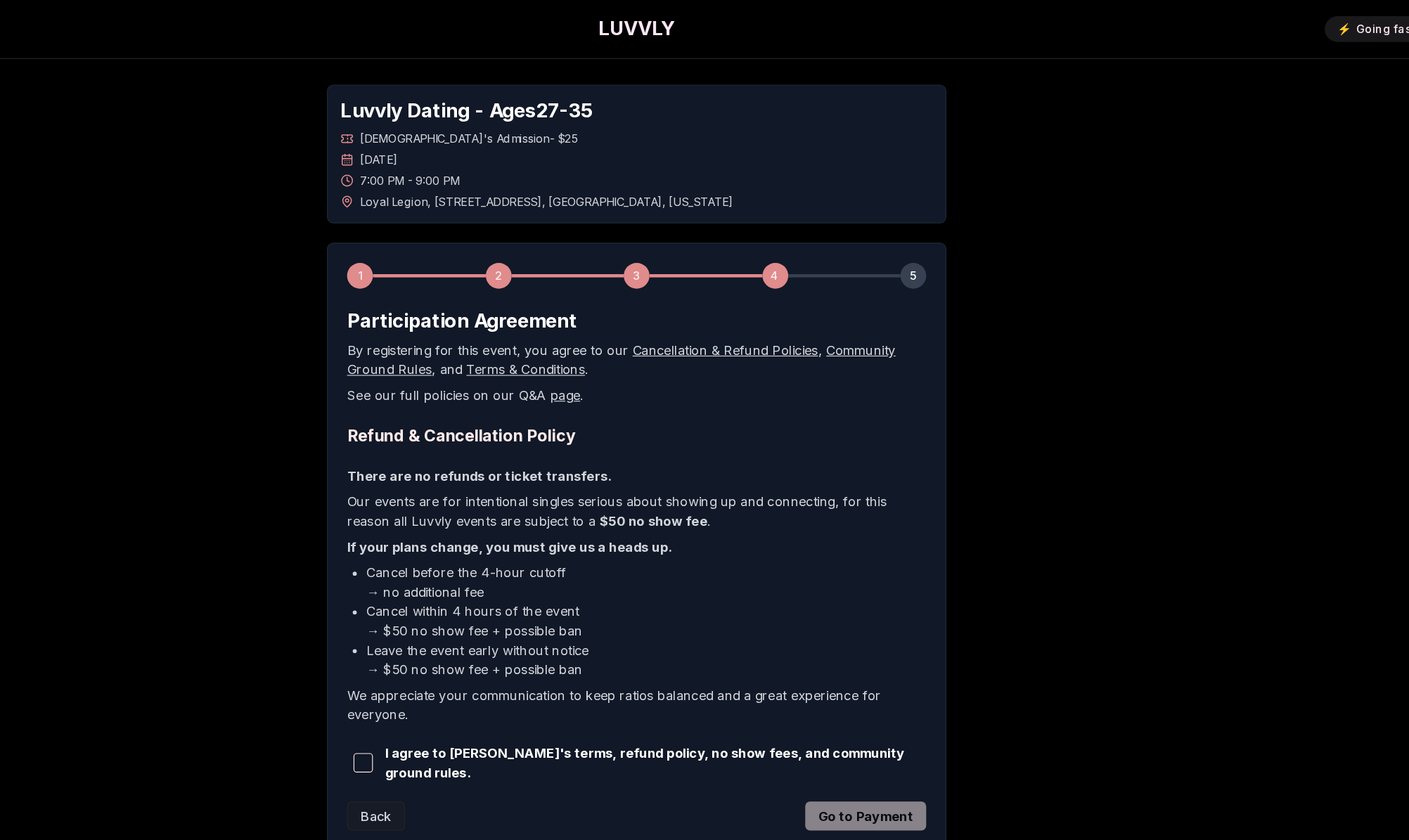
click at [458, 658] on span "button" at bounding box center [466, 665] width 17 height 17
click at [851, 705] on button "Go to Payment" at bounding box center [904, 711] width 105 height 25
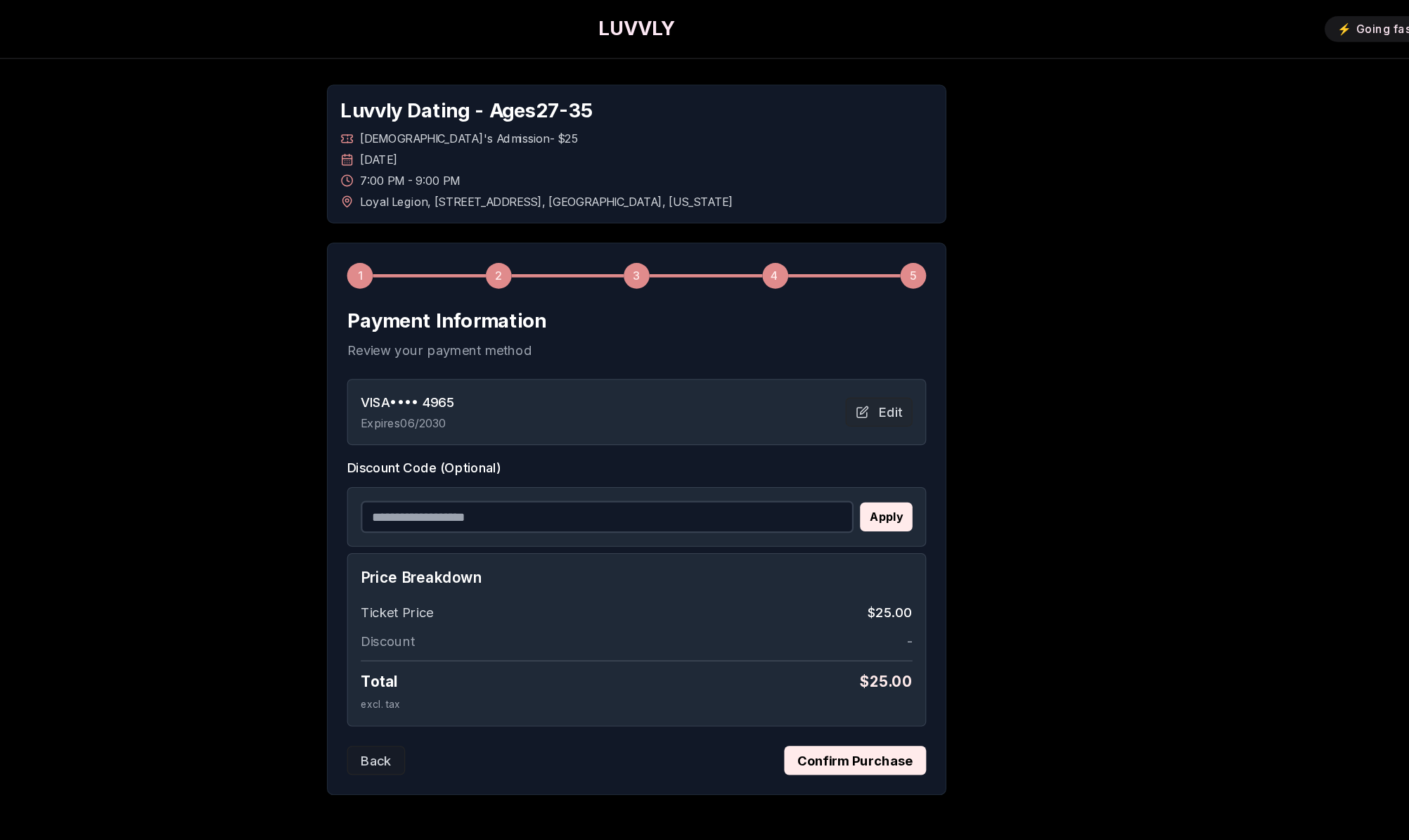
click at [833, 661] on button "Confirm Purchase" at bounding box center [895, 663] width 124 height 25
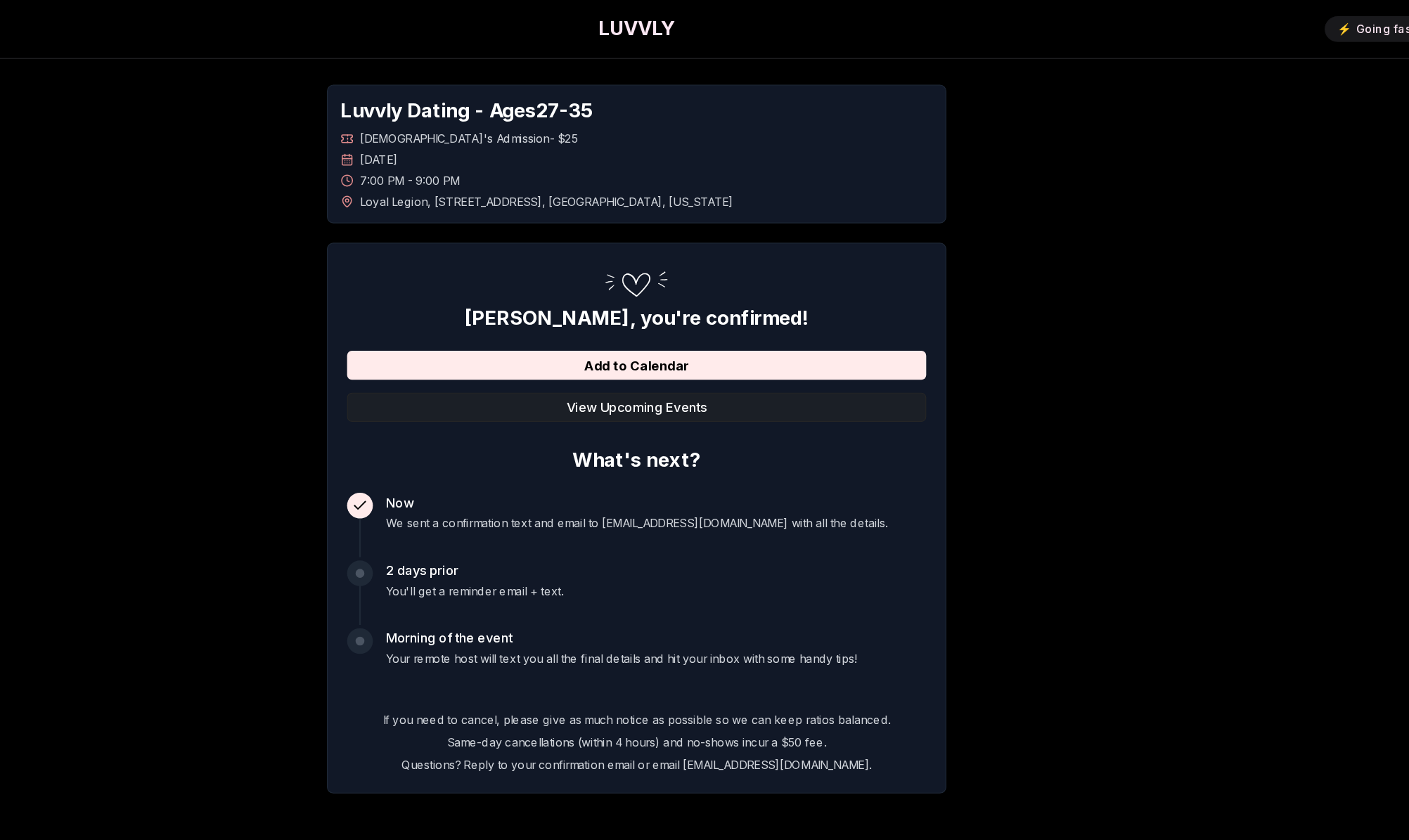
click at [561, 353] on button "View Upcoming Events" at bounding box center [704, 355] width 504 height 25
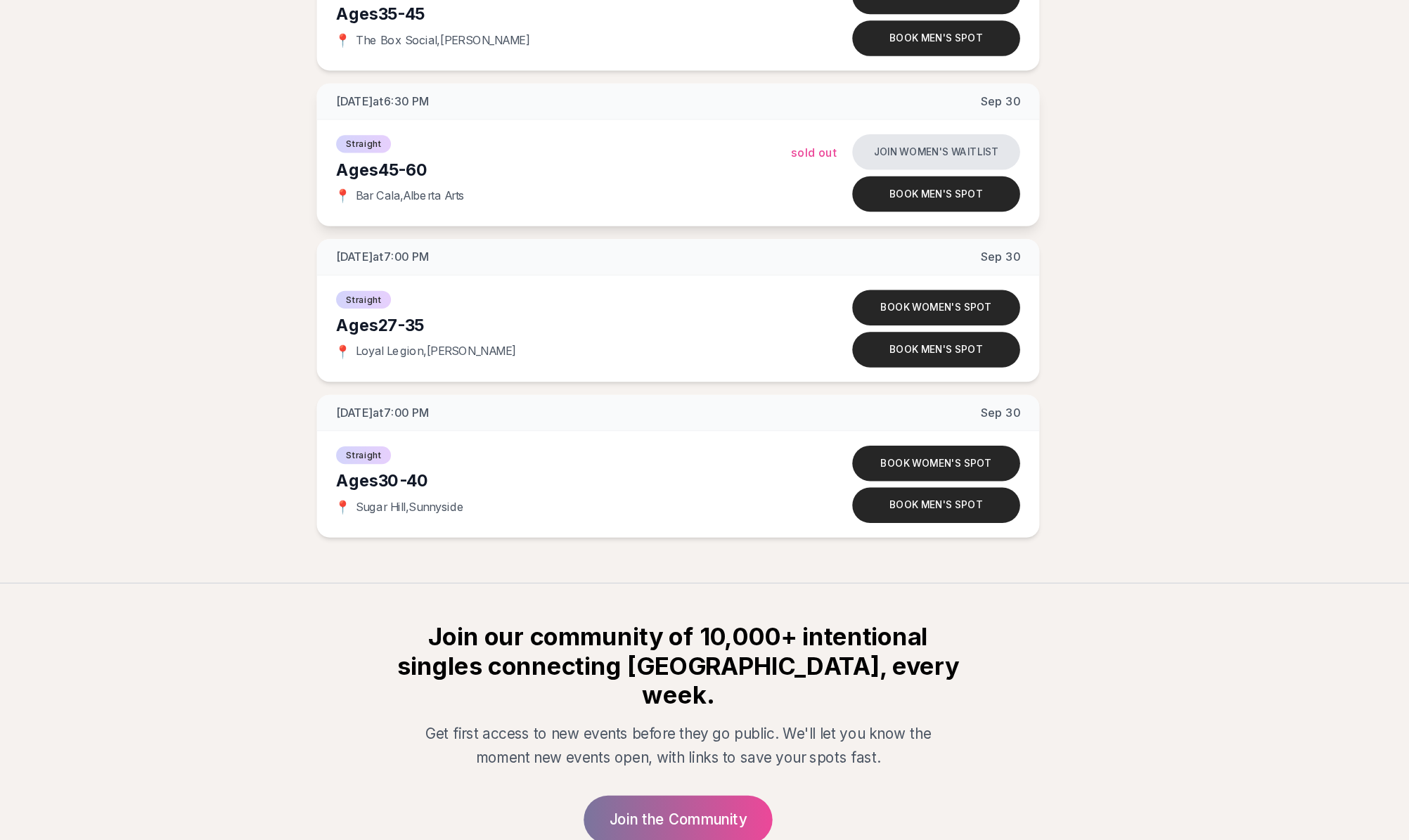
scroll to position [6900, 0]
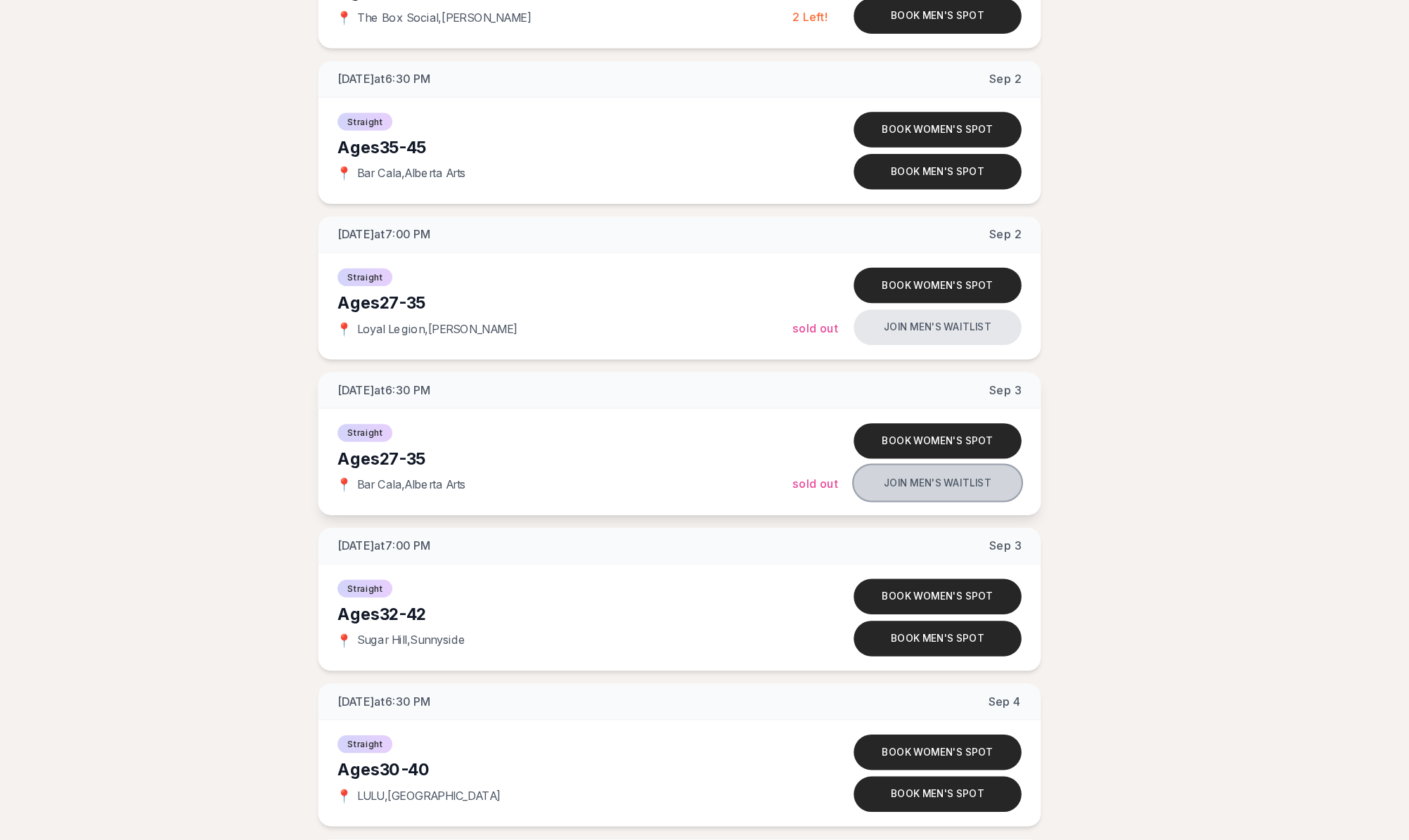
scroll to position [3182, 0]
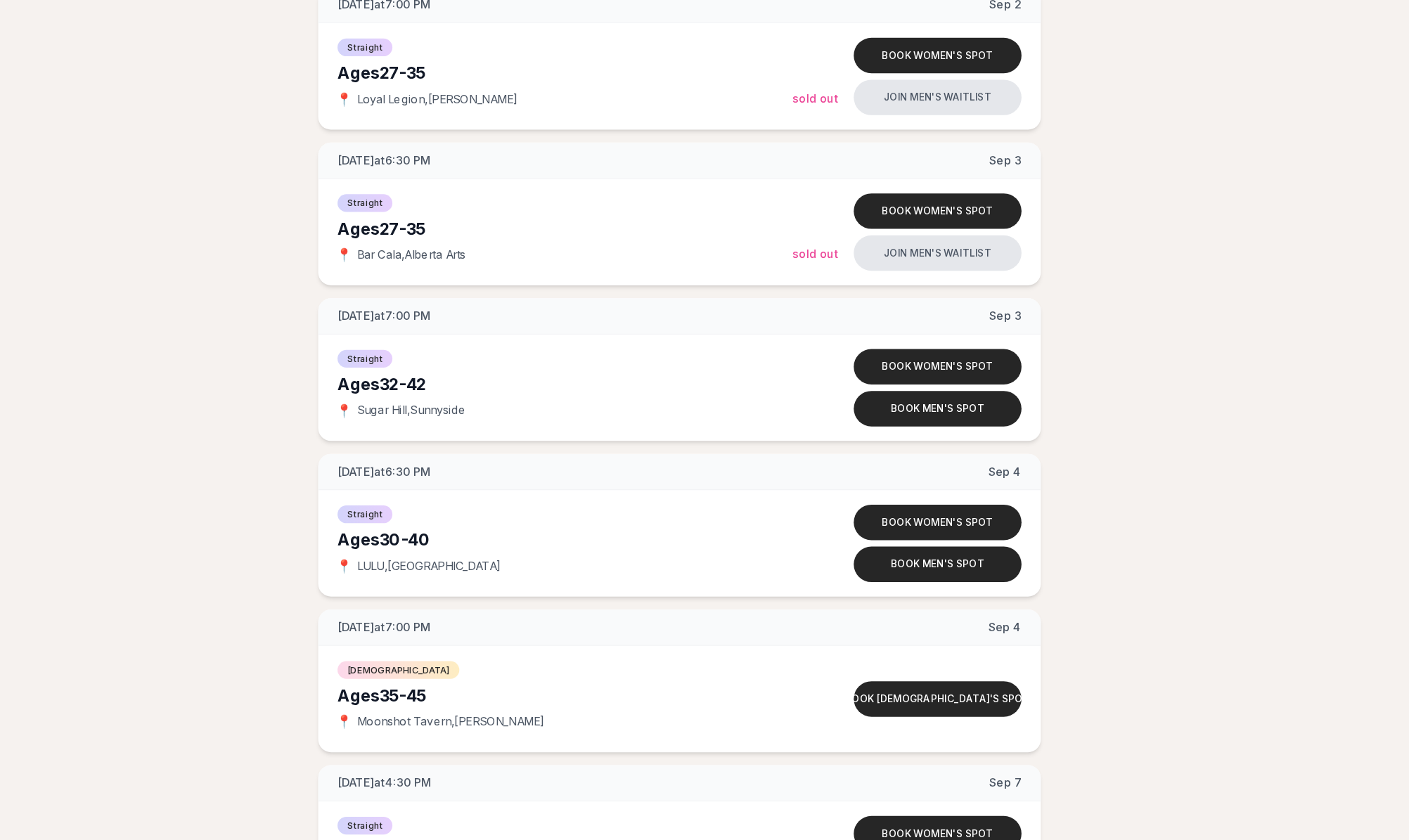
click at [919, 472] on div "Wednesday at 6:30 PM Aug 13 Ages 32-42 Straight 📍 Bar Cala , Alberta Arts Join …" at bounding box center [704, 700] width 1364 height 7177
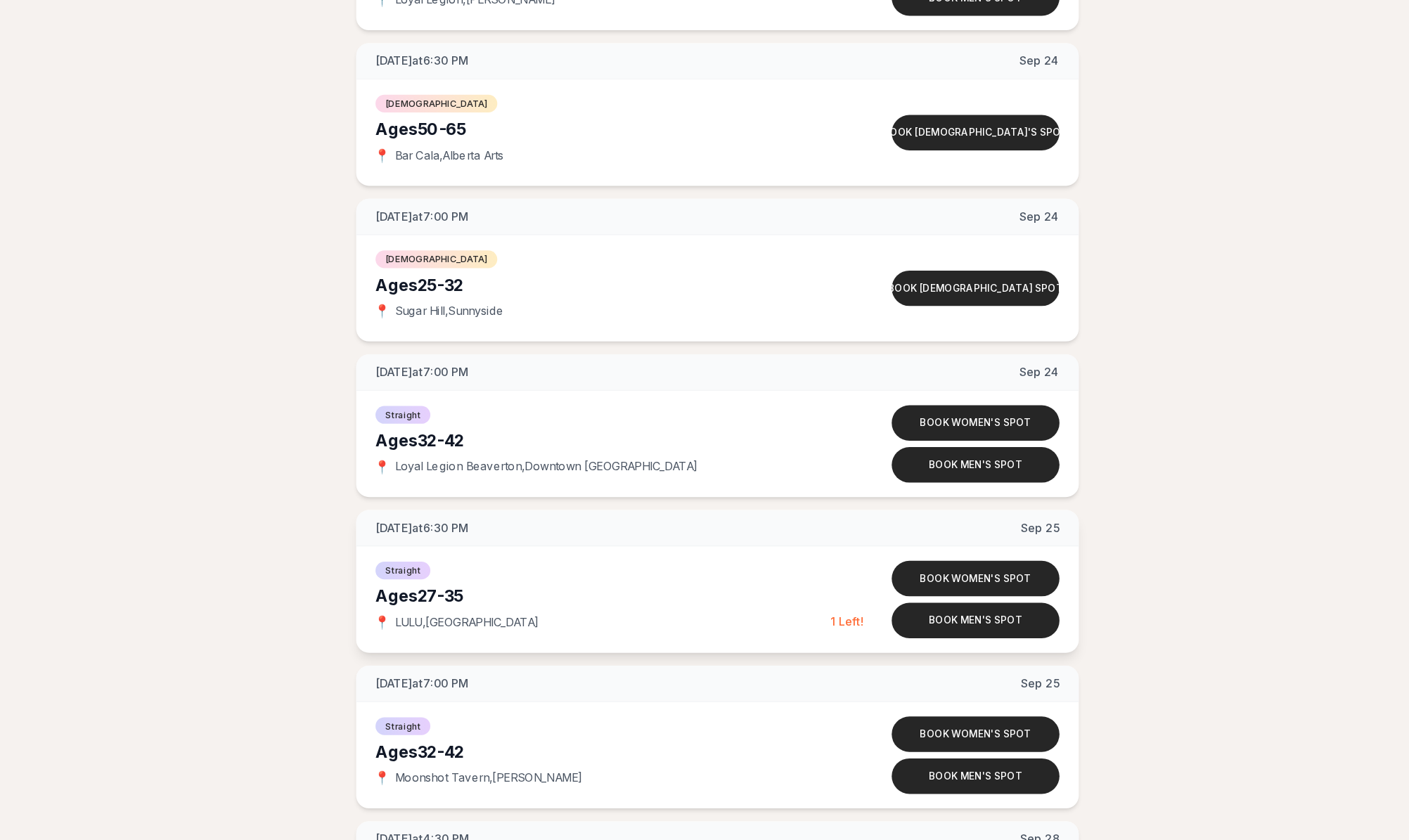
scroll to position [6117, 0]
click at [565, 617] on div "Ages 27-35" at bounding box center [604, 627] width 397 height 20
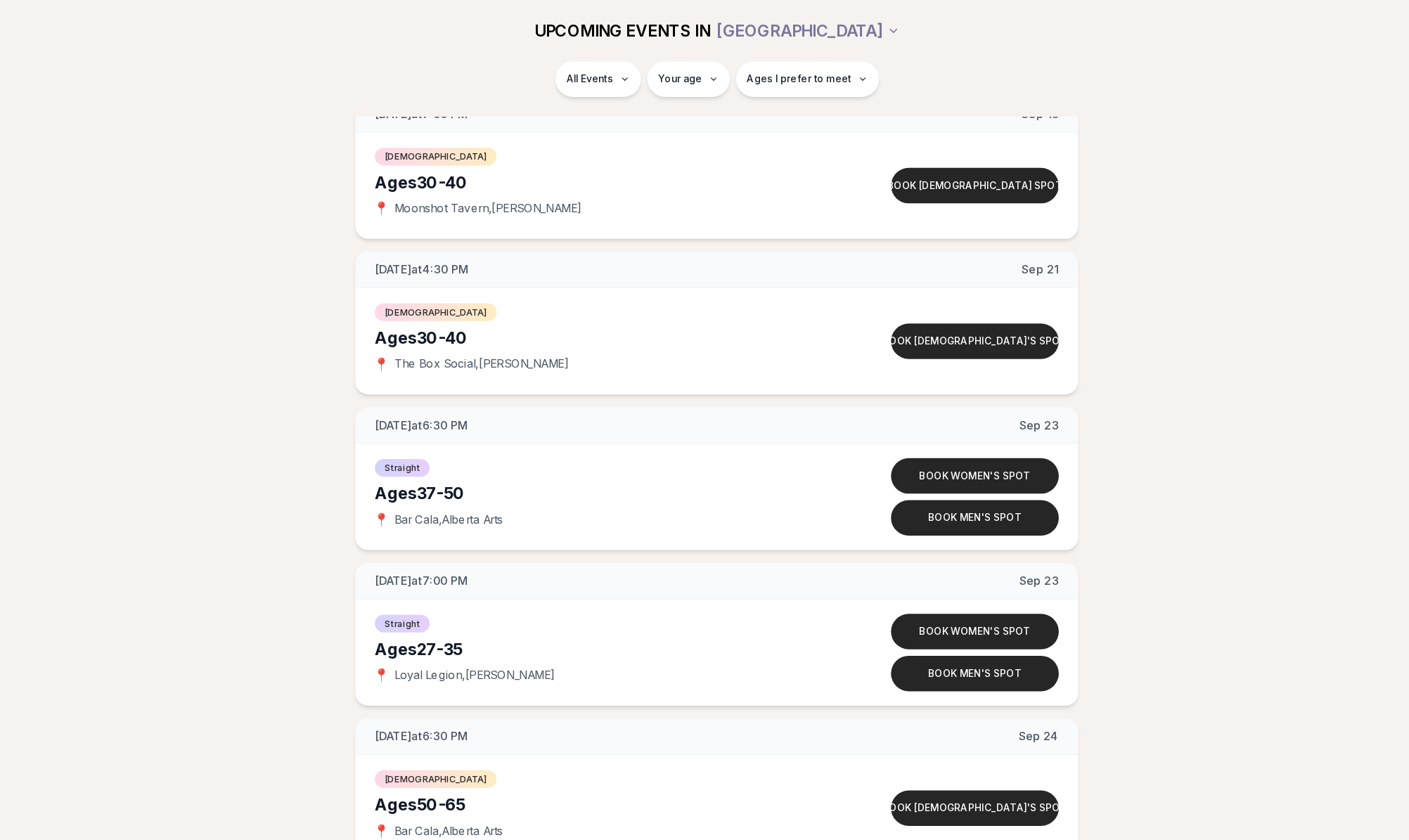
scroll to position [5582, 0]
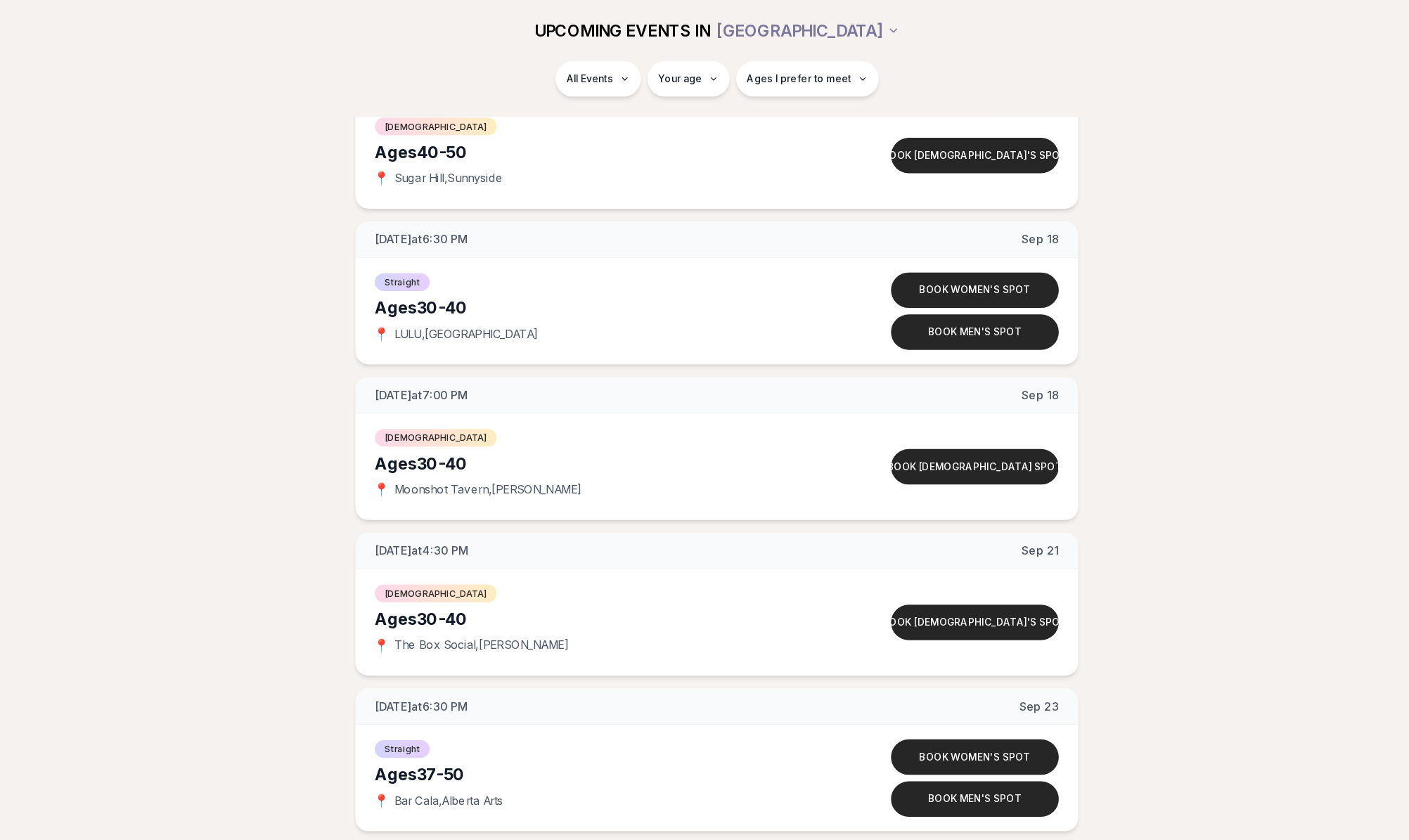
scroll to position [5378, 0]
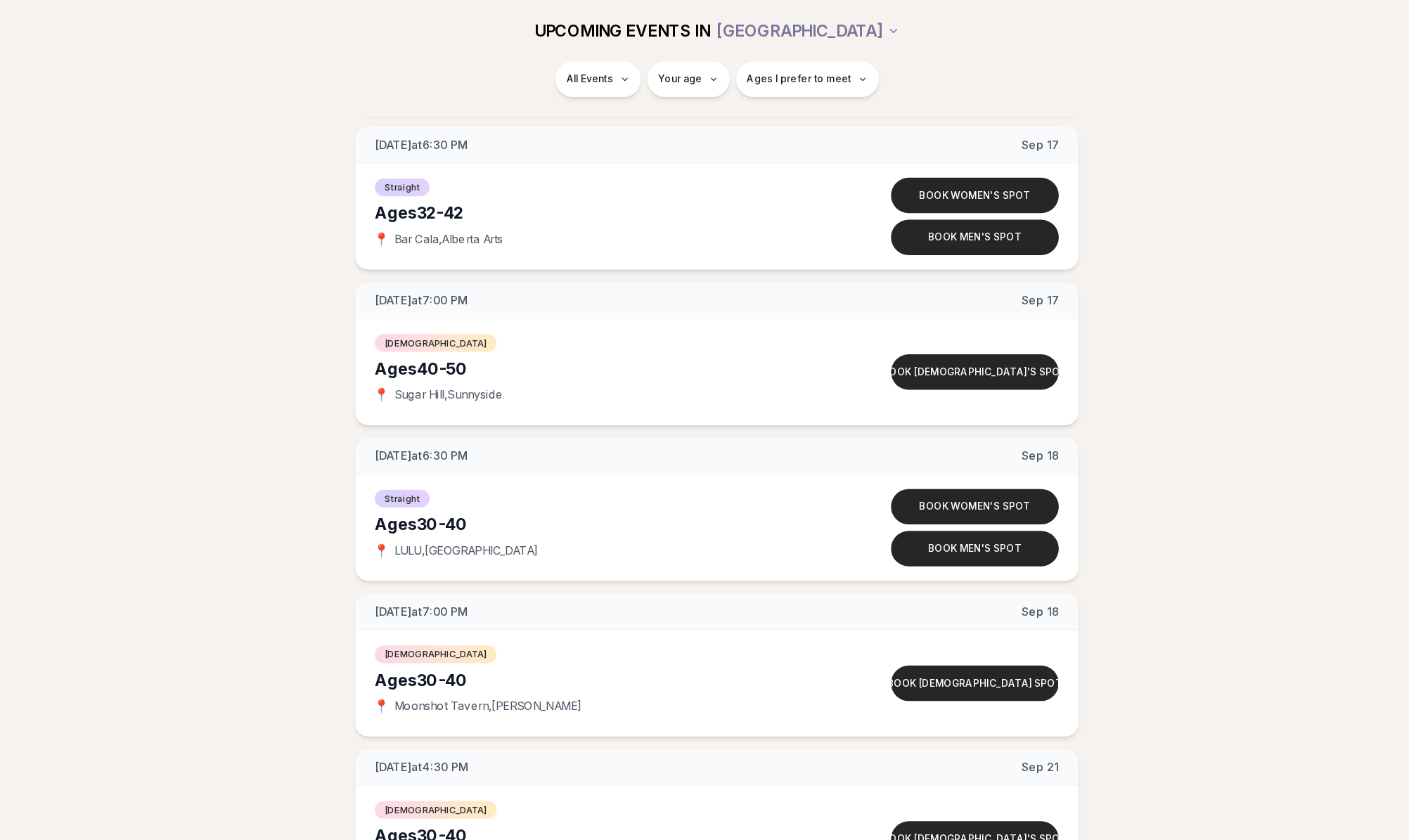
scroll to position [5201, 0]
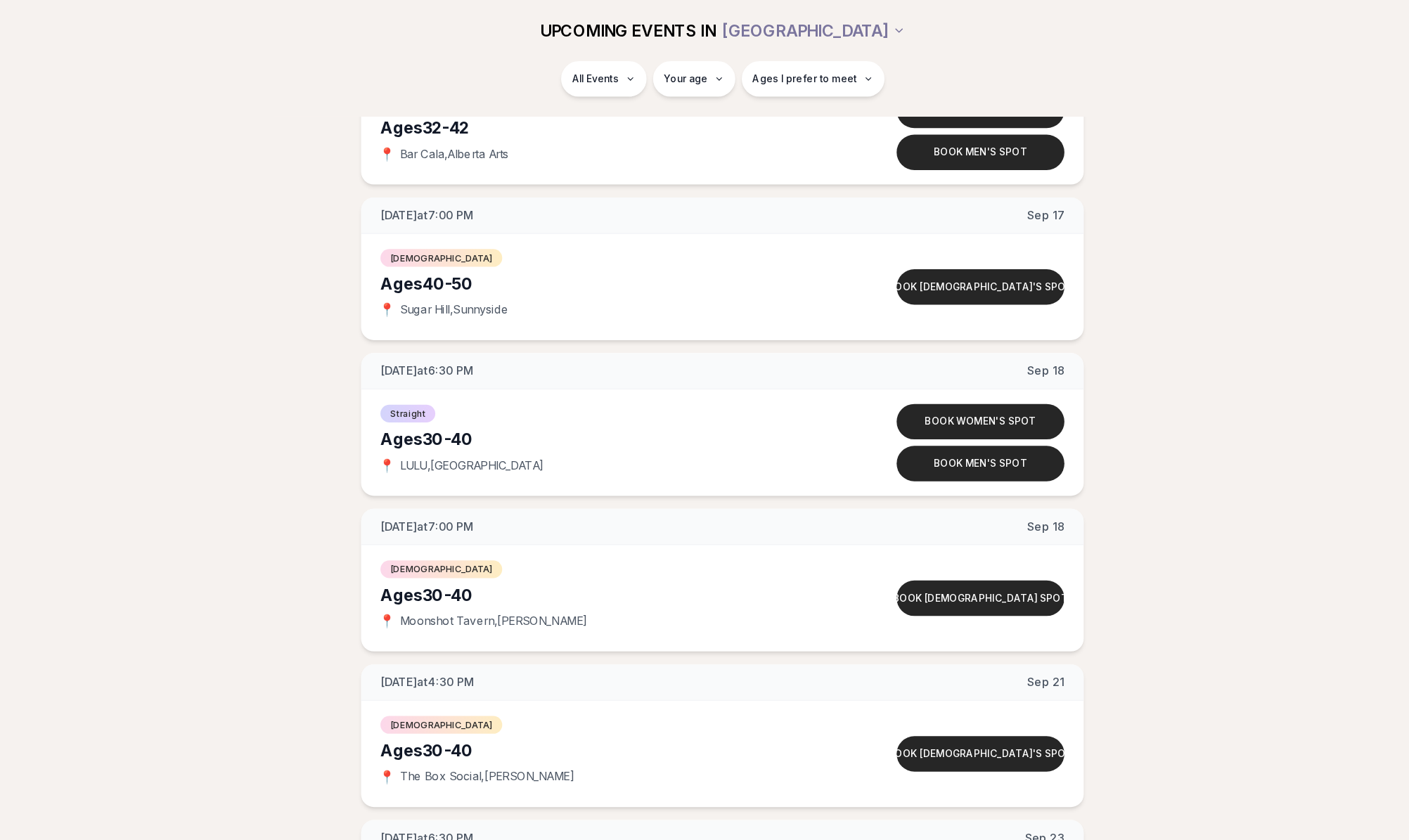
scroll to position [5226, 0]
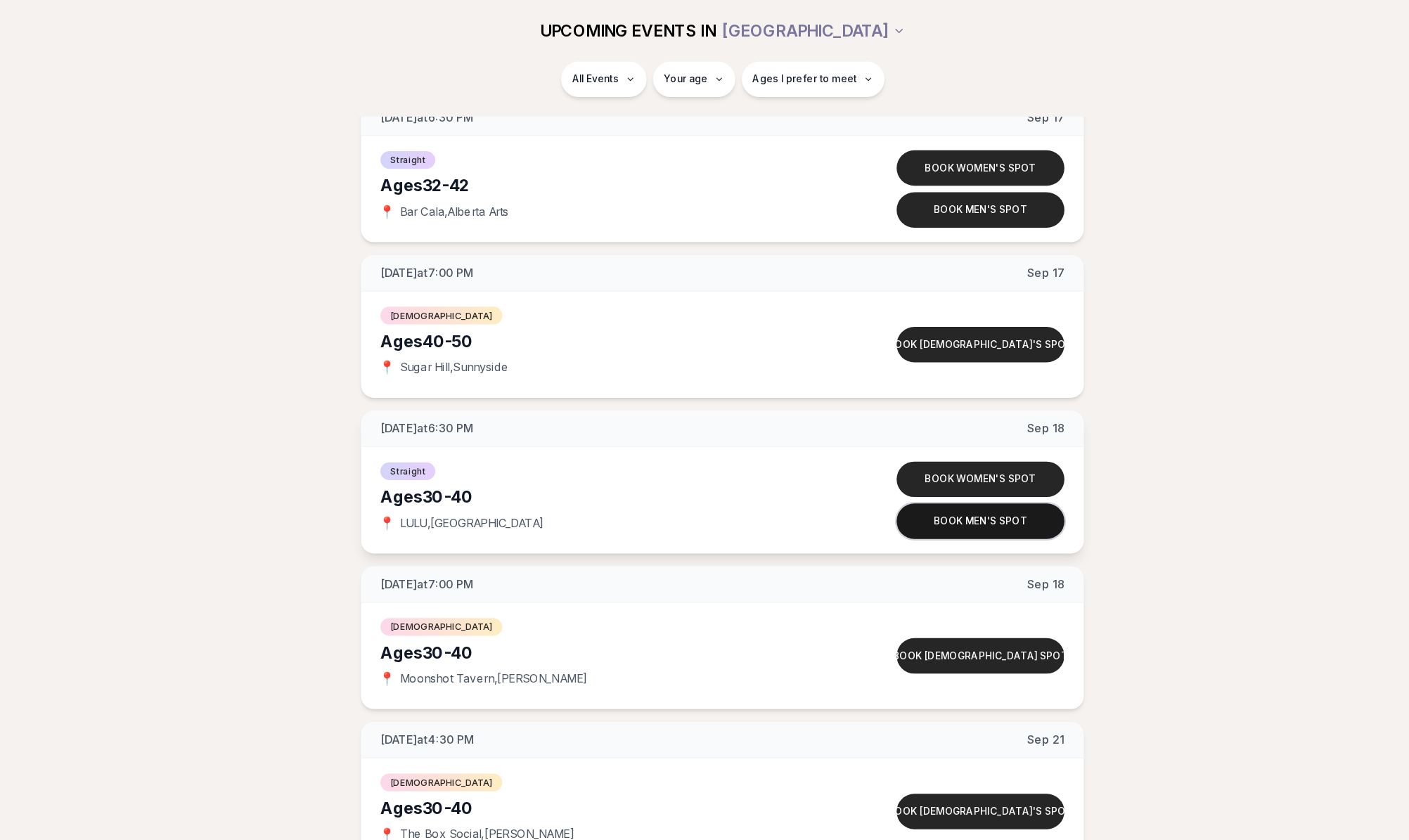
click at [856, 455] on button "Book men's spot" at bounding box center [930, 453] width 146 height 31
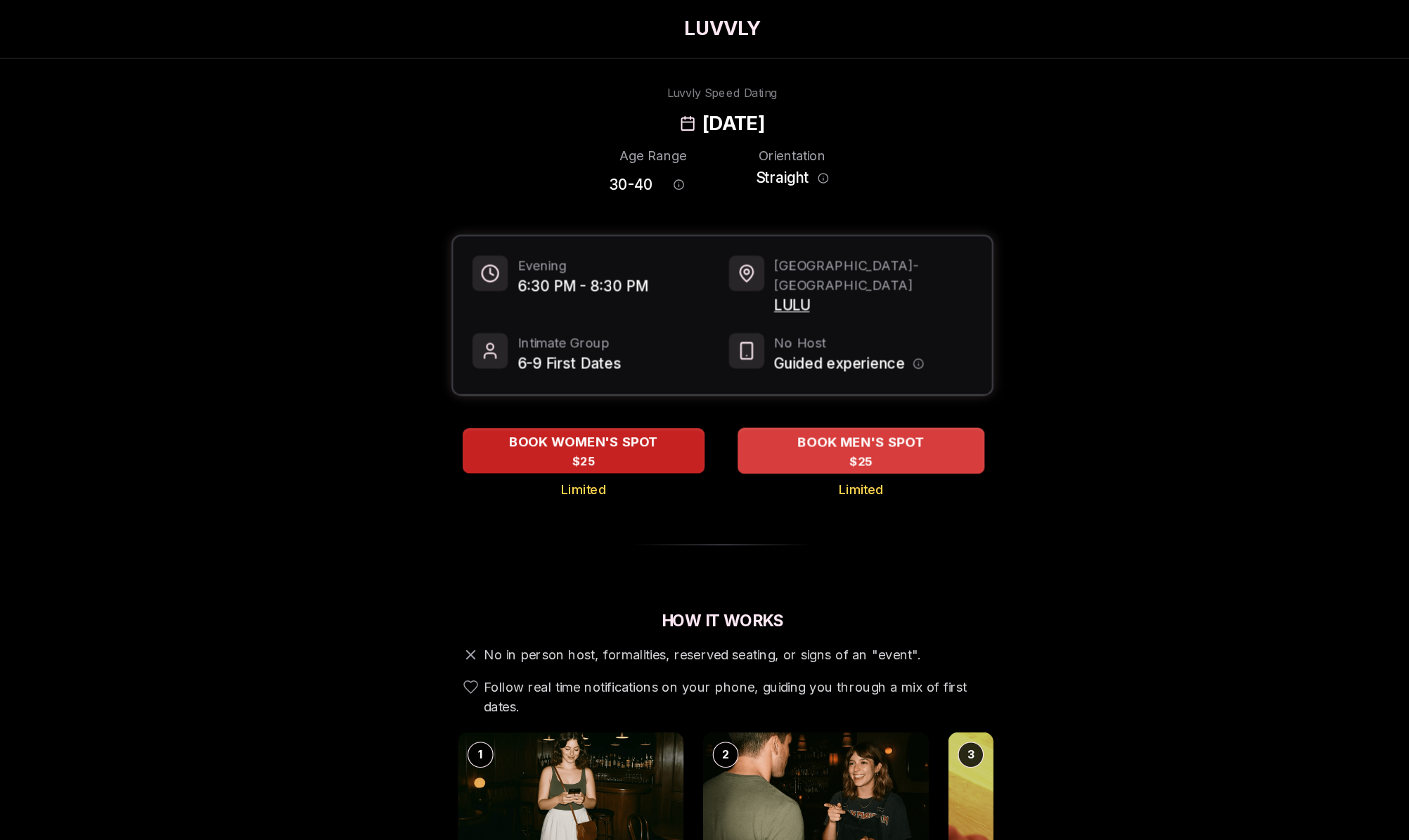
click at [767, 377] on span "BOOK MEN'S SPOT" at bounding box center [825, 385] width 117 height 17
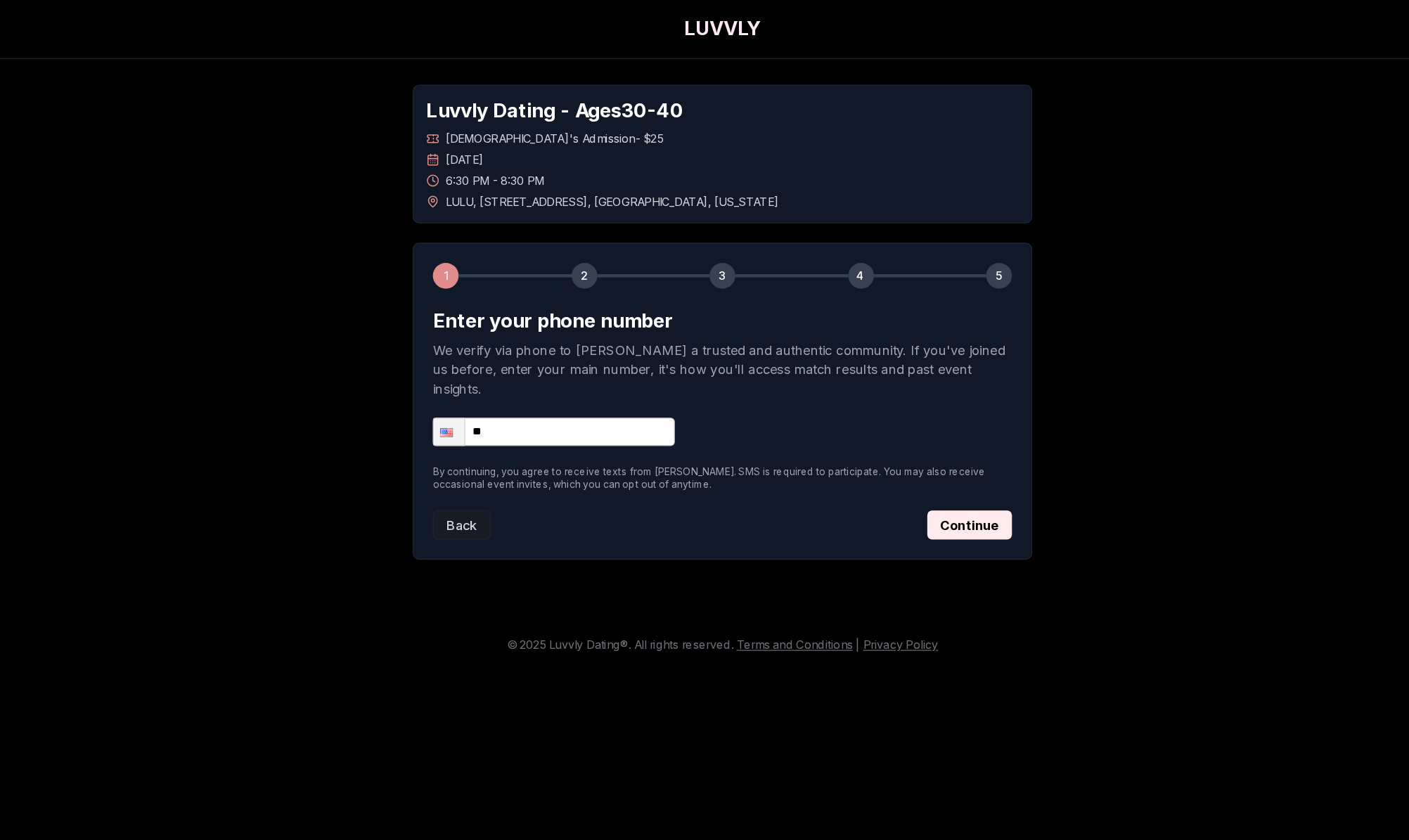
click at [471, 364] on input "**" at bounding box center [557, 377] width 211 height 25
type input "**********"
click at [883, 448] on button "Continue" at bounding box center [920, 457] width 74 height 25
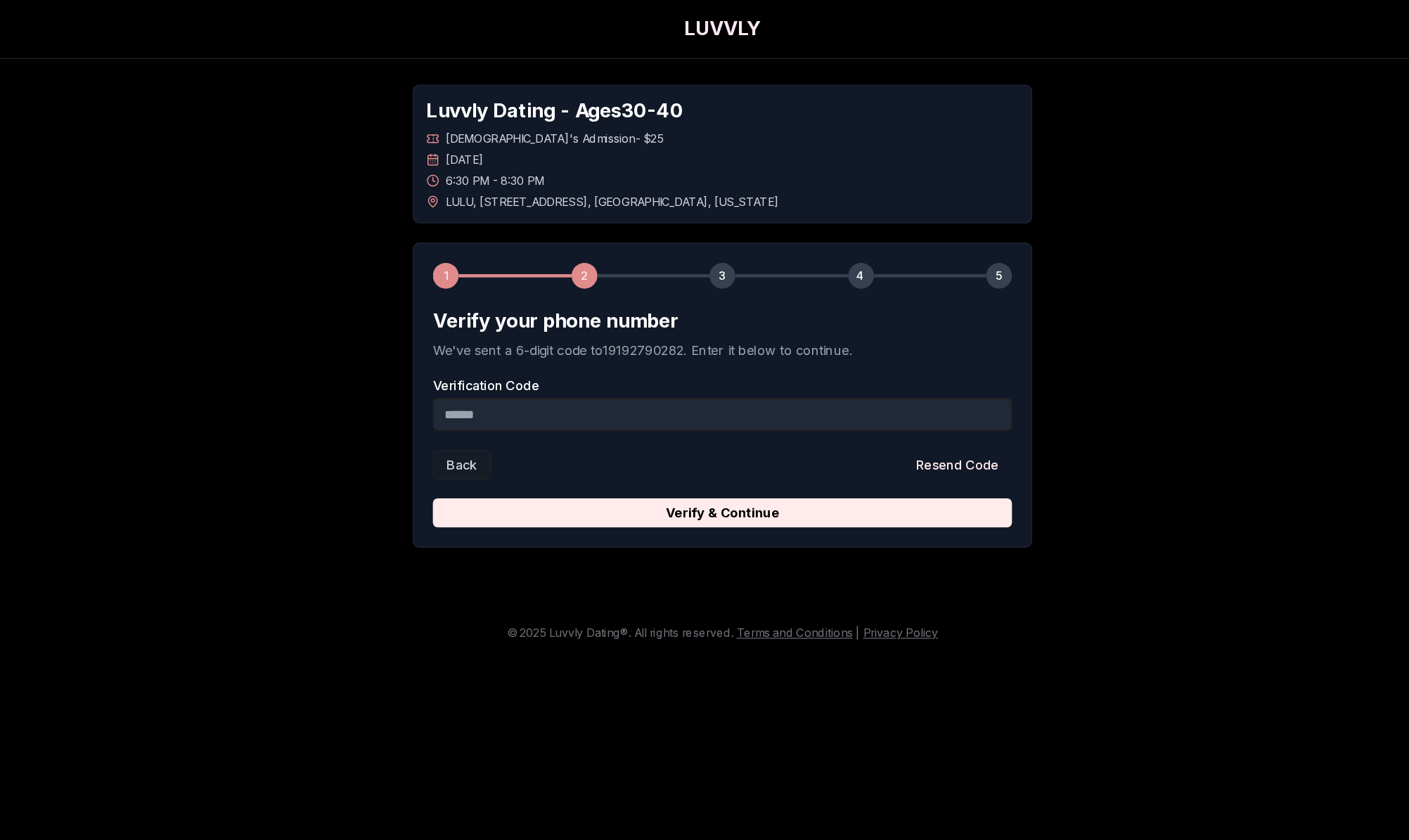
click at [701, 368] on input "Verification Code" at bounding box center [704, 362] width 504 height 29
type input "******"
click at [629, 447] on button "Verify & Continue" at bounding box center [704, 447] width 504 height 25
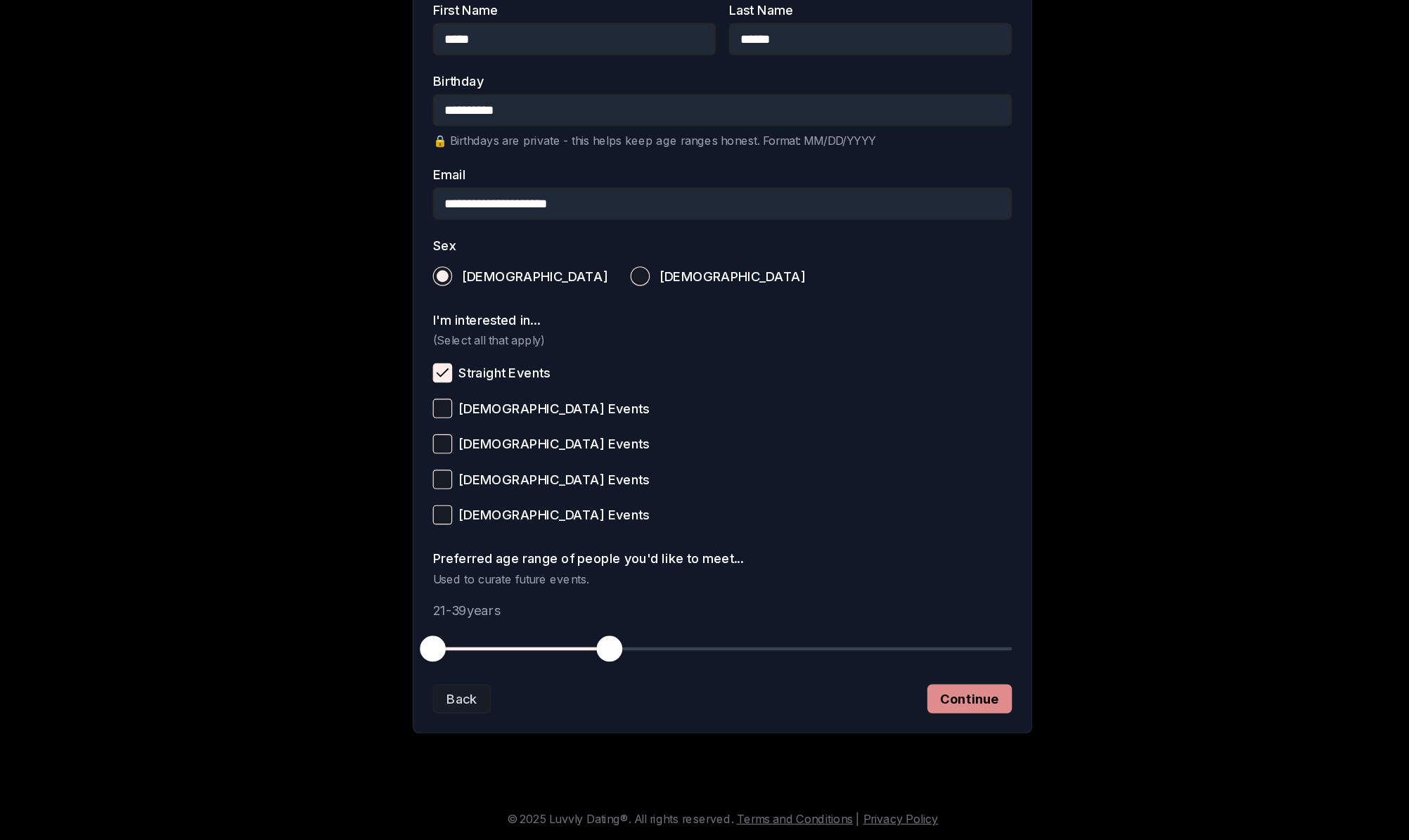
scroll to position [219, 0]
click at [883, 705] on button "Continue" at bounding box center [920, 717] width 74 height 25
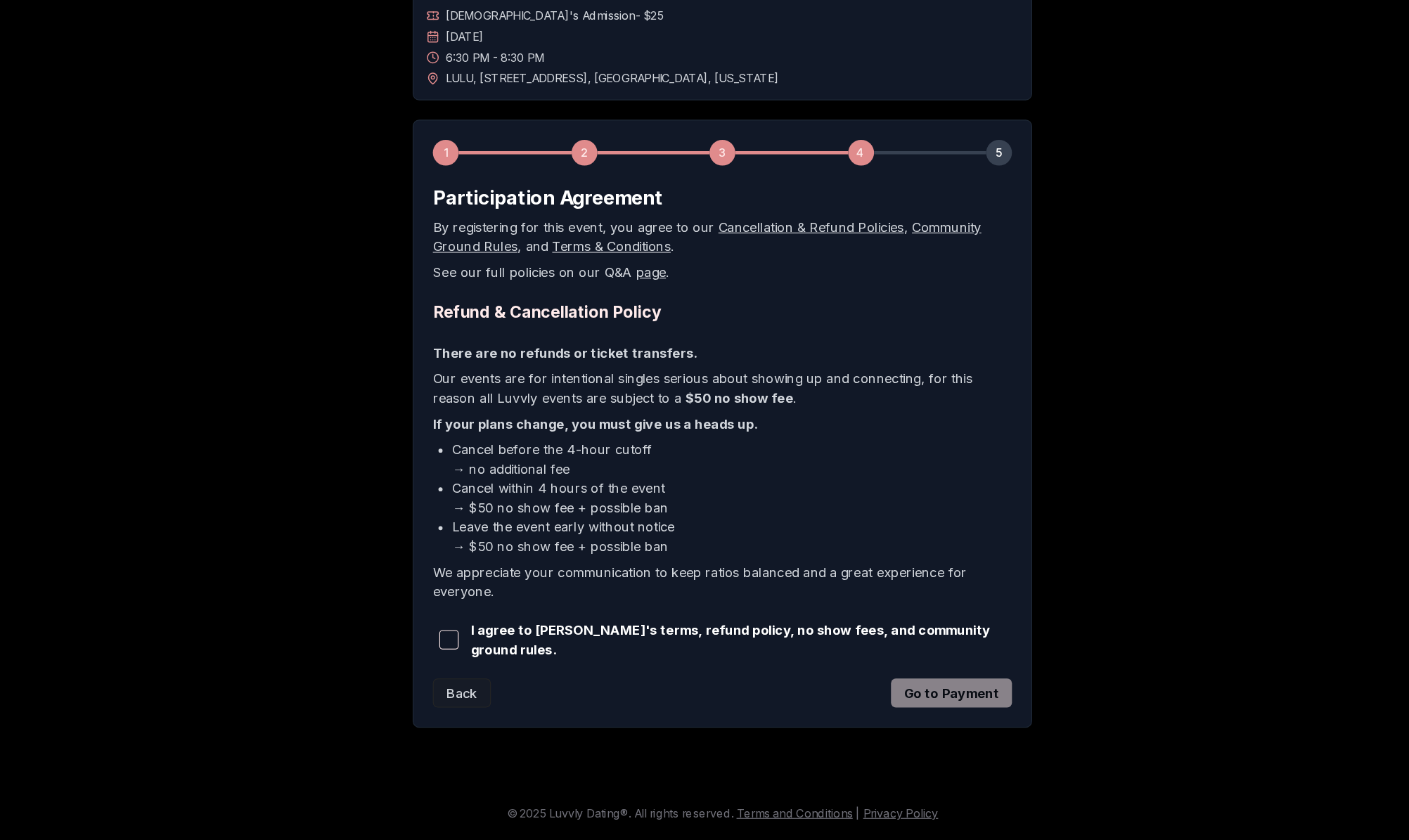
scroll to position [0, 0]
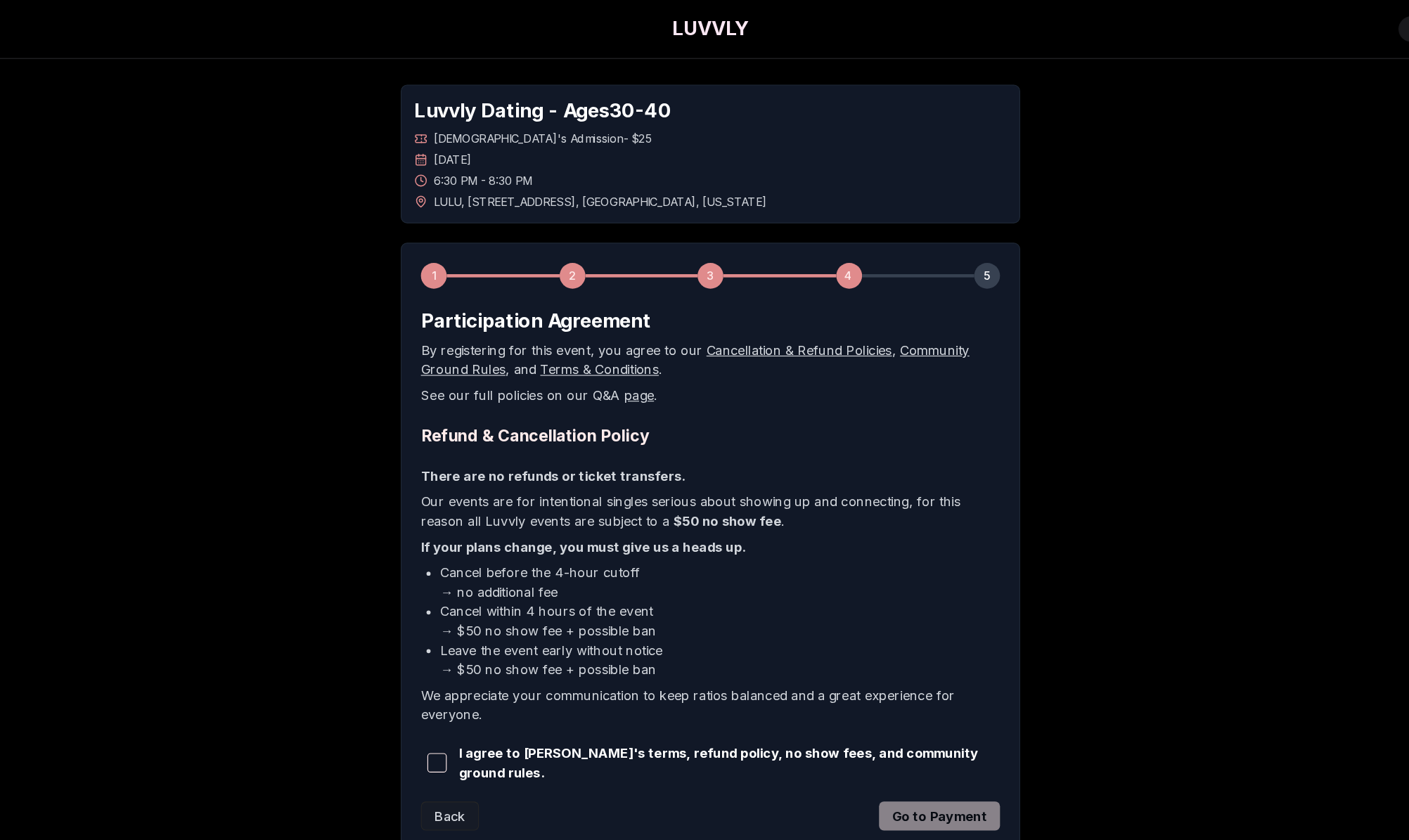
click at [458, 659] on span "button" at bounding box center [466, 665] width 17 height 17
click at [851, 711] on button "Go to Payment" at bounding box center [904, 711] width 105 height 25
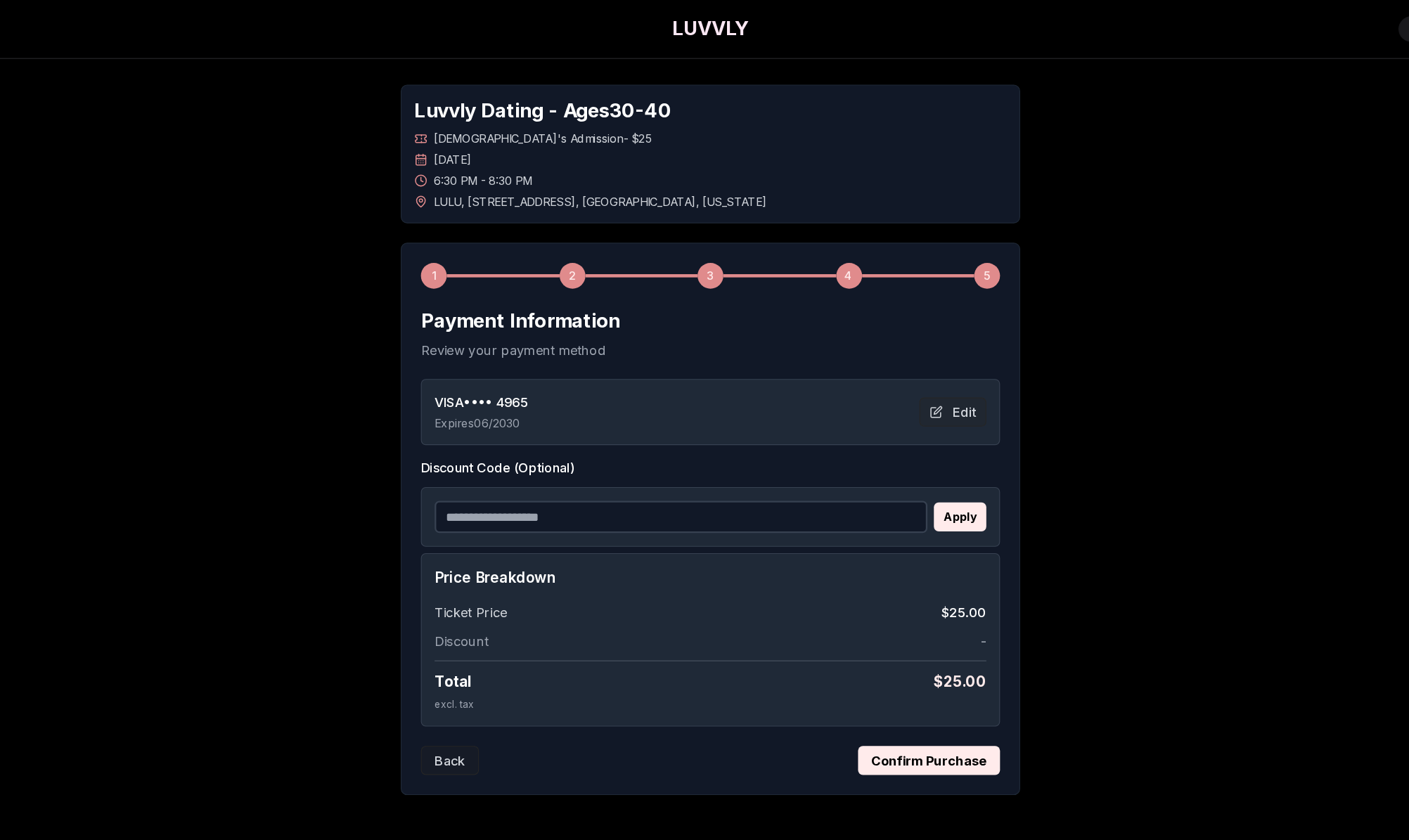
click at [833, 658] on button "Confirm Purchase" at bounding box center [895, 663] width 124 height 25
